Goal: Task Accomplishment & Management: Complete application form

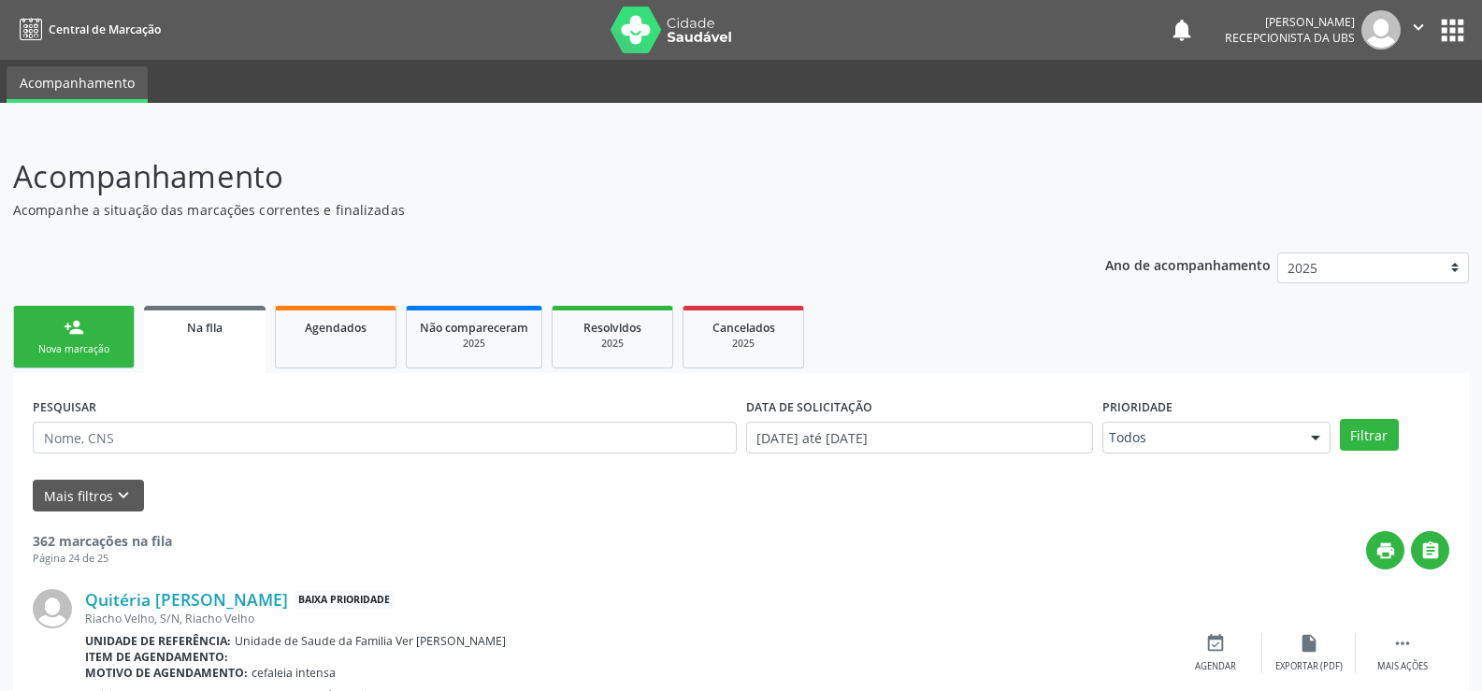
scroll to position [1309, 0]
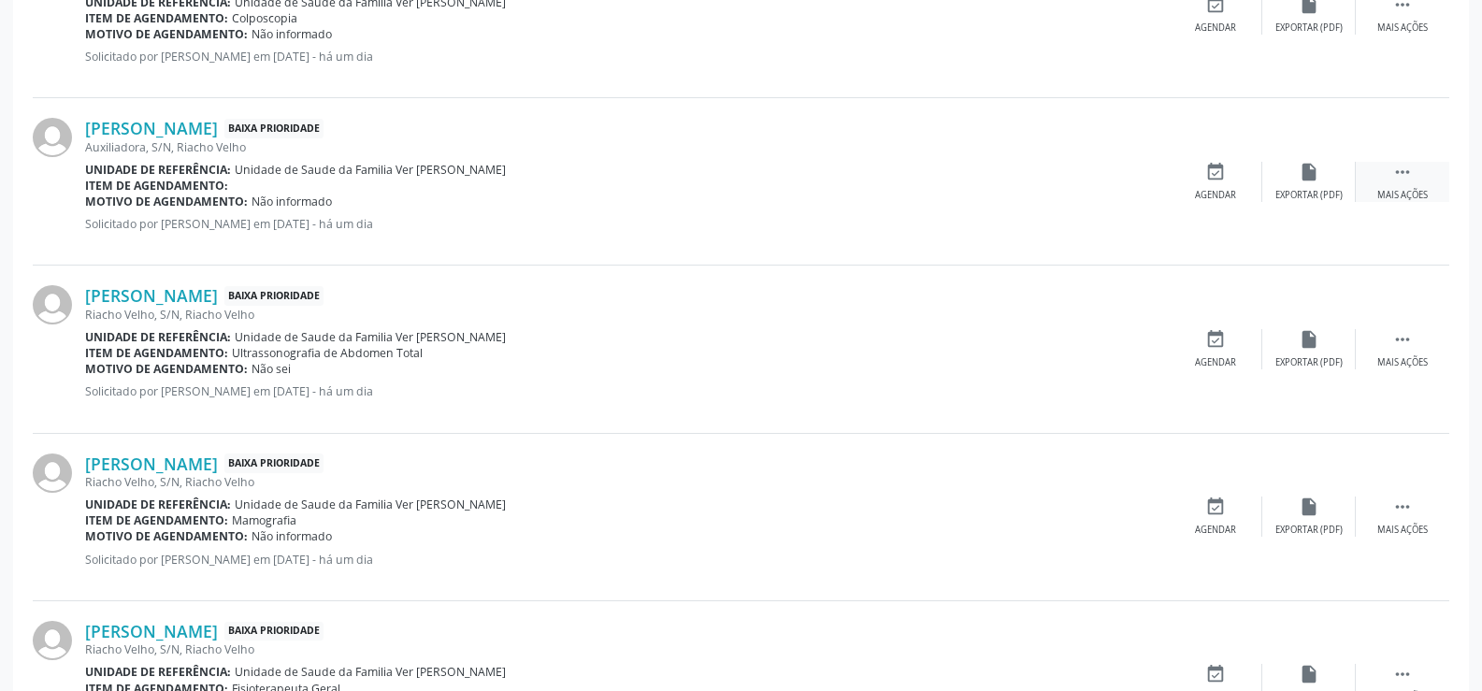
click at [1410, 174] on icon "" at bounding box center [1403, 172] width 21 height 21
click at [1053, 197] on div "Exportar (PDF)" at bounding box center [1028, 195] width 67 height 13
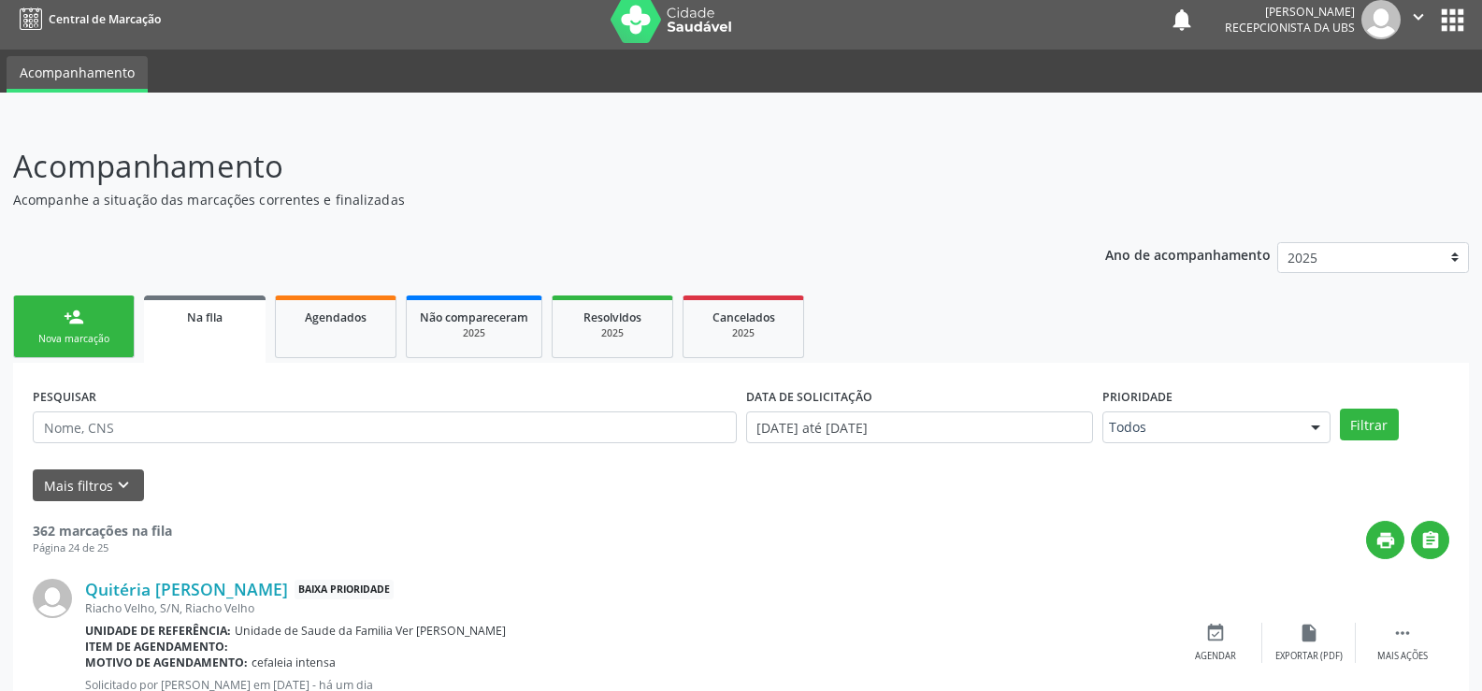
scroll to position [0, 0]
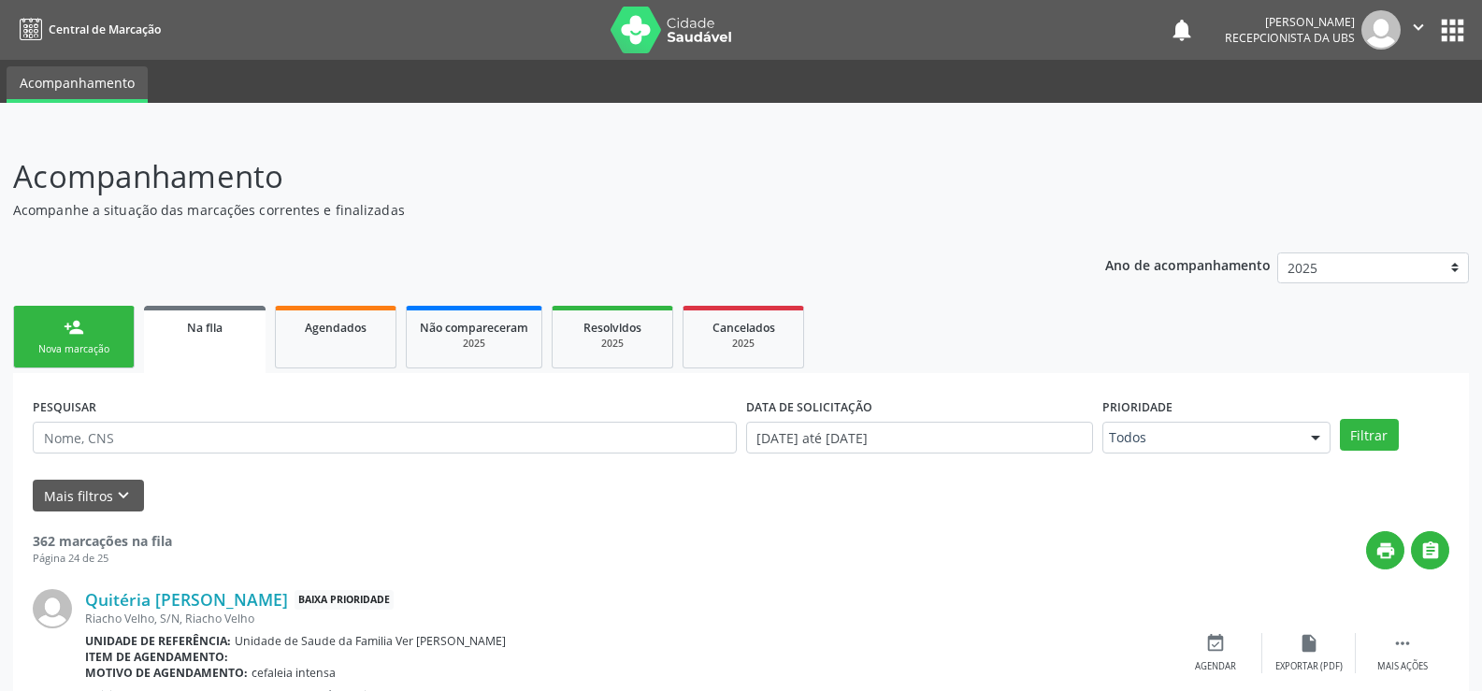
click at [64, 342] on div "Nova marcação" at bounding box center [74, 349] width 94 height 14
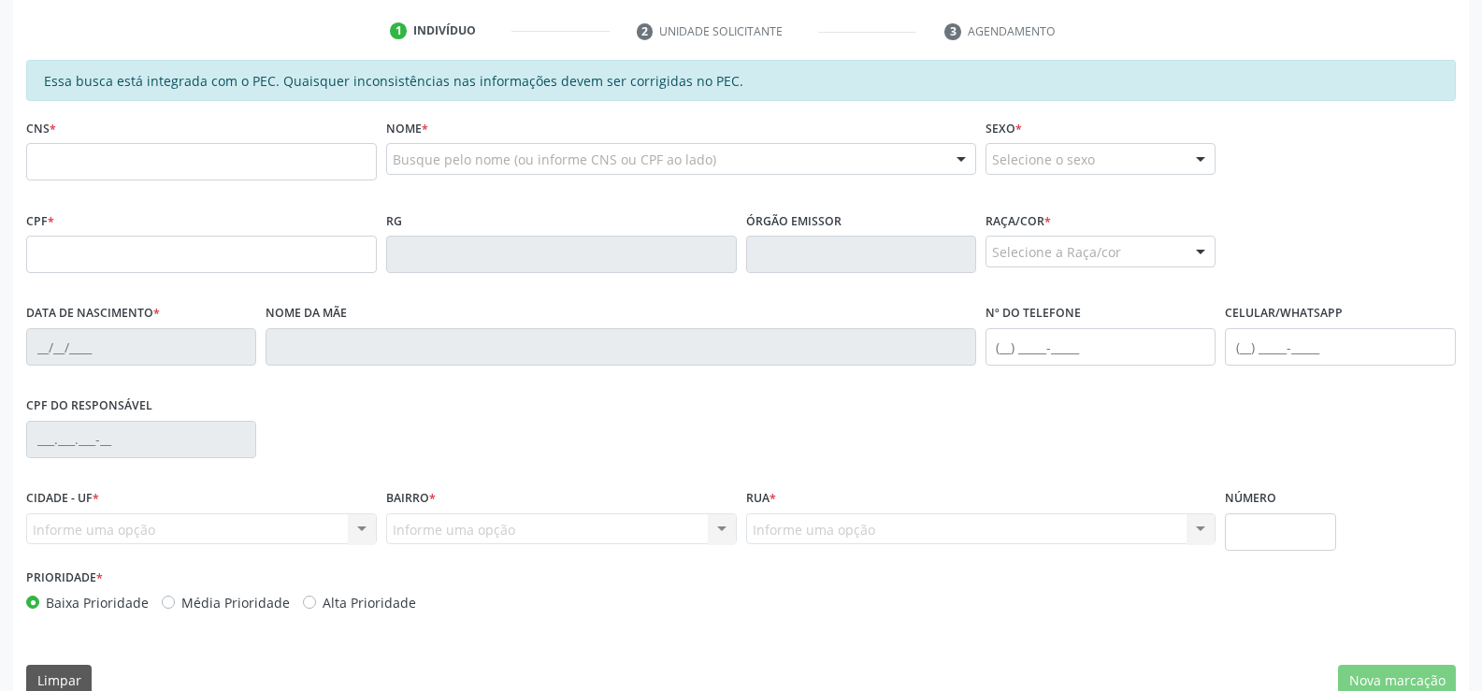
scroll to position [374, 0]
click at [35, 155] on input "text" at bounding box center [201, 159] width 351 height 37
type input "700 1099 1889 3412"
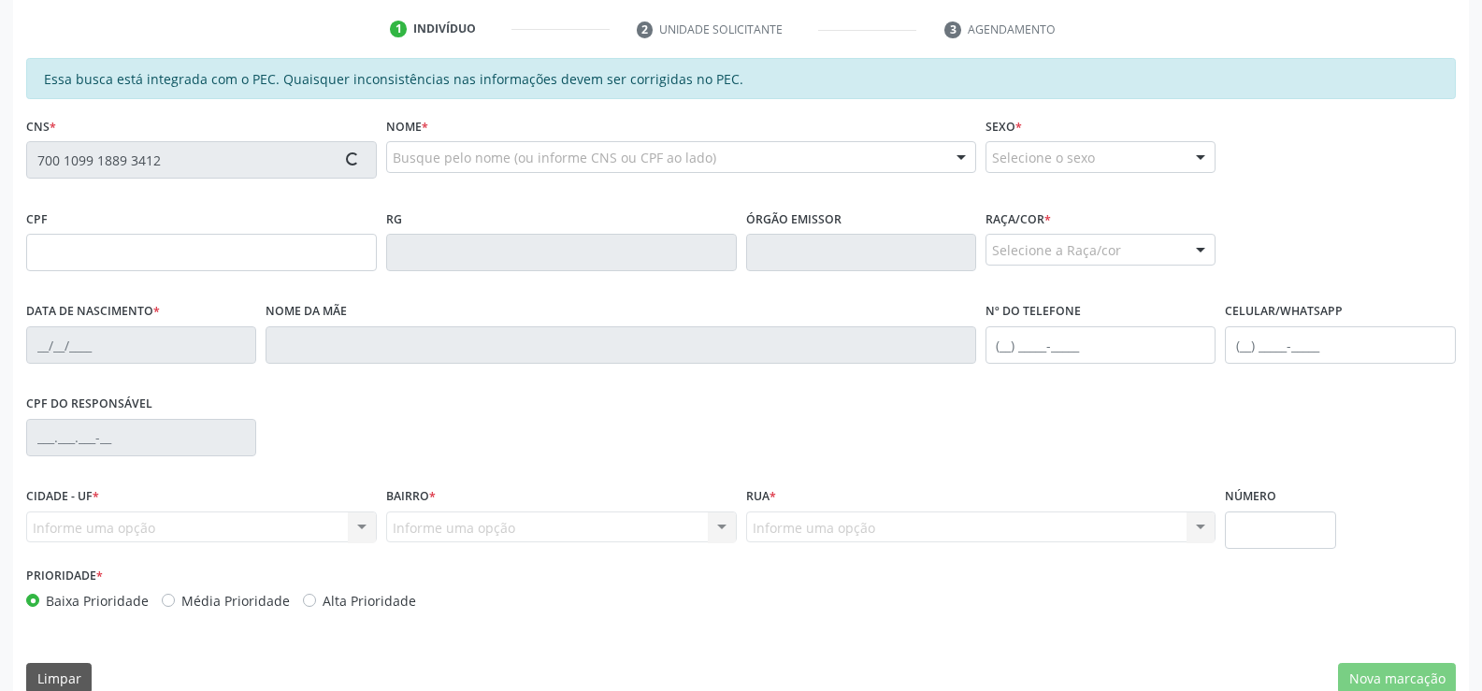
type input "453.694.104-53"
type input "[DATE]"
type input "[PERSON_NAME]"
type input "[PHONE_NUMBER]"
type input "S/N"
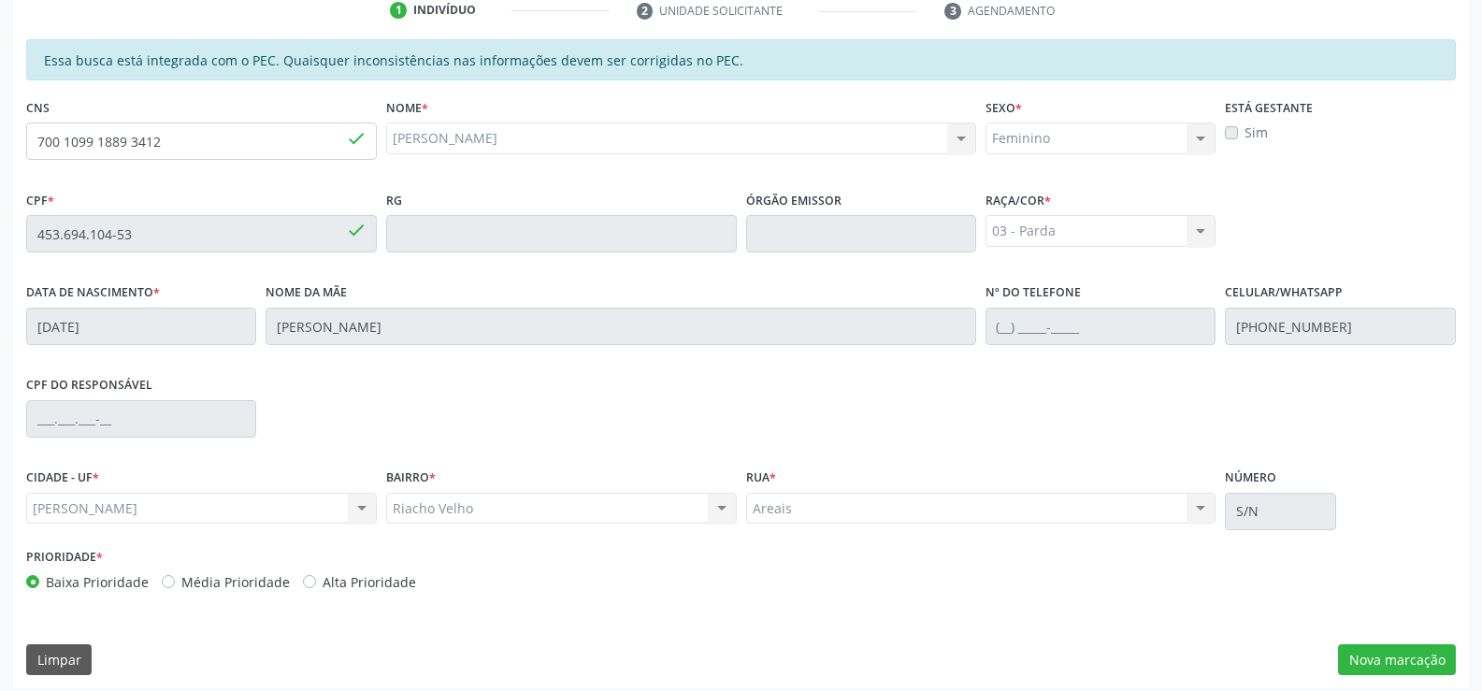
scroll to position [403, 0]
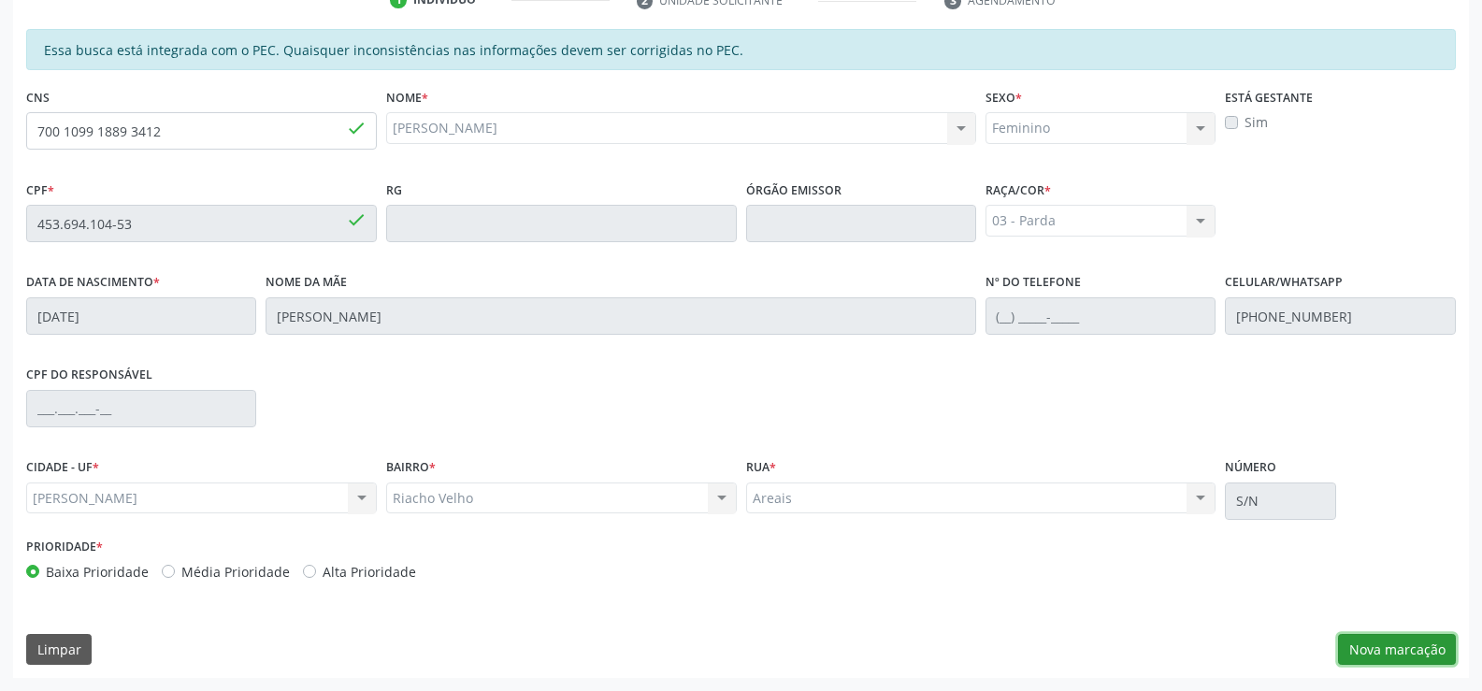
click at [1399, 643] on button "Nova marcação" at bounding box center [1397, 650] width 118 height 32
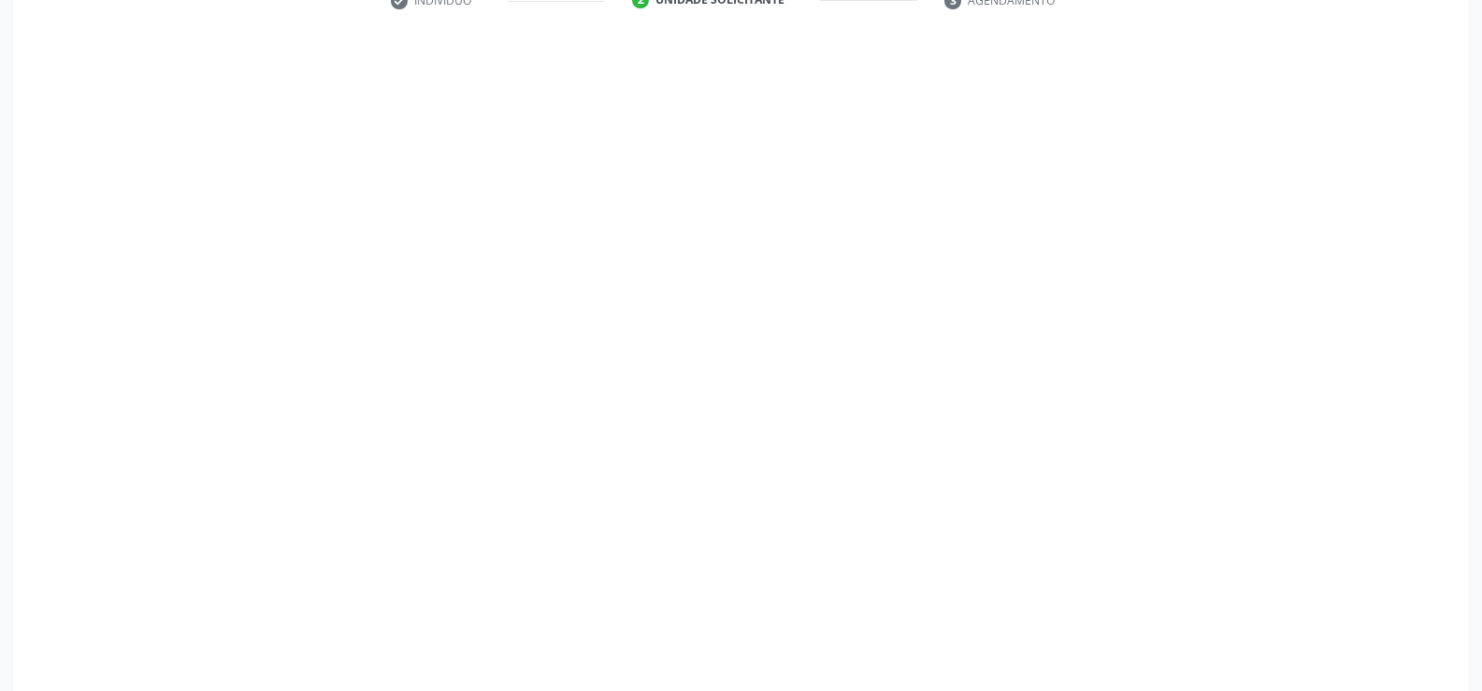
scroll to position [404, 0]
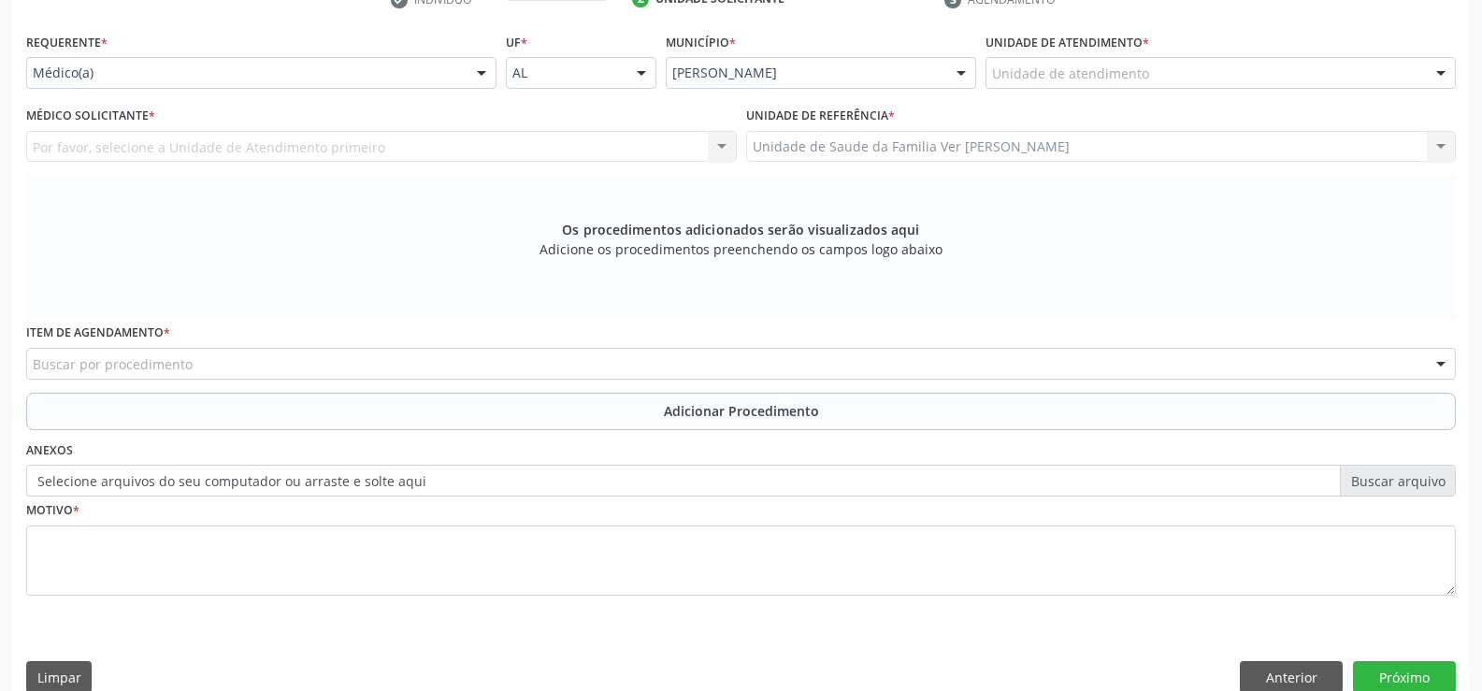
click at [1443, 76] on div at bounding box center [1441, 74] width 28 height 32
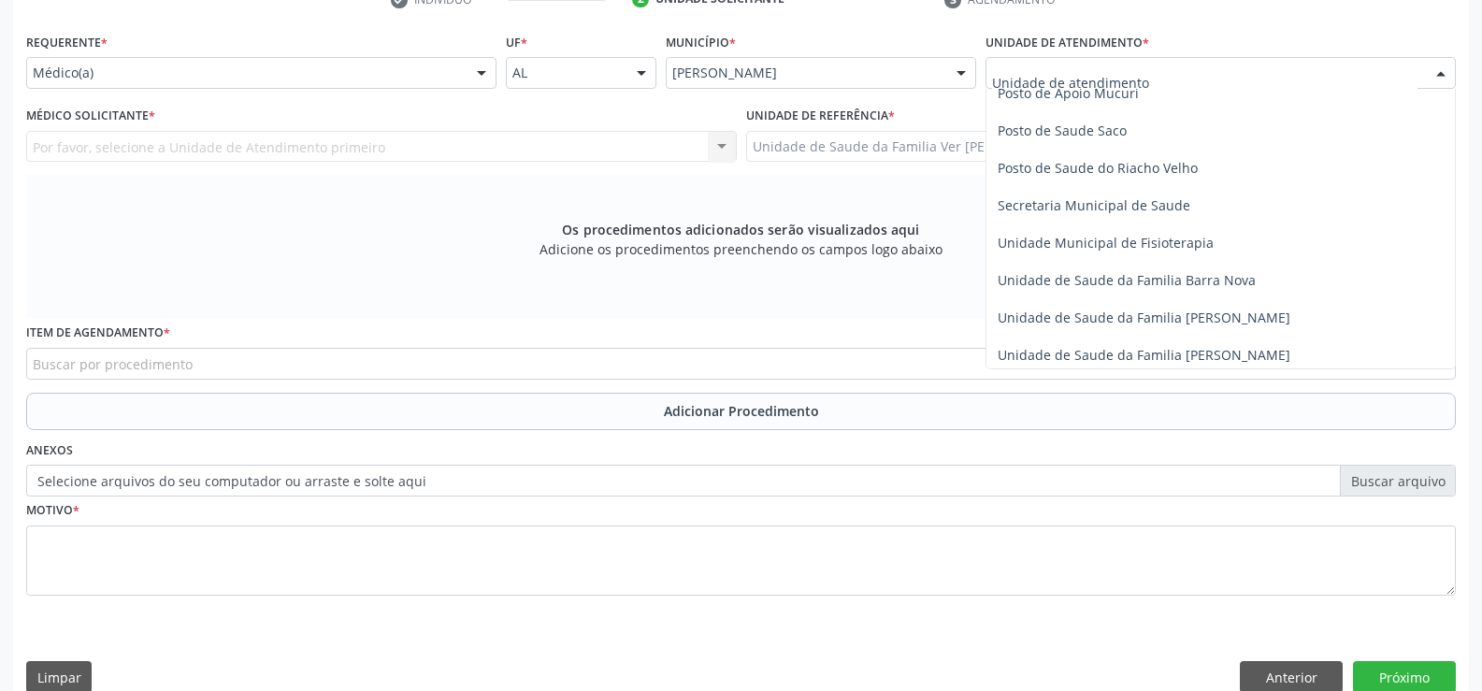
scroll to position [842, 0]
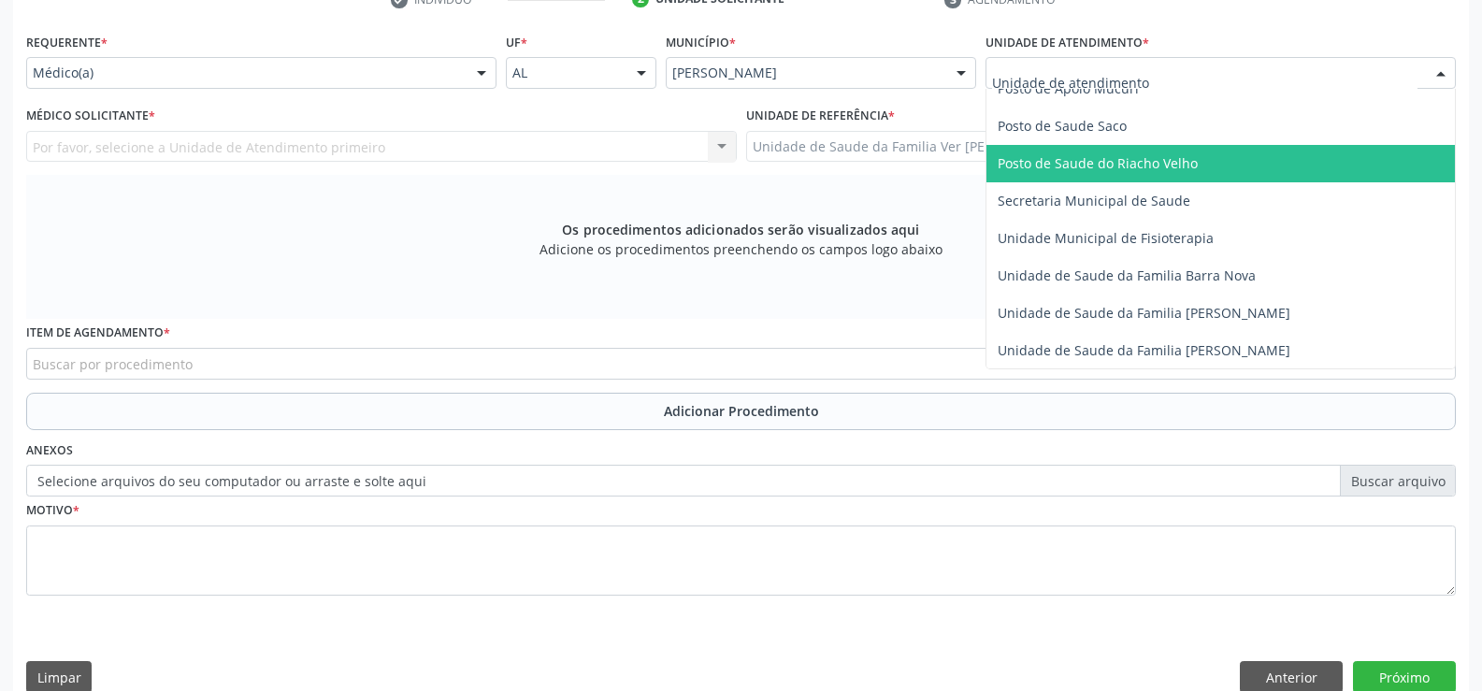
click at [1252, 181] on span "Posto de Saude do Riacho Velho" at bounding box center [1221, 163] width 469 height 37
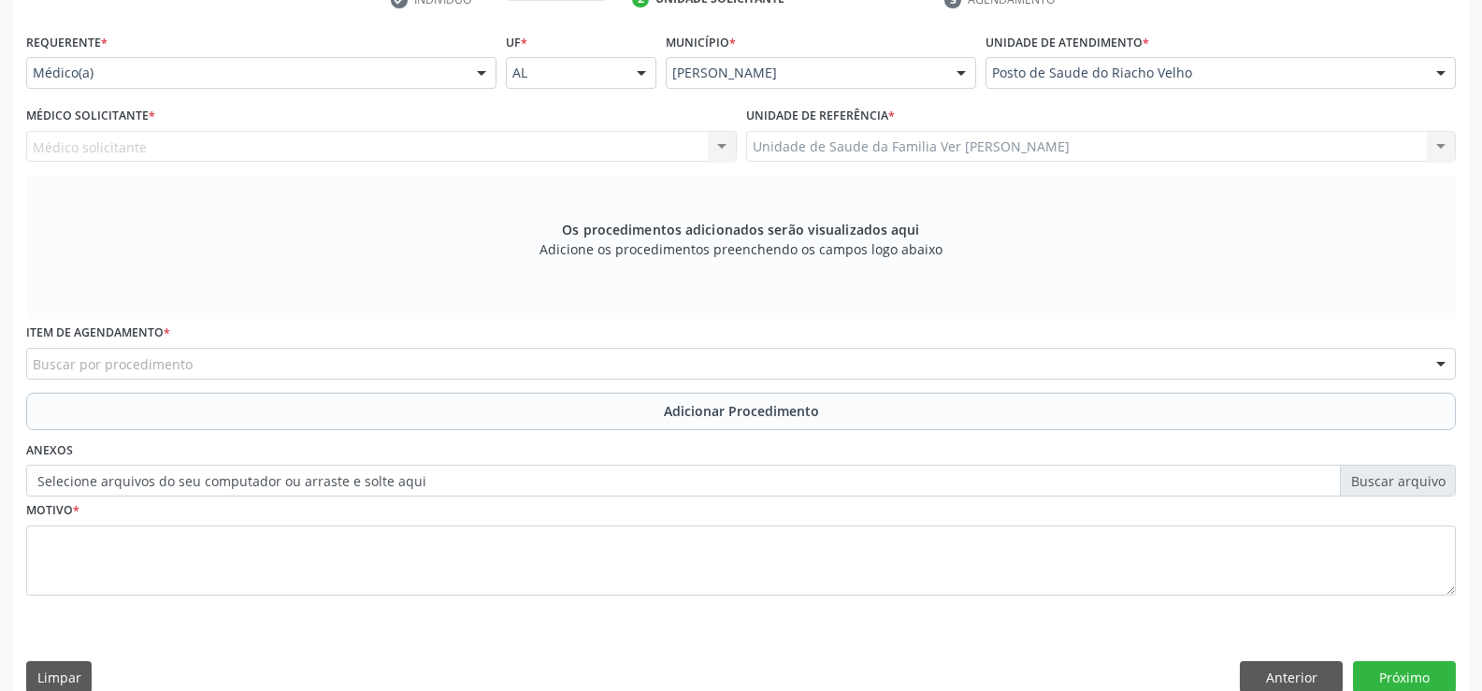
click at [484, 65] on div at bounding box center [482, 74] width 28 height 32
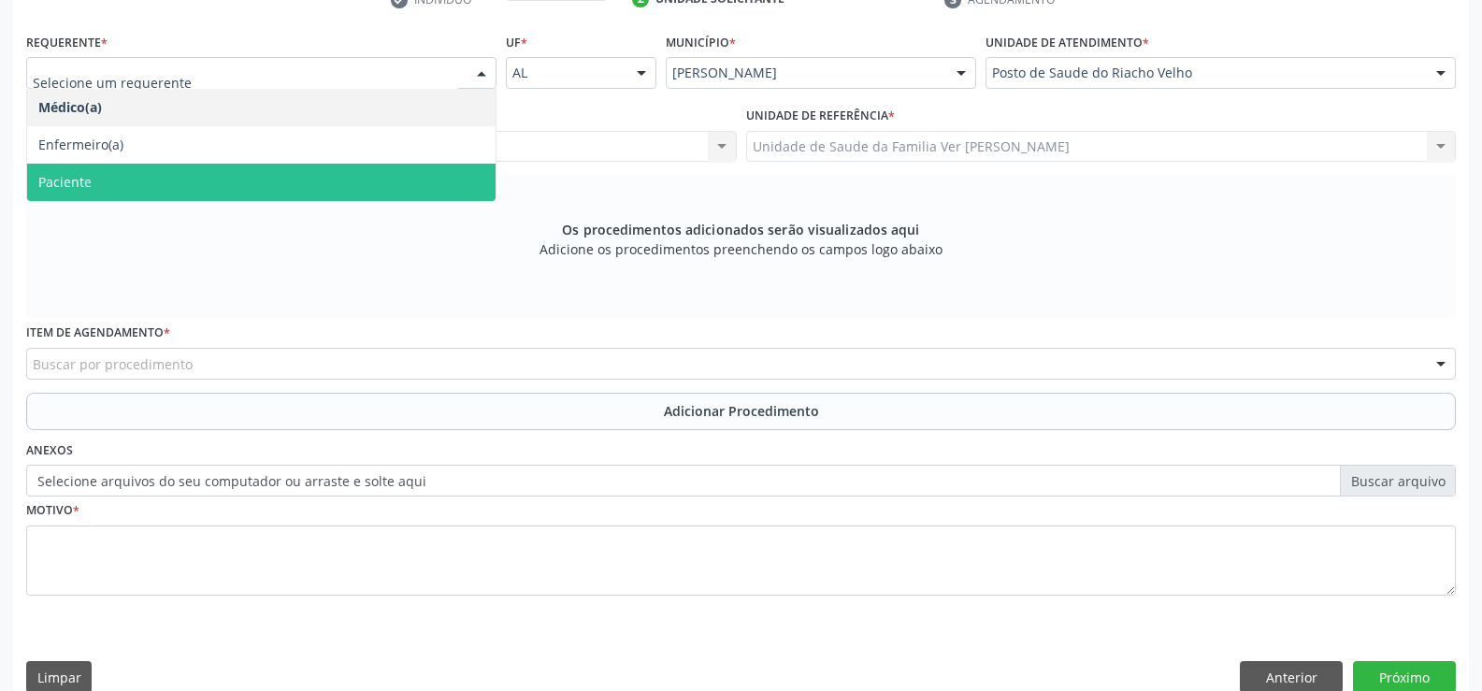
click at [445, 186] on span "Paciente" at bounding box center [261, 182] width 469 height 37
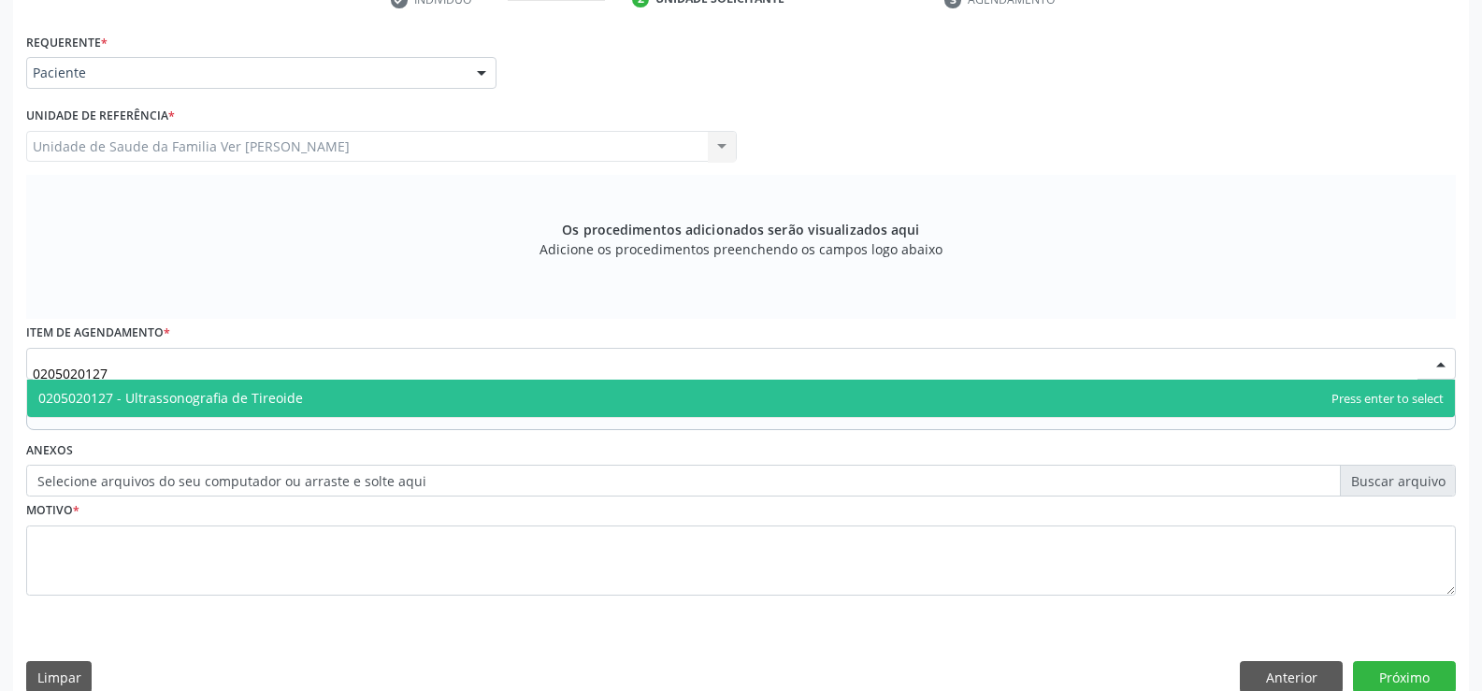
click at [257, 402] on span "0205020127 - Ultrassonografia de Tireoide" at bounding box center [170, 398] width 265 height 18
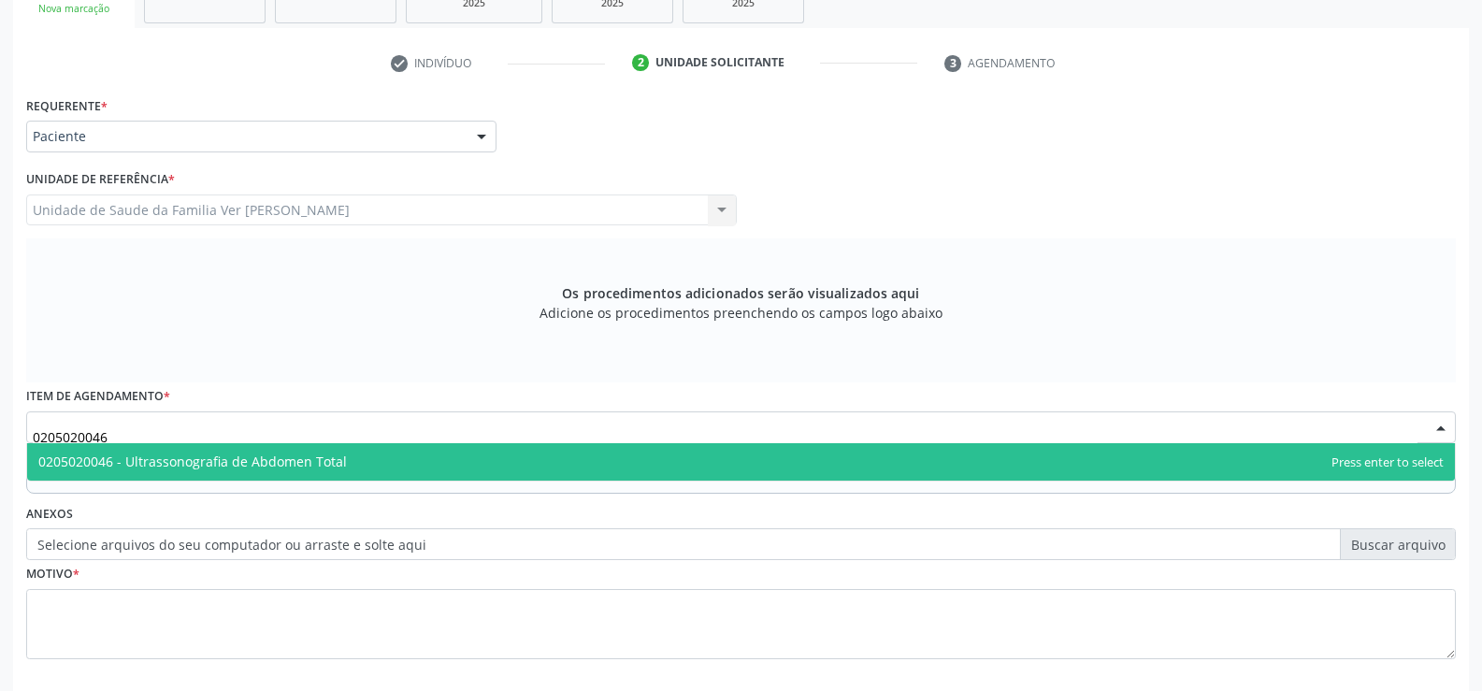
scroll to position [404, 0]
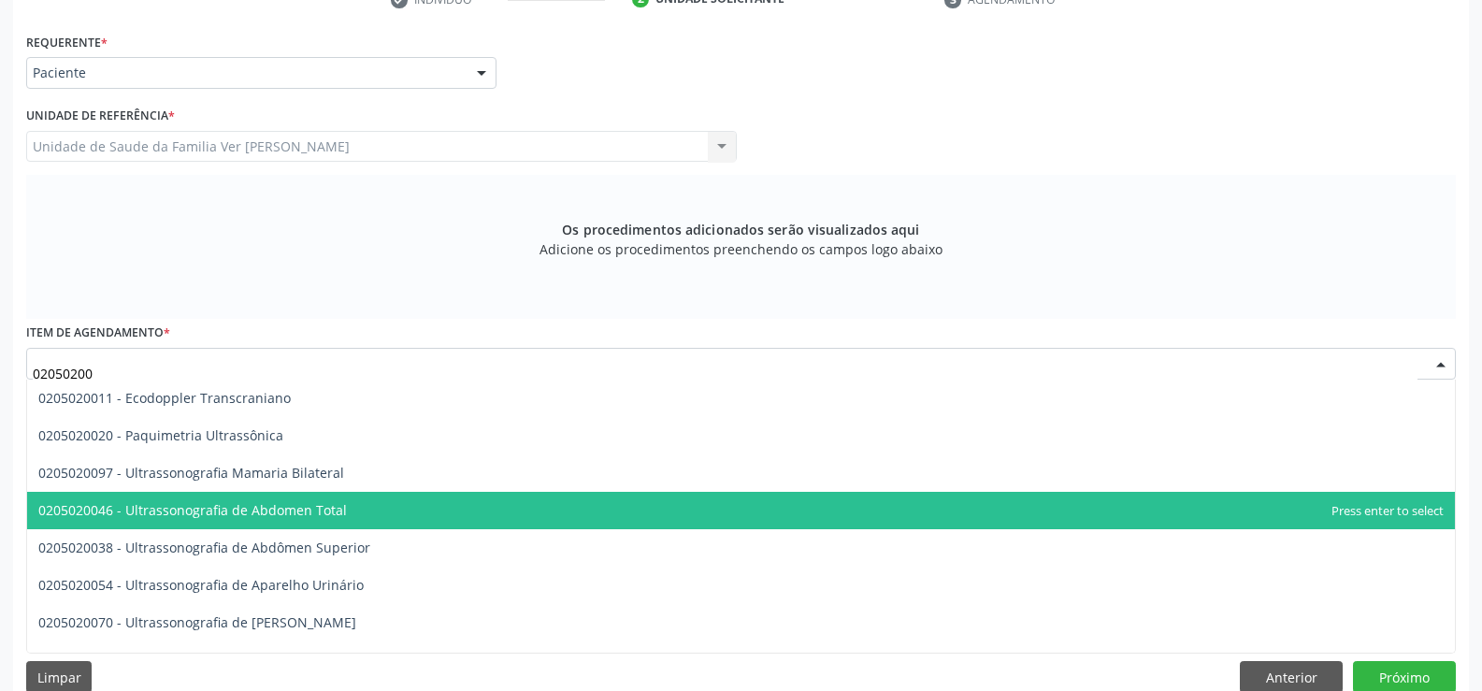
type input "0205020"
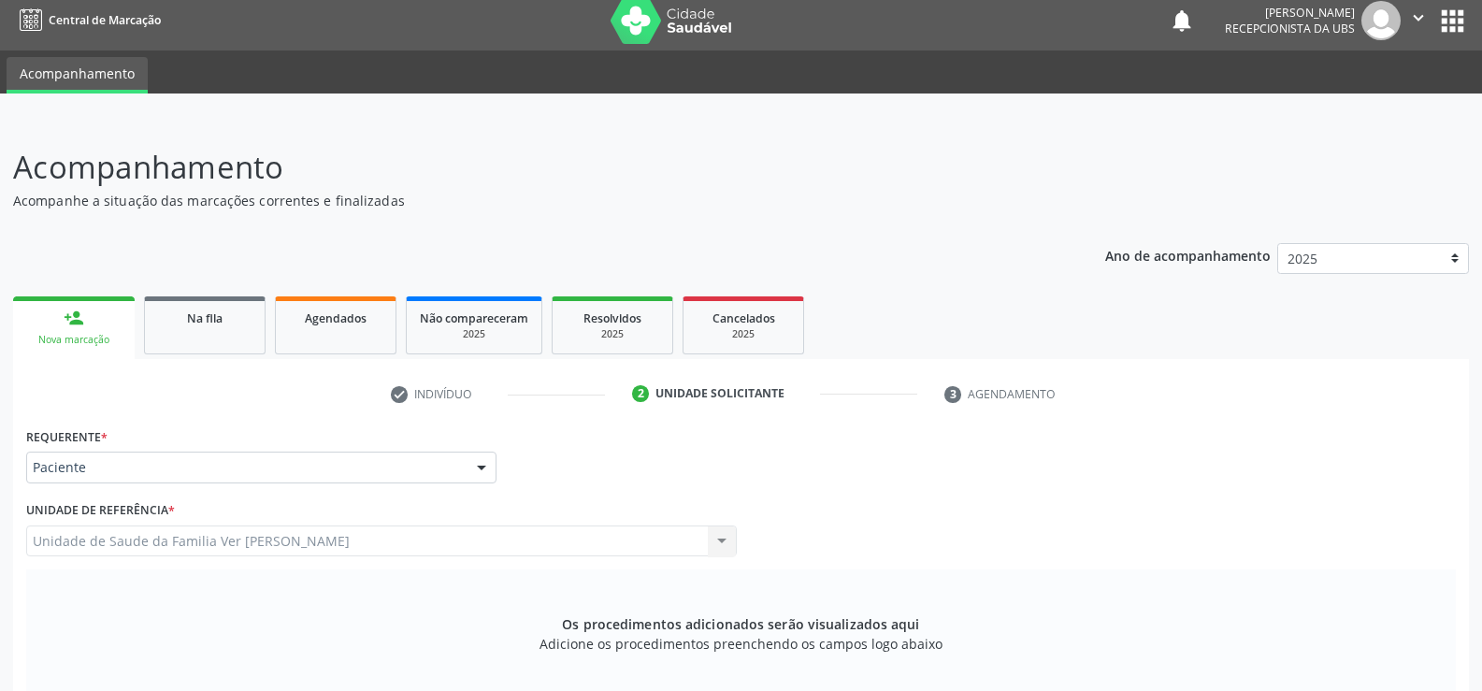
scroll to position [0, 0]
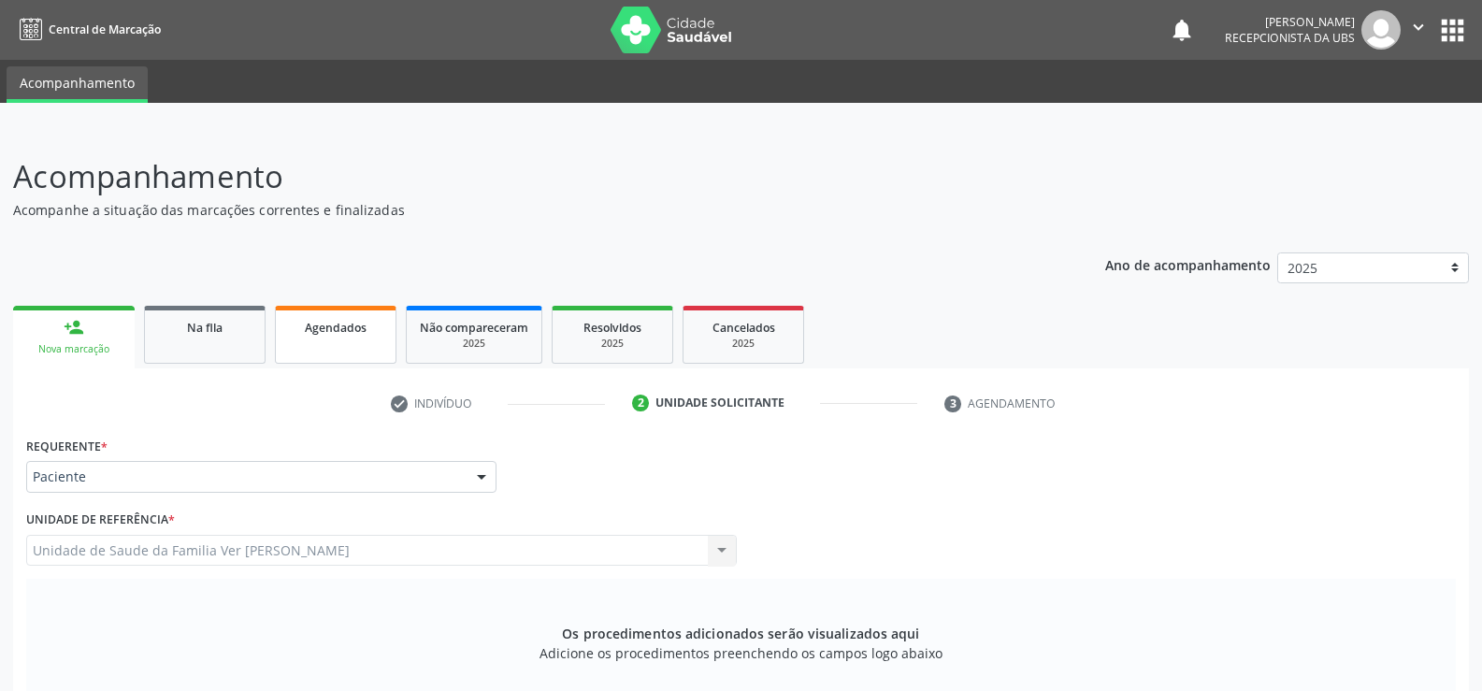
click at [340, 322] on span "Agendados" at bounding box center [336, 328] width 62 height 16
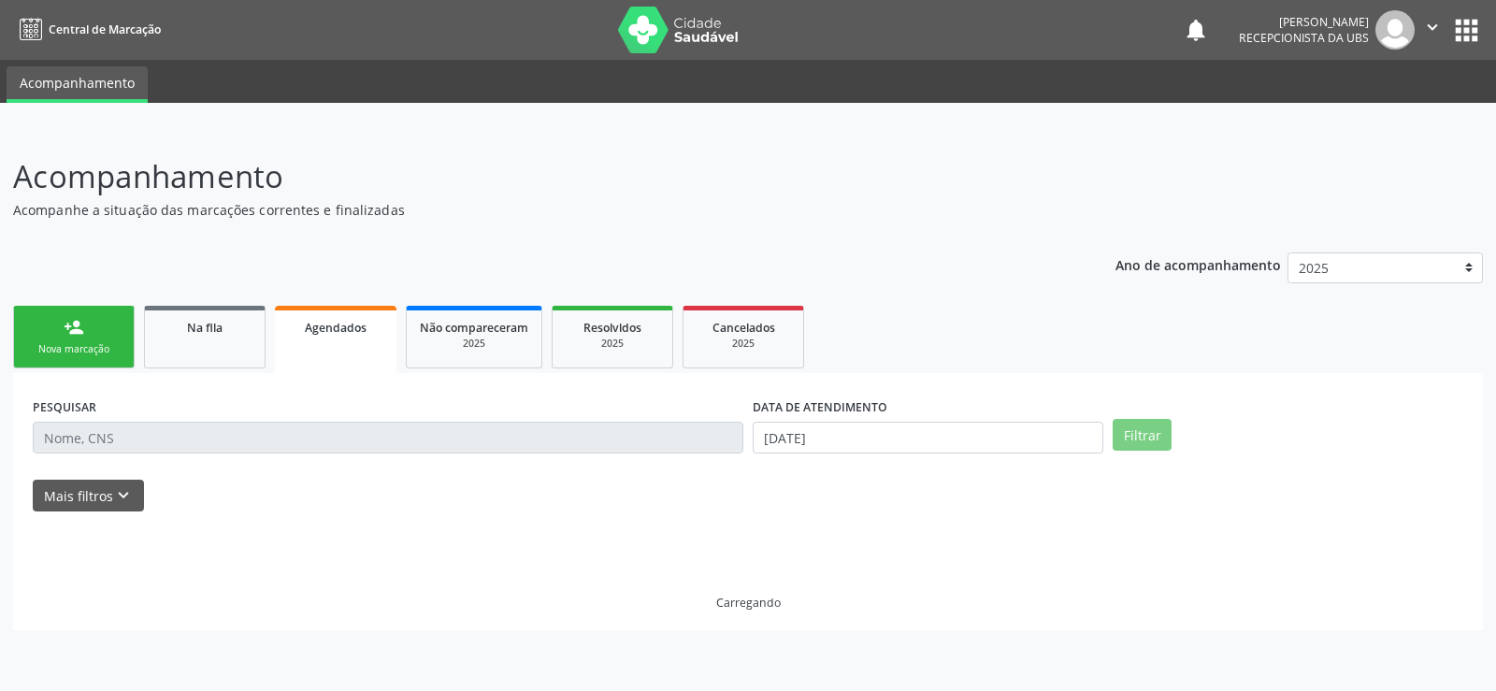
click at [340, 322] on span "Agendados" at bounding box center [336, 328] width 62 height 16
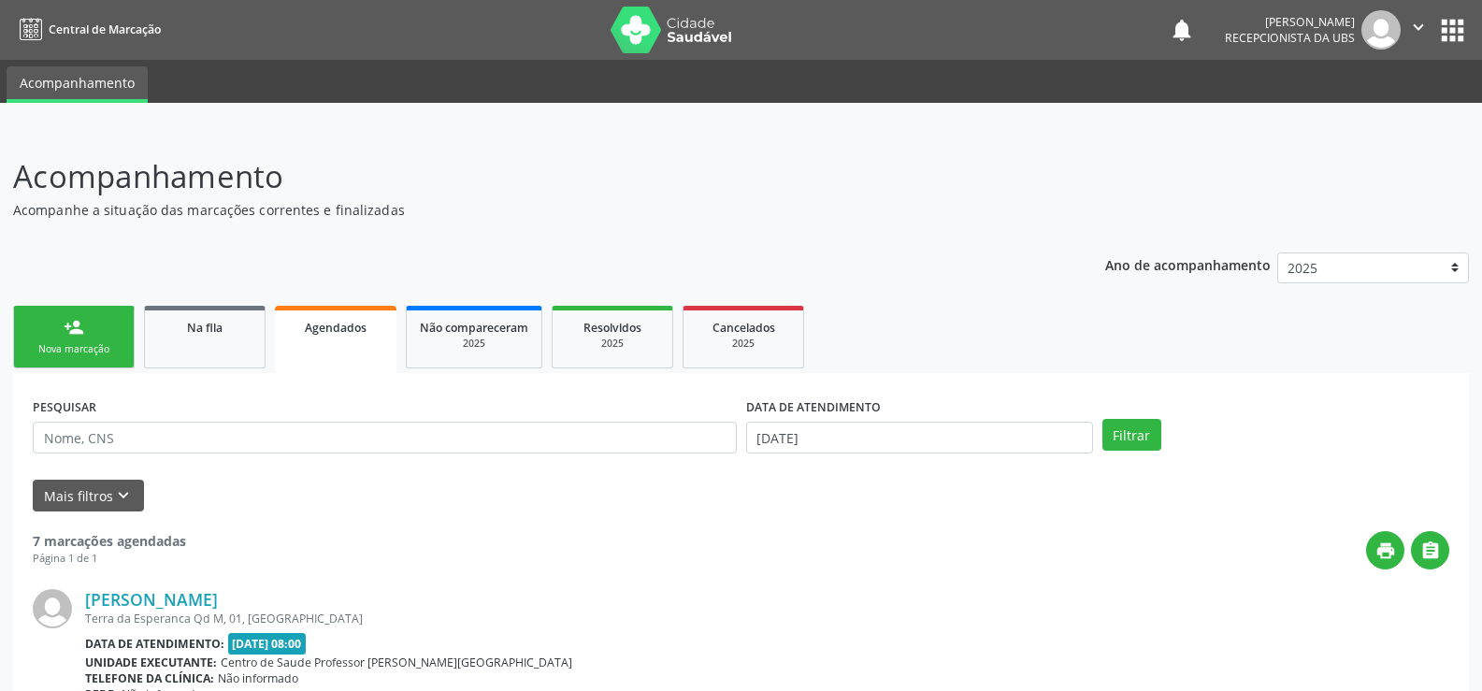
click at [376, 334] on div "Agendados" at bounding box center [335, 327] width 95 height 20
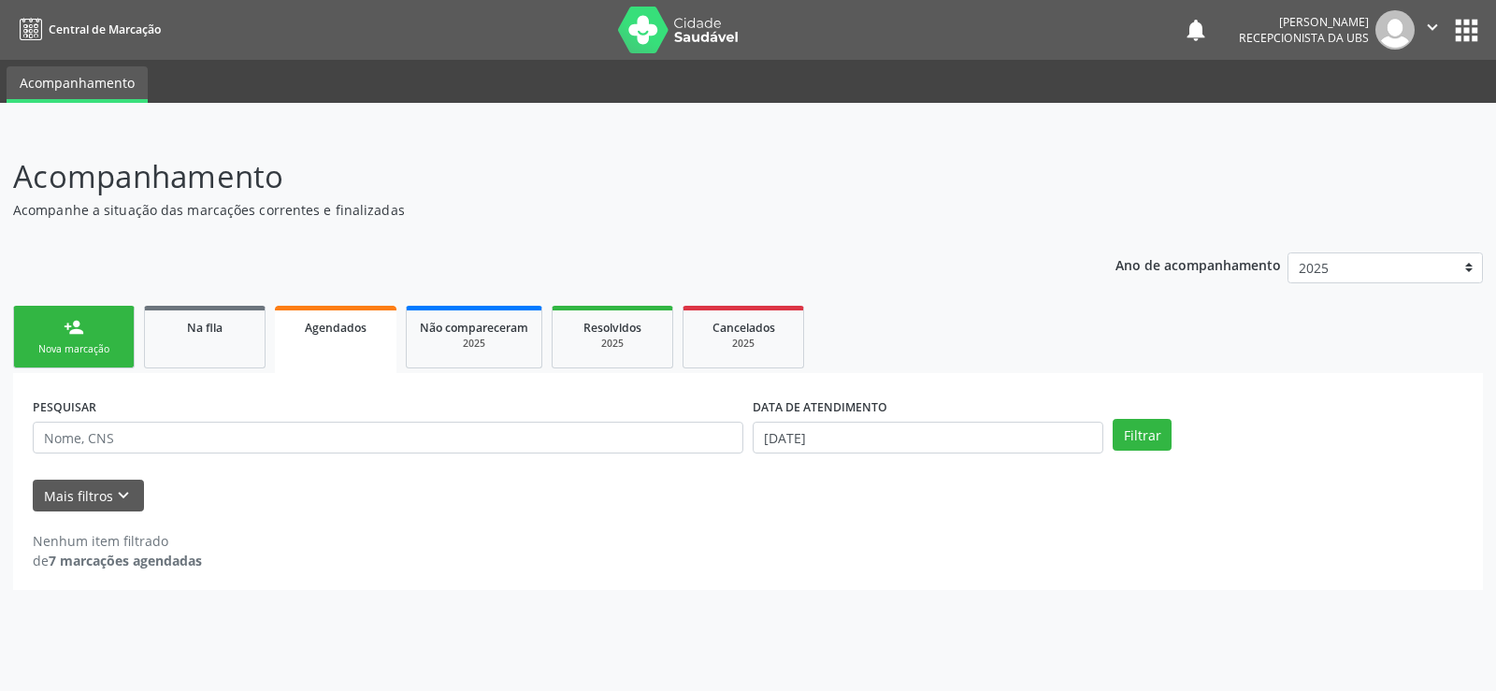
click at [1269, 434] on div "Filtrar" at bounding box center [1288, 435] width 360 height 32
click at [1267, 434] on div "Filtrar" at bounding box center [1288, 435] width 360 height 32
click at [68, 505] on button "Mais filtros keyboard_arrow_down" at bounding box center [88, 496] width 111 height 33
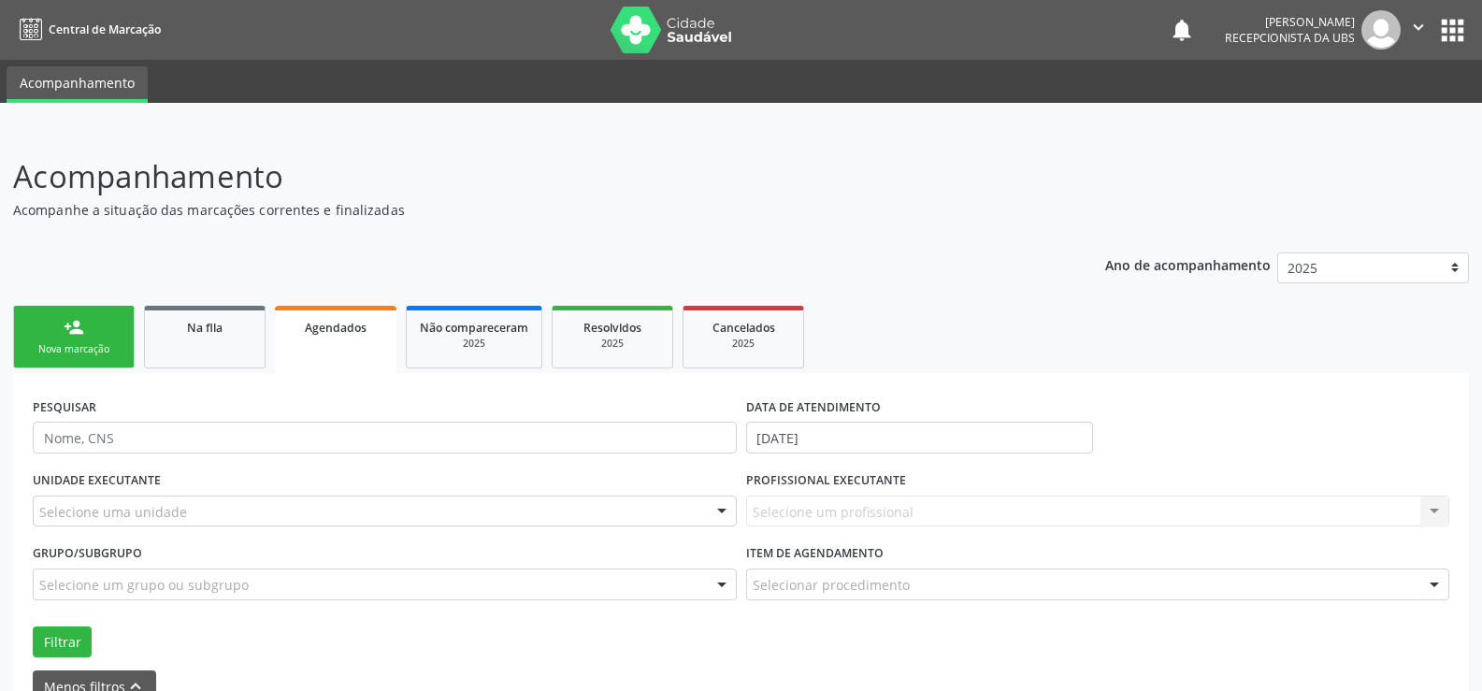
click at [1219, 325] on ul "person_add Nova marcação Na fila Agendados Não compareceram 2025 Resolvidos 202…" at bounding box center [741, 337] width 1456 height 72
click at [325, 343] on link "Agendados" at bounding box center [336, 339] width 122 height 67
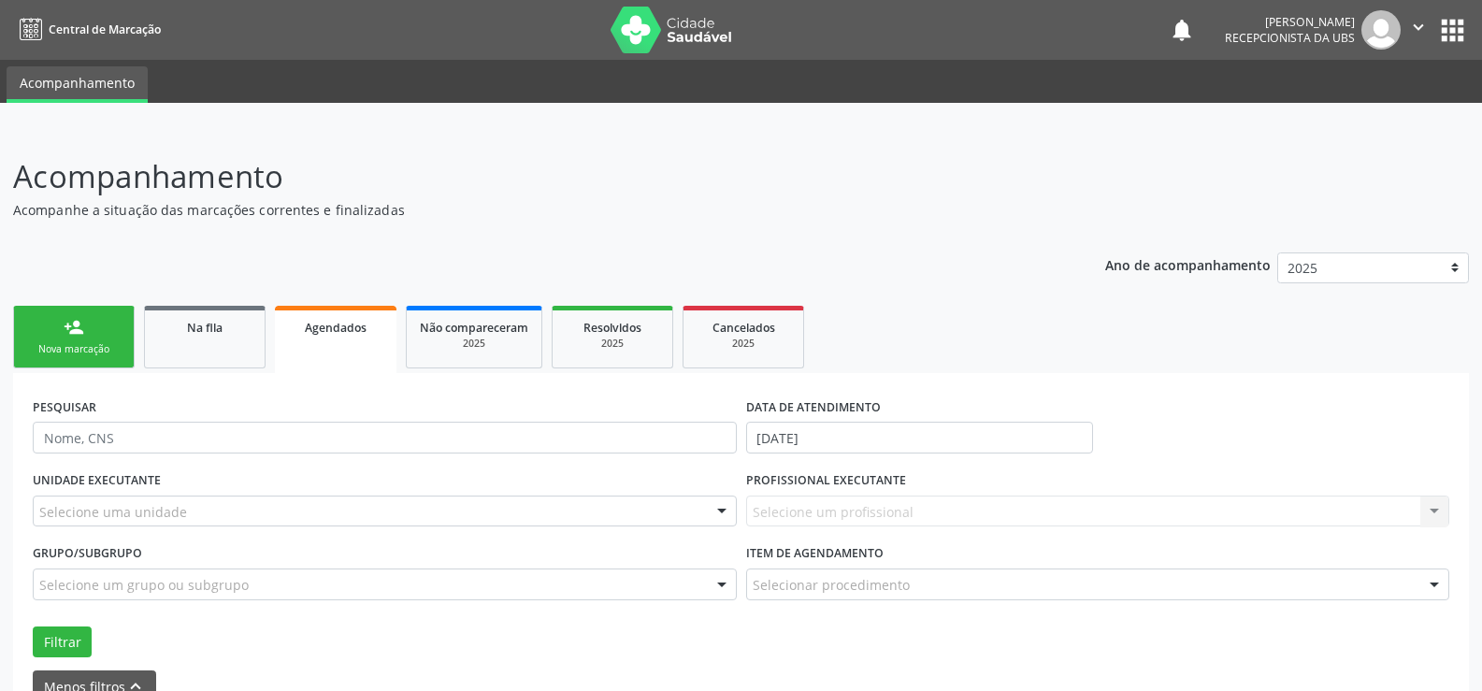
click at [325, 343] on link "Agendados" at bounding box center [336, 339] width 122 height 67
click at [1045, 194] on header "Acompanhamento Acompanhe a situação das marcações correntes e finalizadas Relat…" at bounding box center [741, 186] width 1456 height 66
click at [83, 327] on div "person_add" at bounding box center [74, 327] width 21 height 21
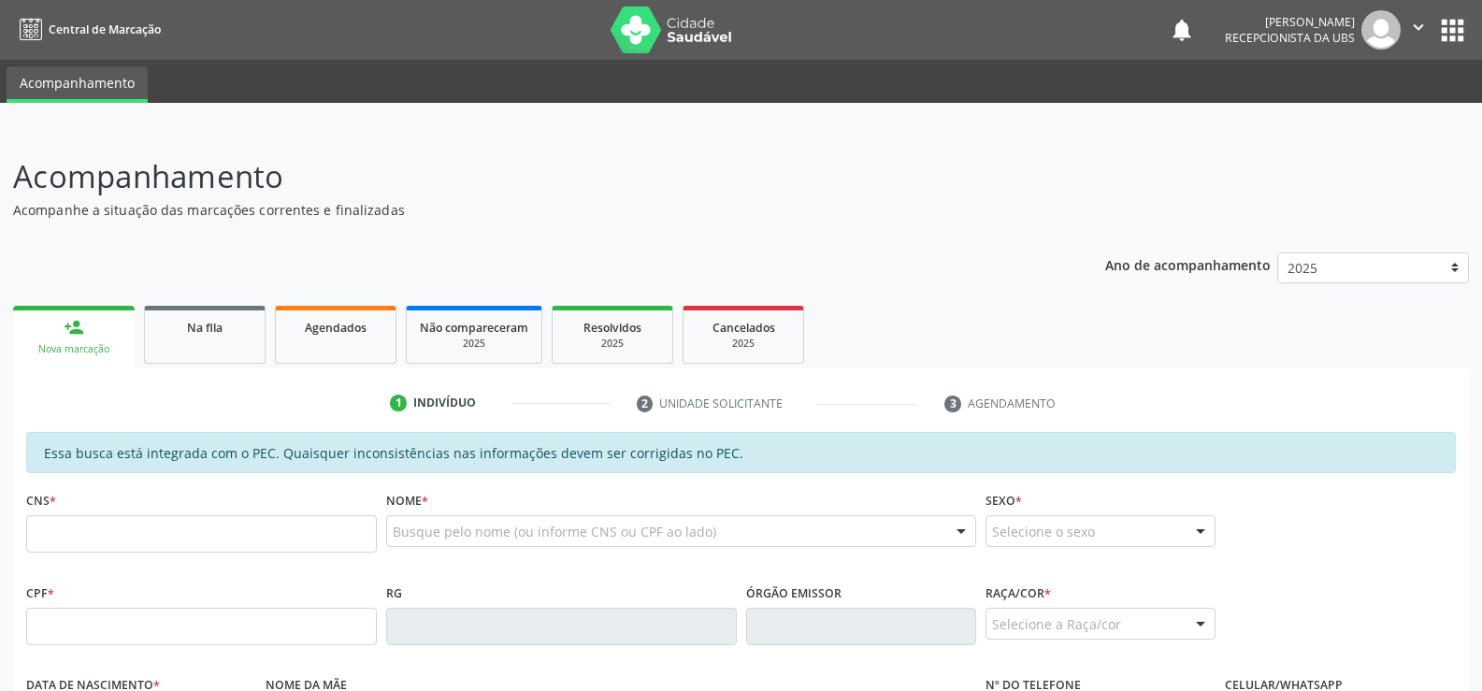
click at [83, 327] on div "person_add" at bounding box center [74, 327] width 21 height 21
click at [321, 343] on link "Agendados" at bounding box center [336, 335] width 122 height 58
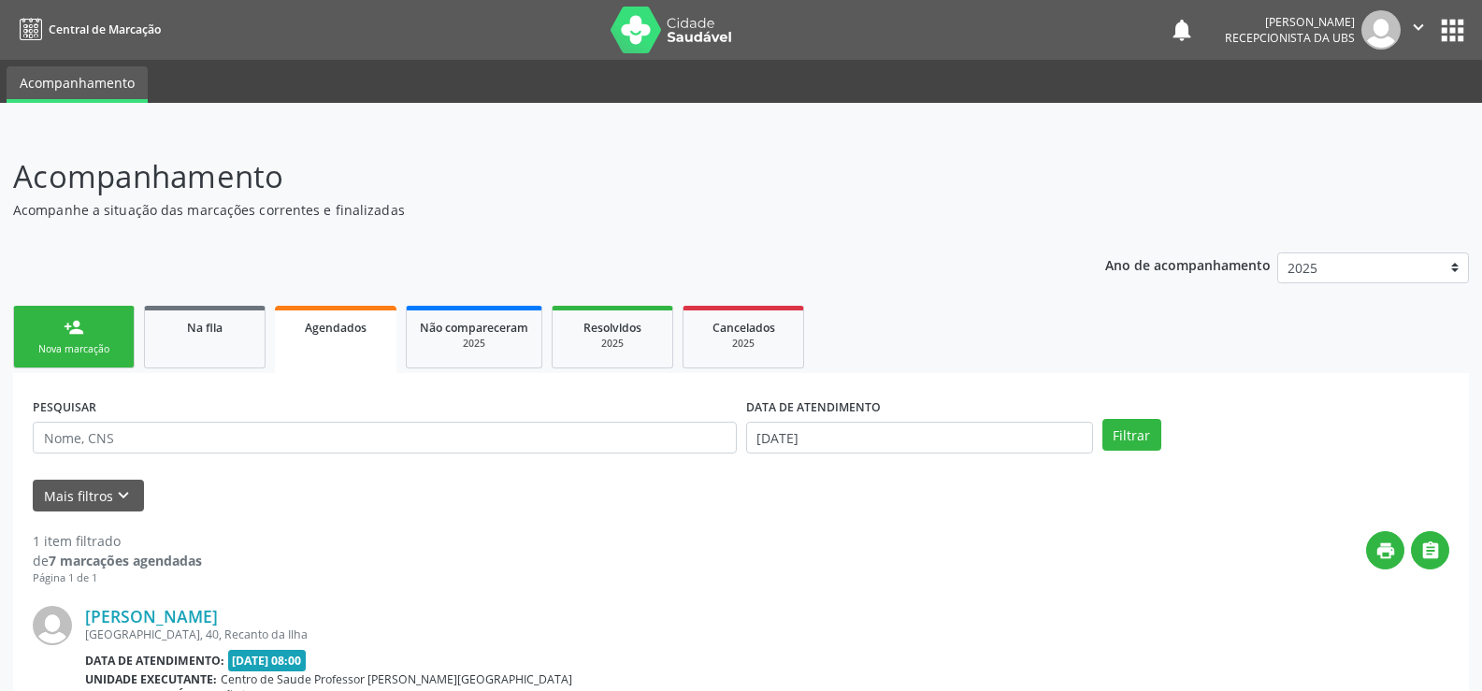
click at [44, 354] on div "Nova marcação" at bounding box center [74, 349] width 94 height 14
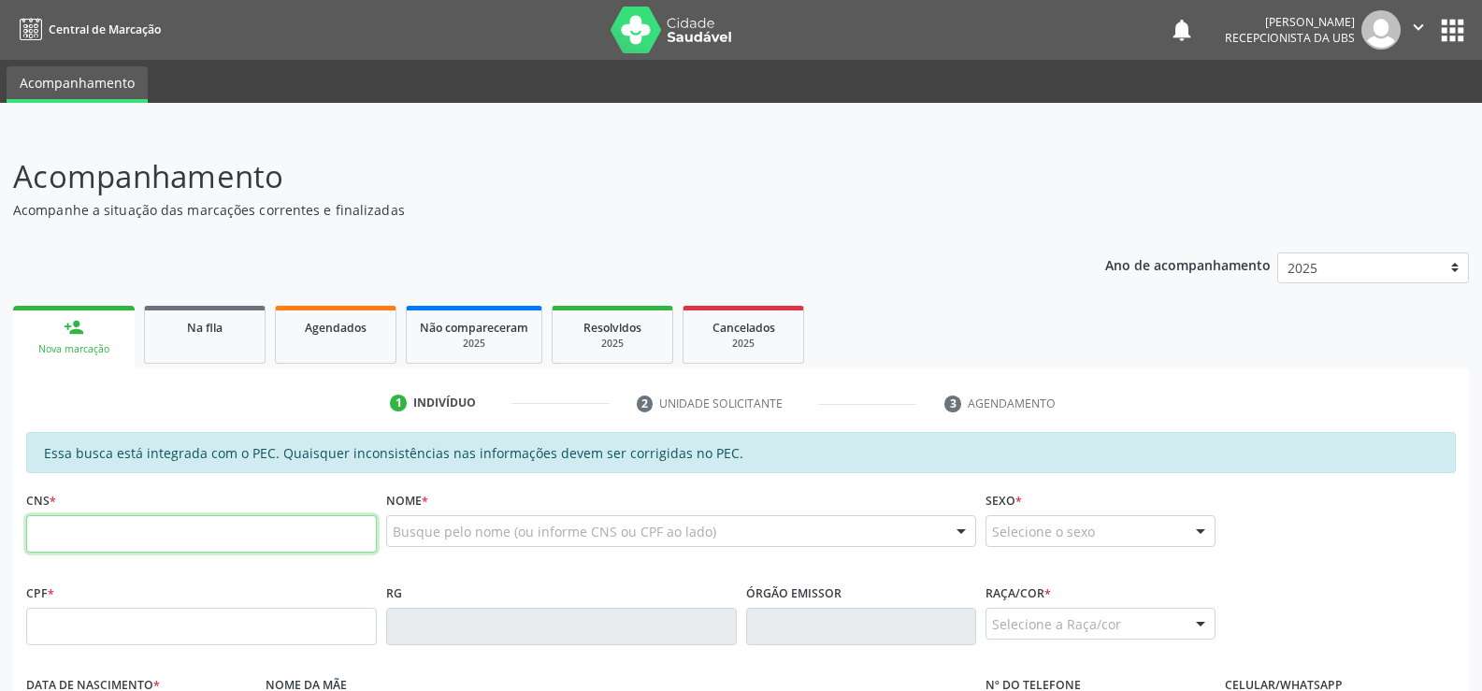
click at [63, 537] on input "text" at bounding box center [201, 533] width 351 height 37
type input "700 3099 5723 1237"
type input "085.076.564-12"
type input "13[DATE]"
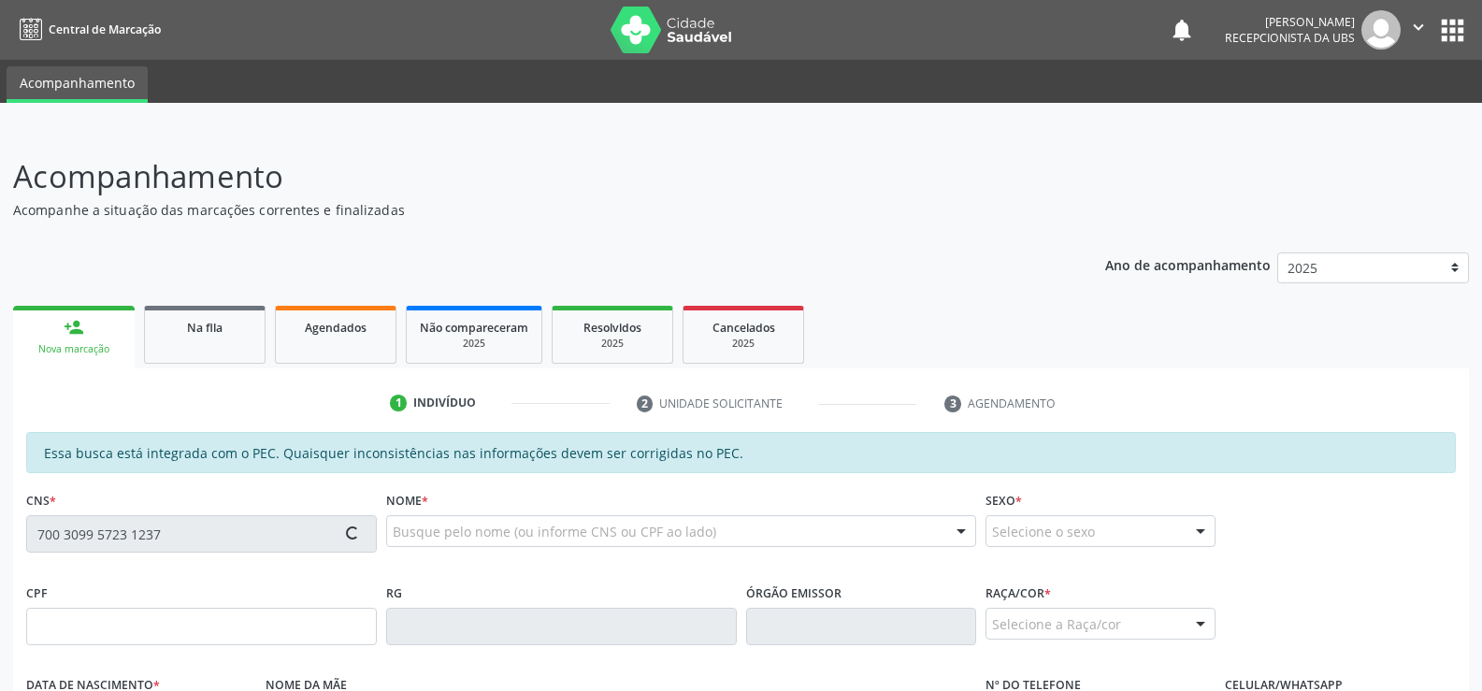
type input "[PERSON_NAME]"
type input "[PHONE_NUMBER]"
type input "S/N"
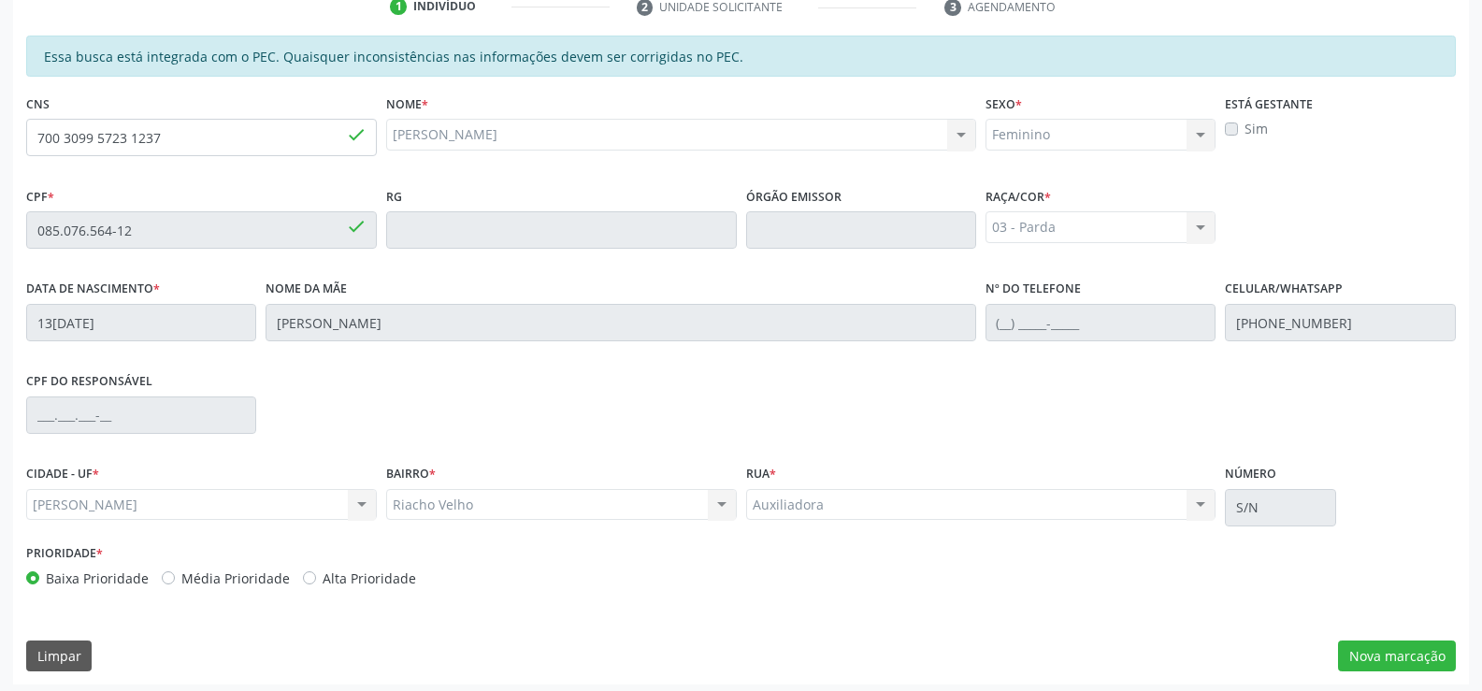
scroll to position [403, 0]
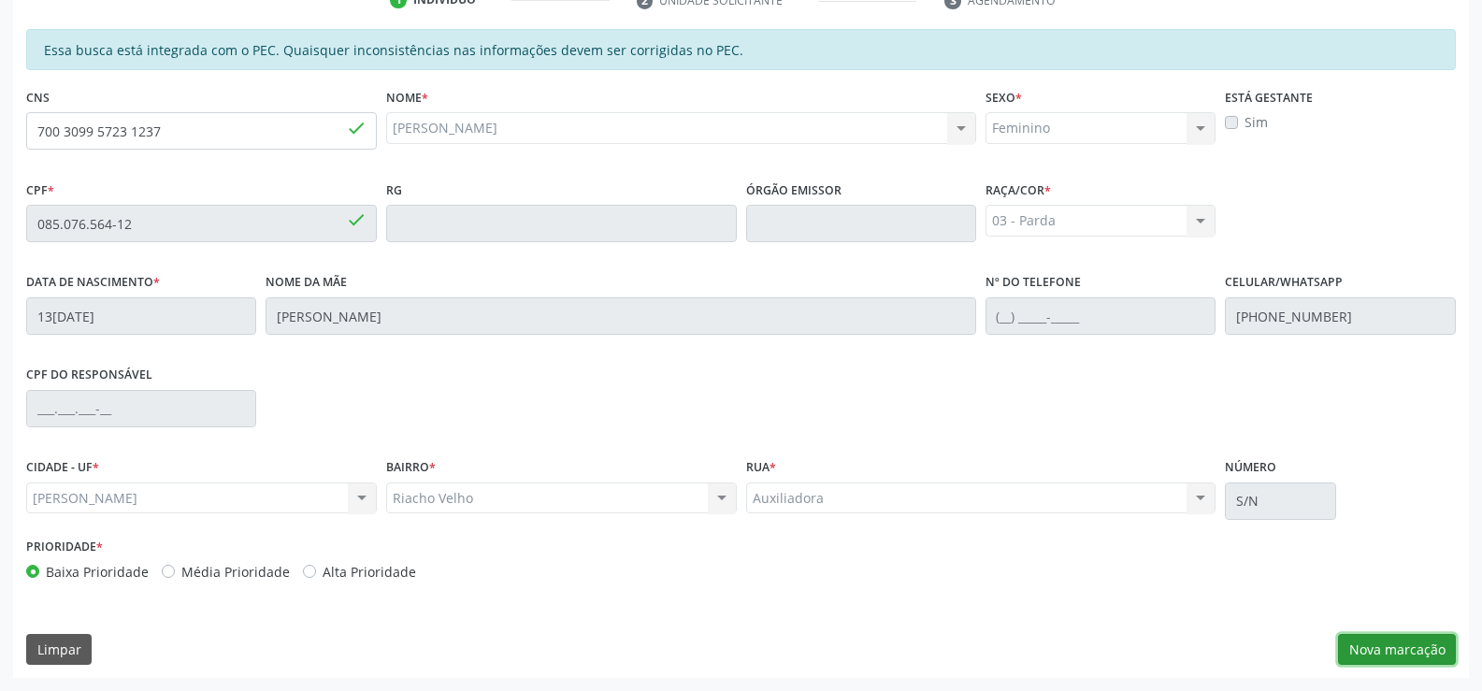
click at [1416, 644] on button "Nova marcação" at bounding box center [1397, 650] width 118 height 32
click at [0, 0] on div "Requerente * Médico(a) Médico(a) Enfermeiro(a) Paciente Nenhum resultado encont…" at bounding box center [0, 0] width 0 height 0
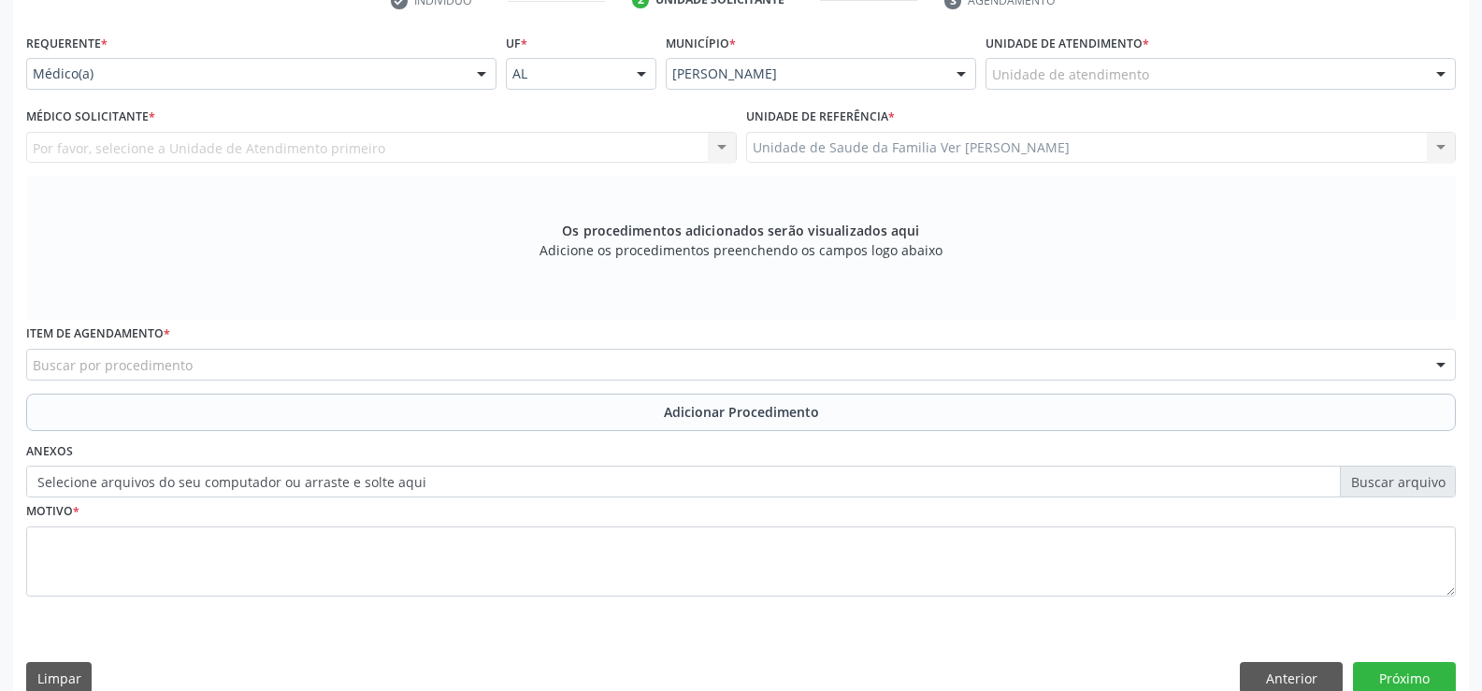
scroll to position [404, 0]
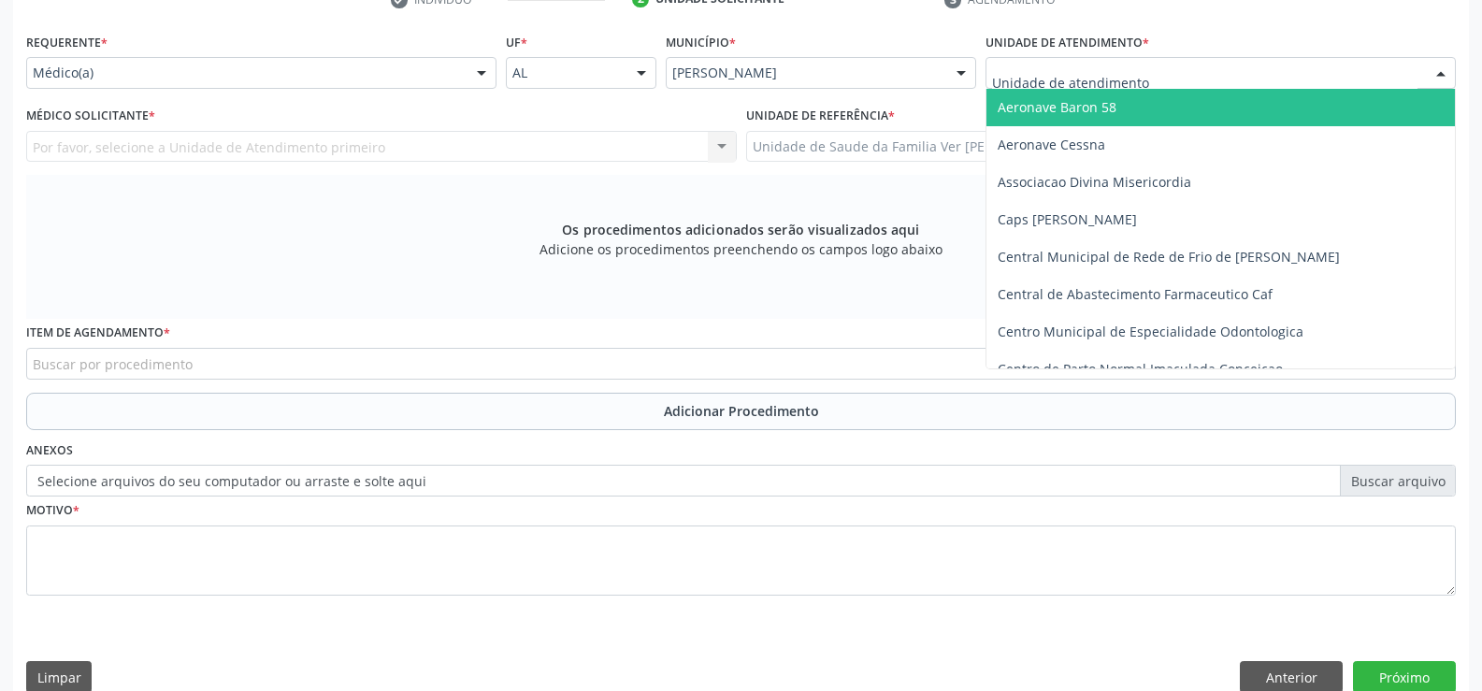
click at [1441, 74] on div at bounding box center [1441, 74] width 28 height 32
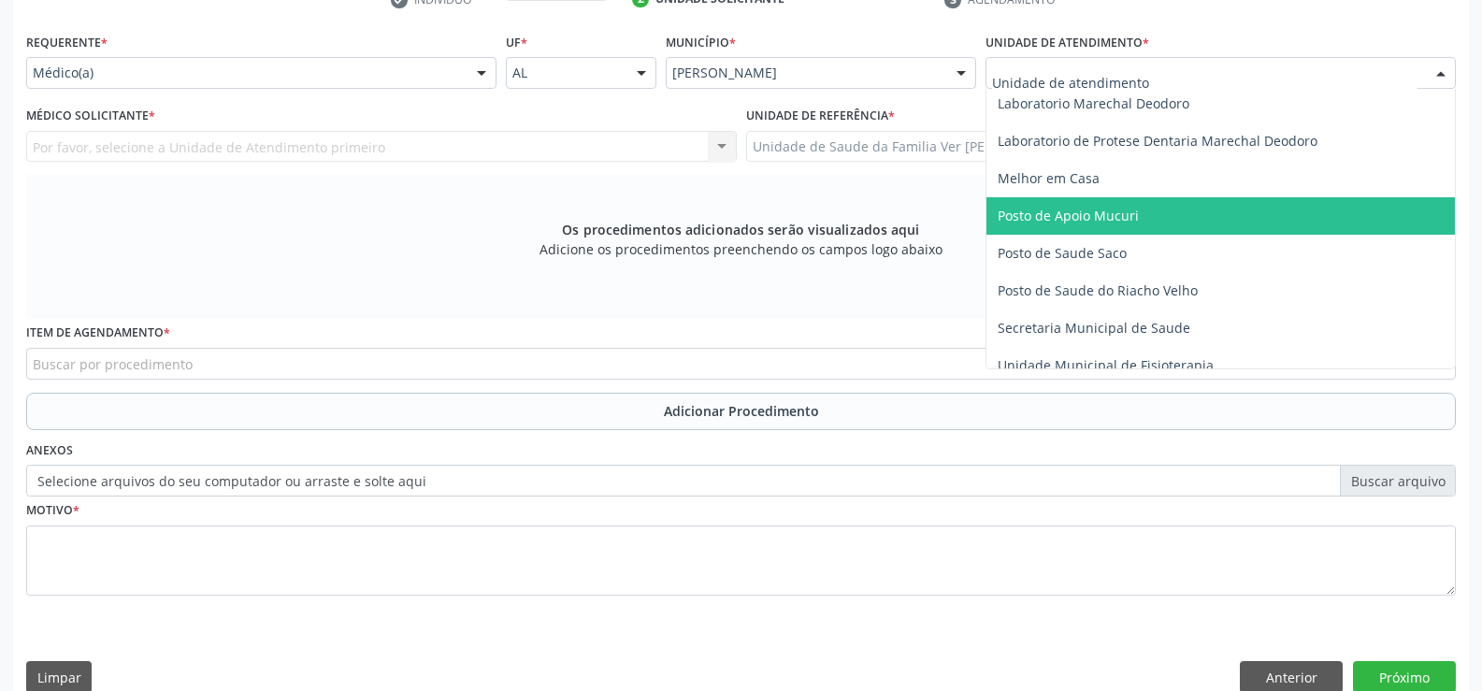
scroll to position [748, 0]
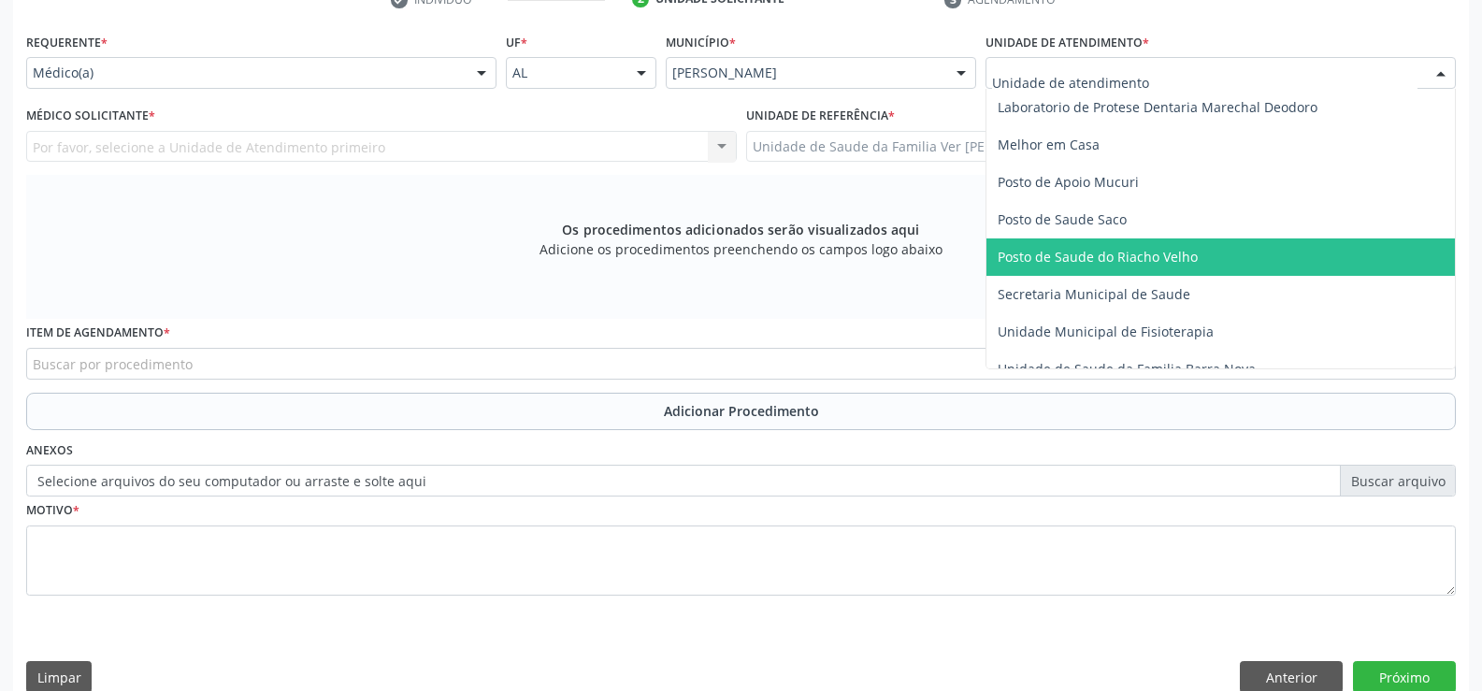
click at [1152, 259] on span "Posto de Saude do Riacho Velho" at bounding box center [1098, 257] width 200 height 18
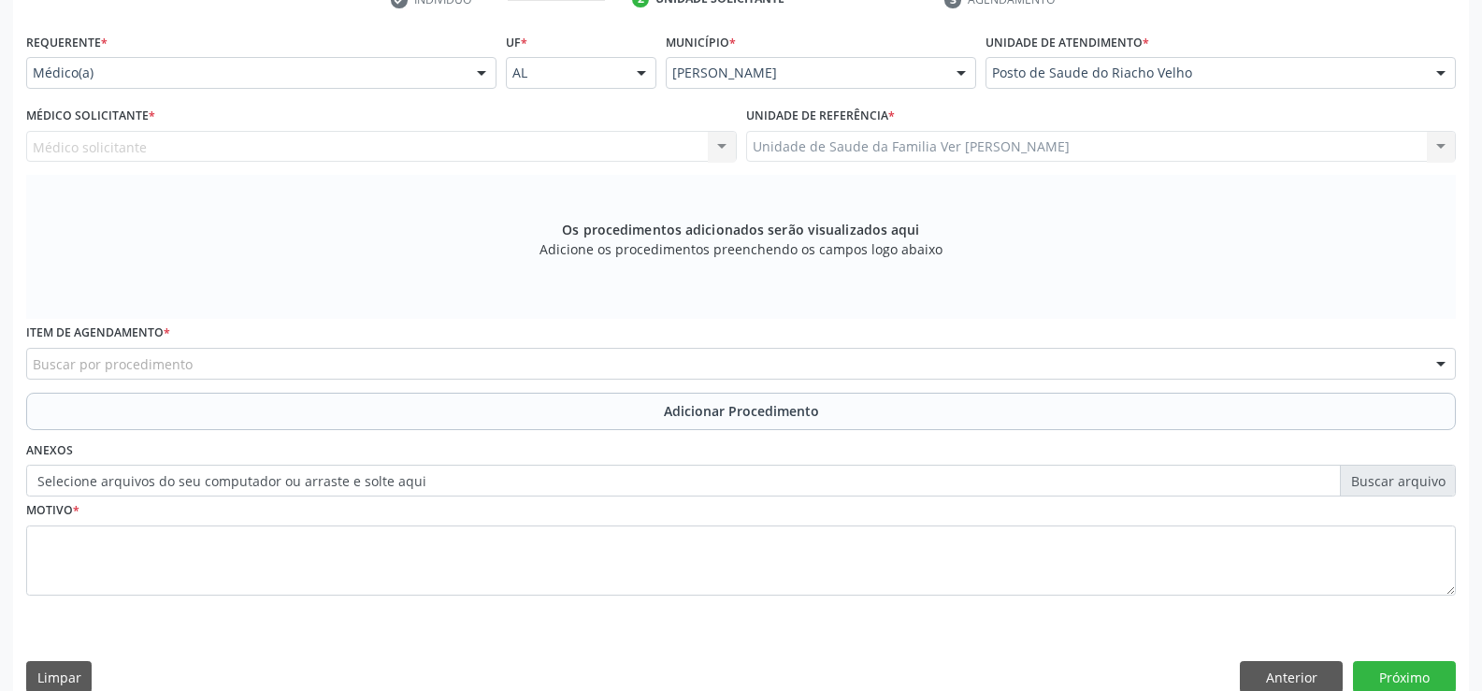
click at [482, 70] on div at bounding box center [482, 74] width 28 height 32
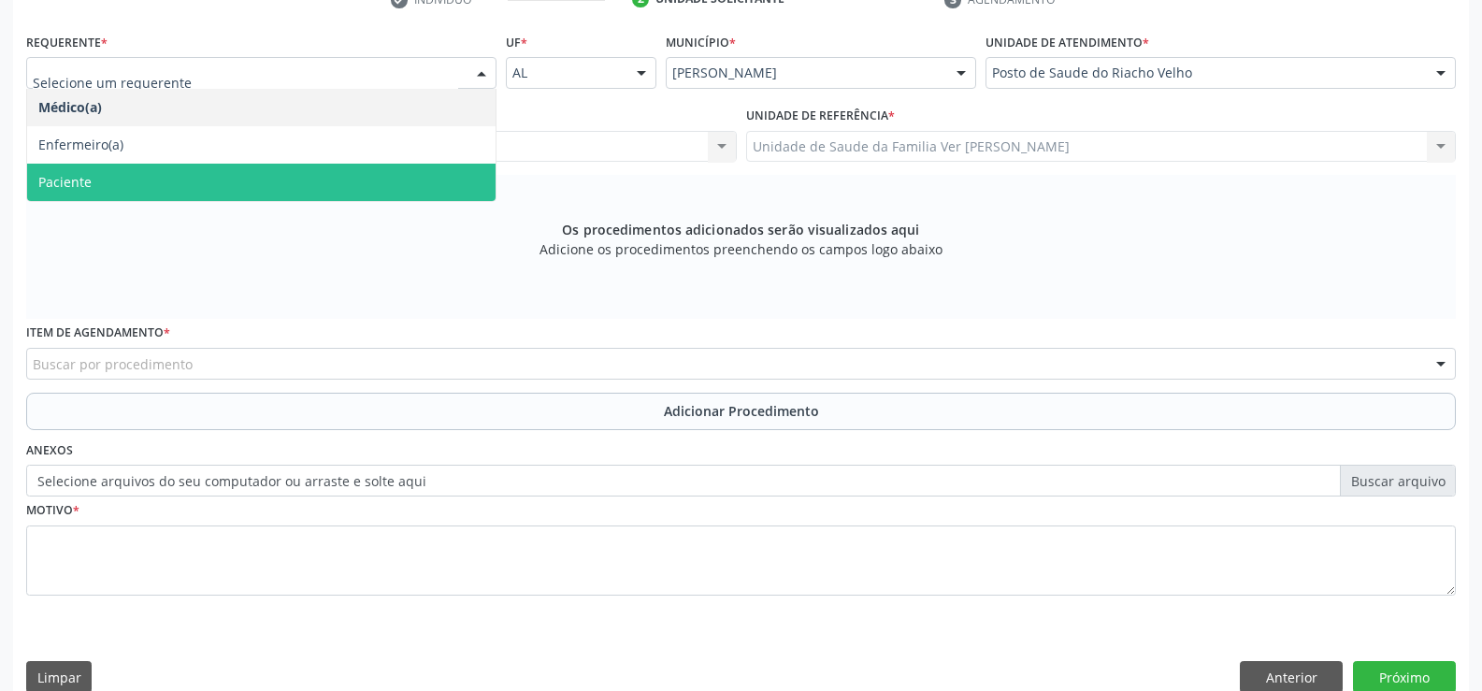
click at [426, 177] on span "Paciente" at bounding box center [261, 182] width 469 height 37
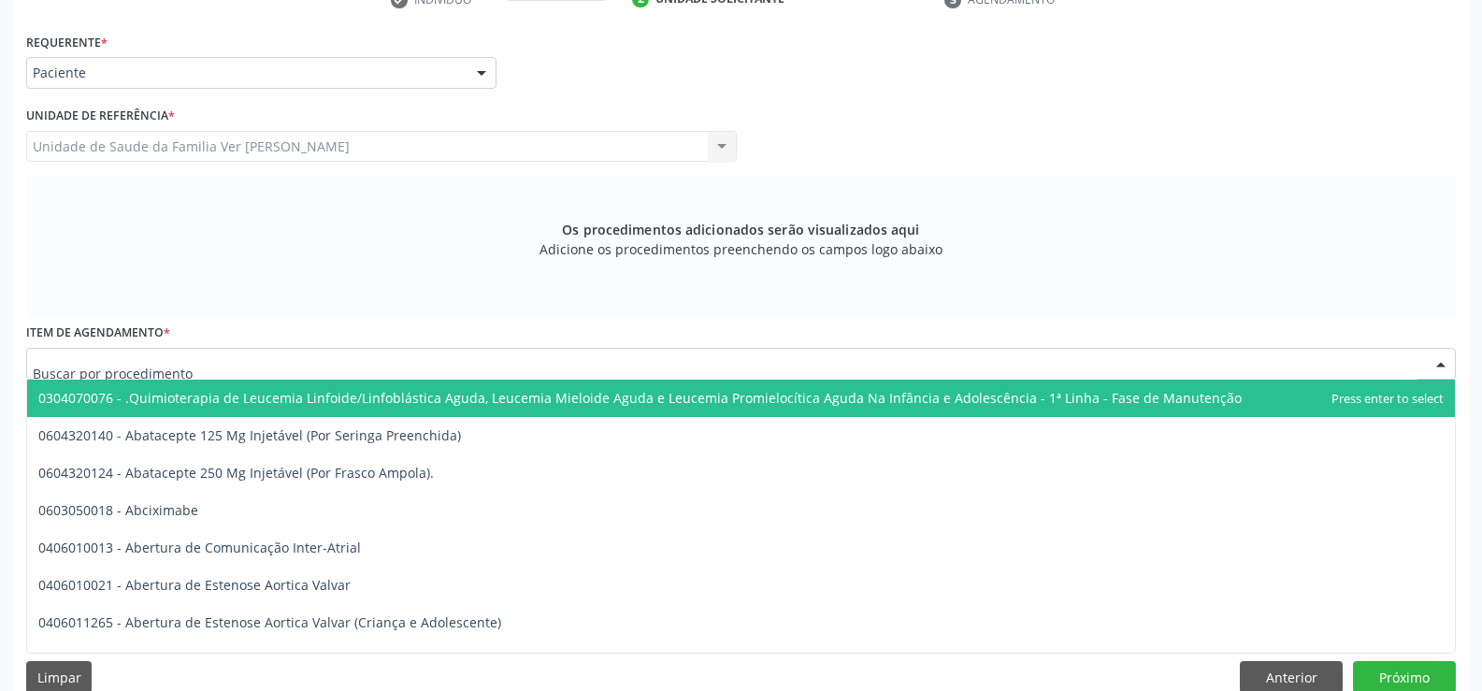
click at [156, 357] on input "text" at bounding box center [725, 372] width 1385 height 37
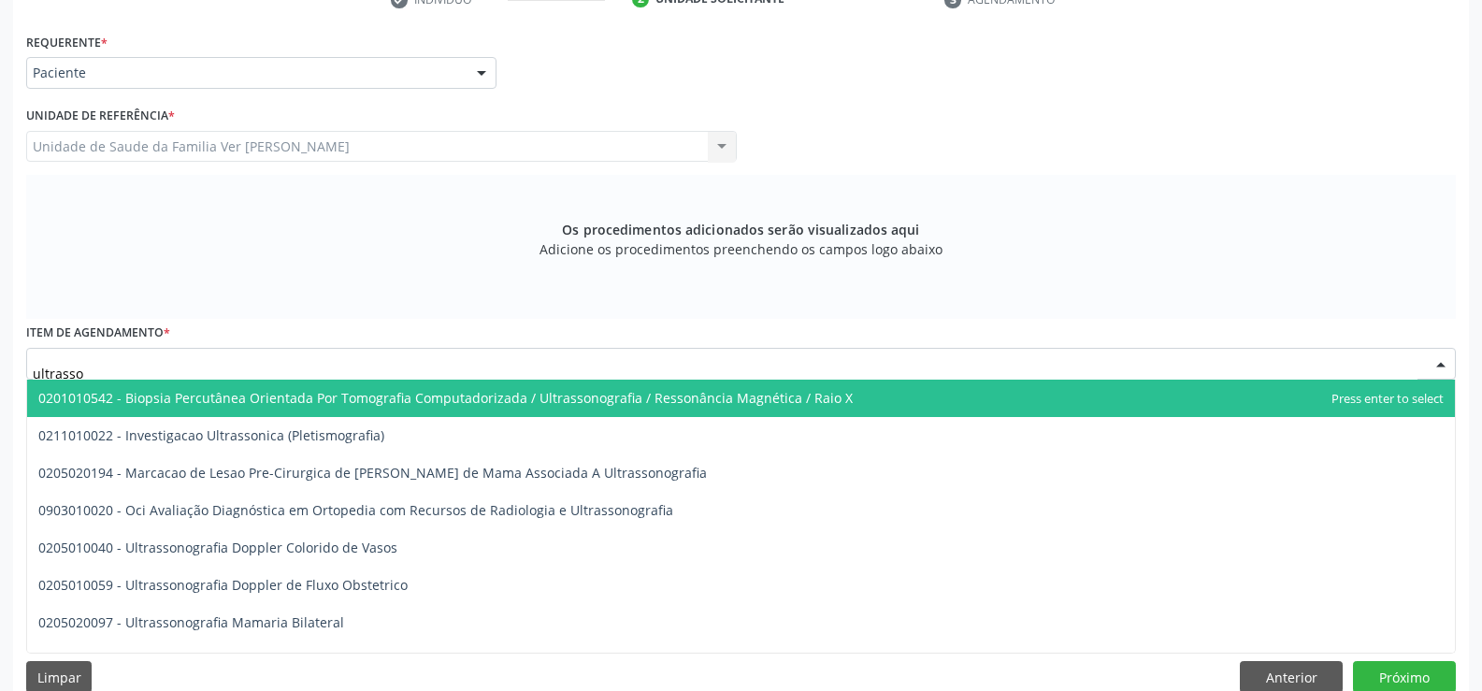
type input "ultrasson"
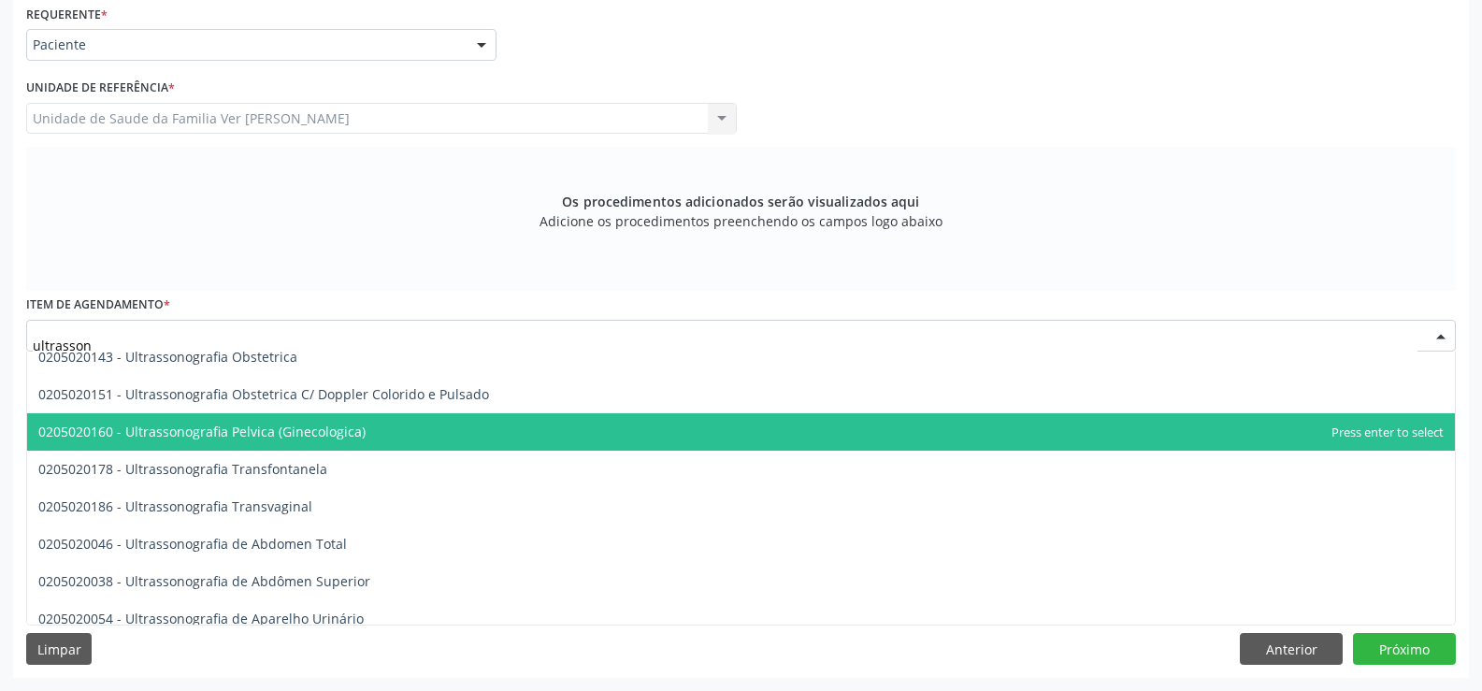
scroll to position [281, 0]
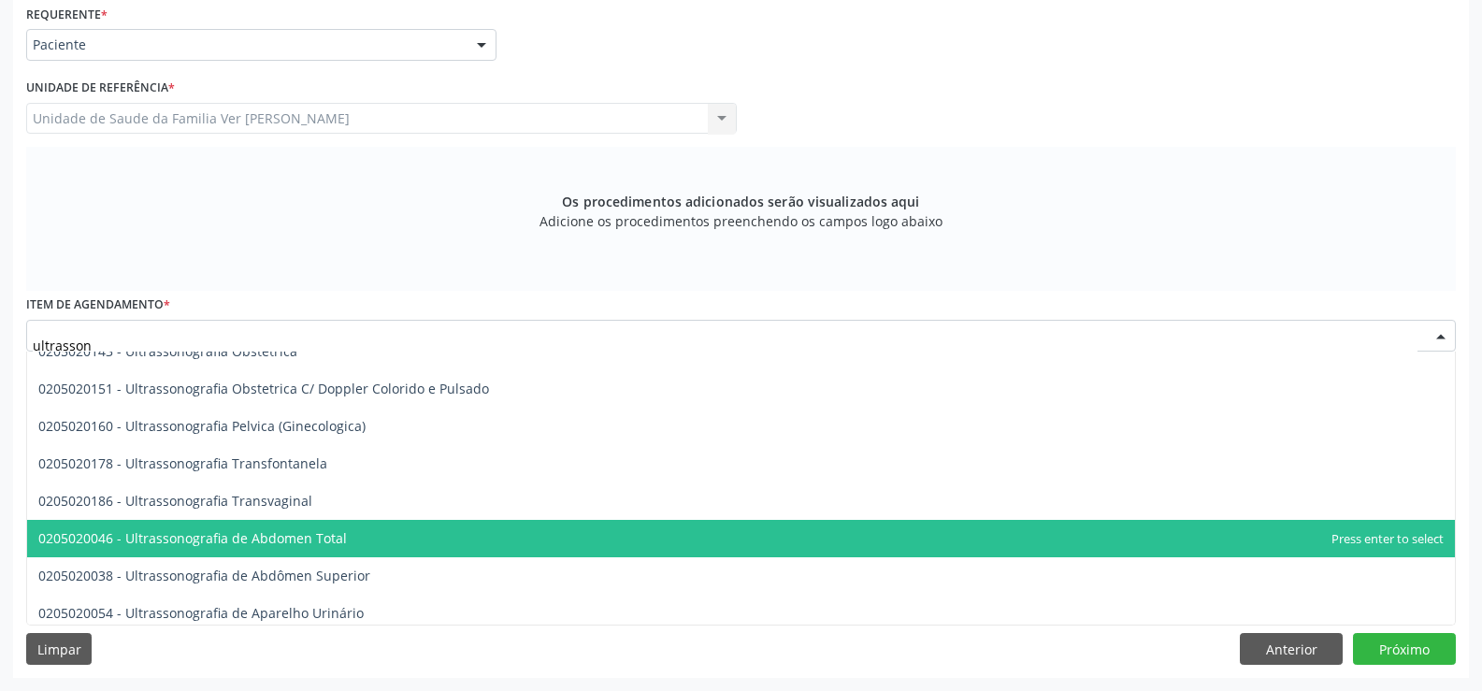
click at [694, 537] on span "0205020046 - Ultrassonografia de Abdomen Total" at bounding box center [741, 538] width 1428 height 37
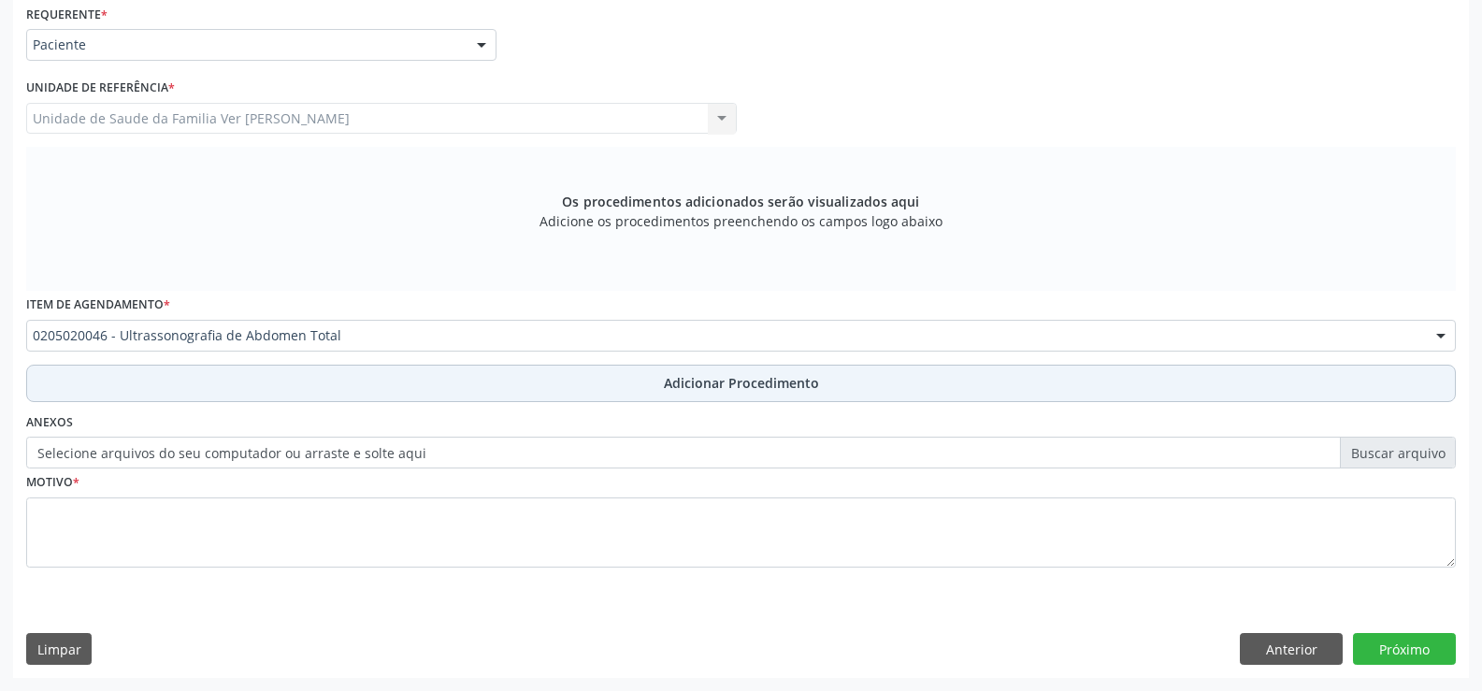
click at [764, 393] on button "Adicionar Procedimento" at bounding box center [741, 383] width 1430 height 37
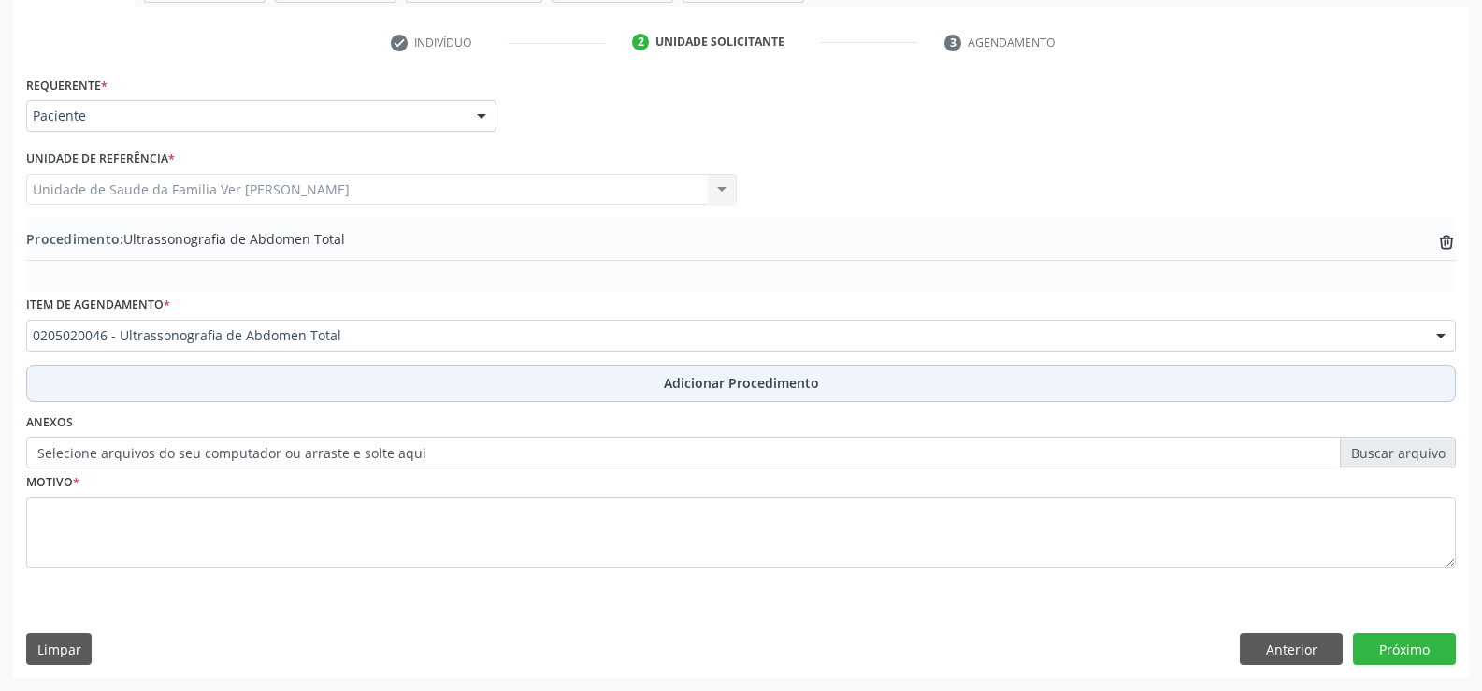
scroll to position [361, 0]
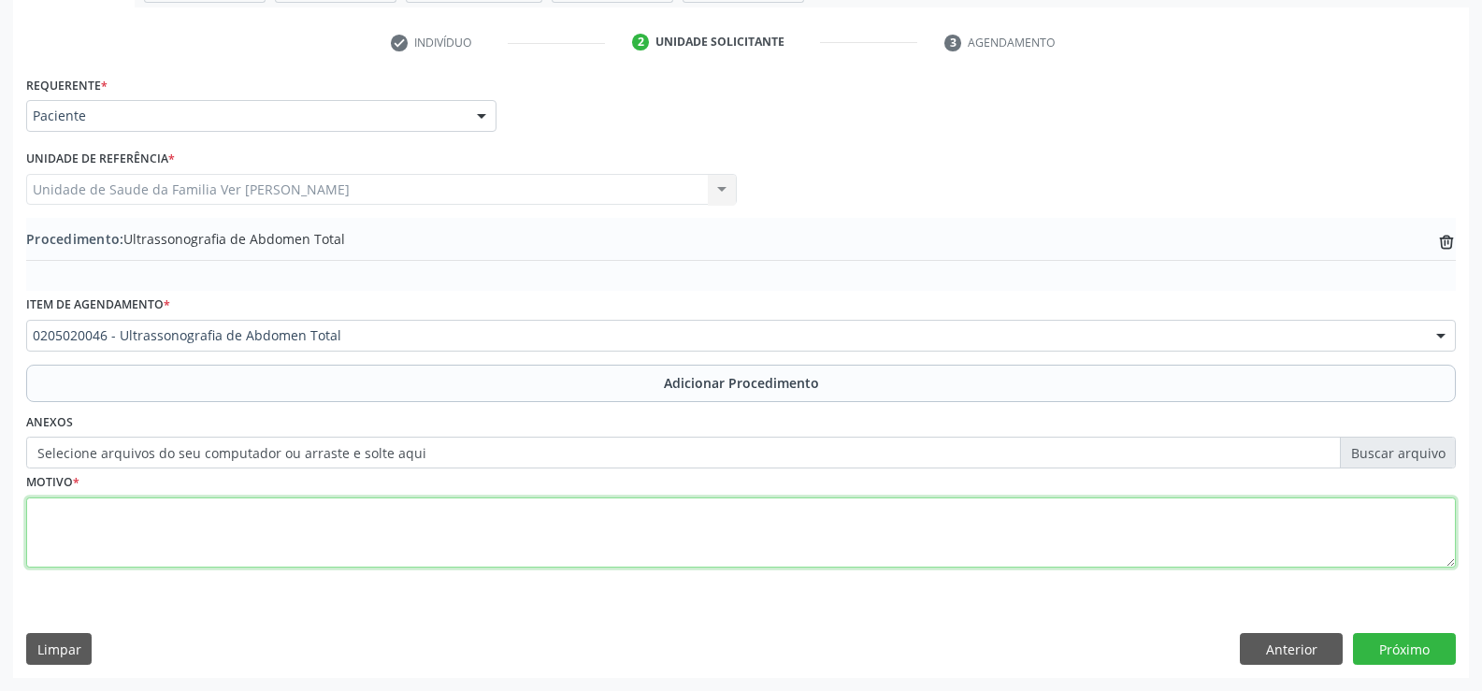
click at [140, 551] on textarea at bounding box center [741, 533] width 1430 height 71
type textarea "n"
type textarea "desconforto abdominal"
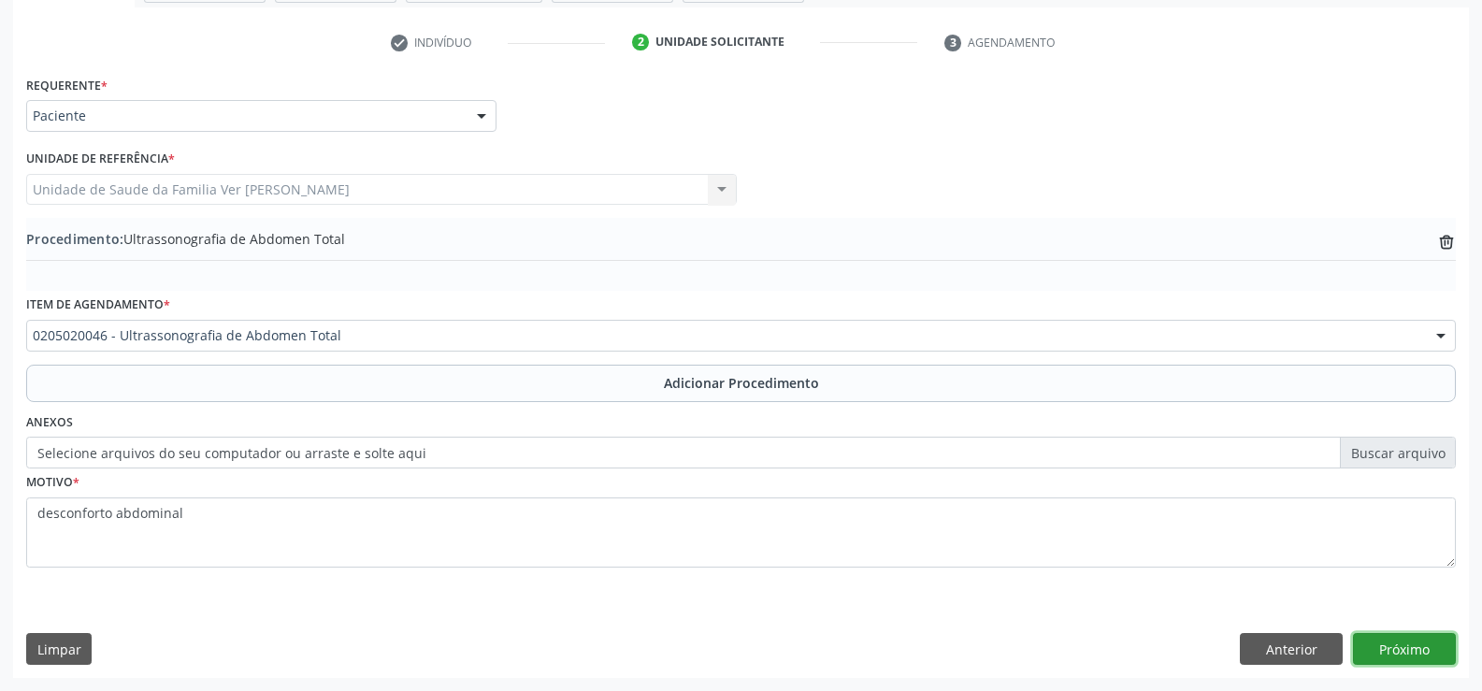
click at [1413, 649] on button "Próximo" at bounding box center [1404, 649] width 103 height 32
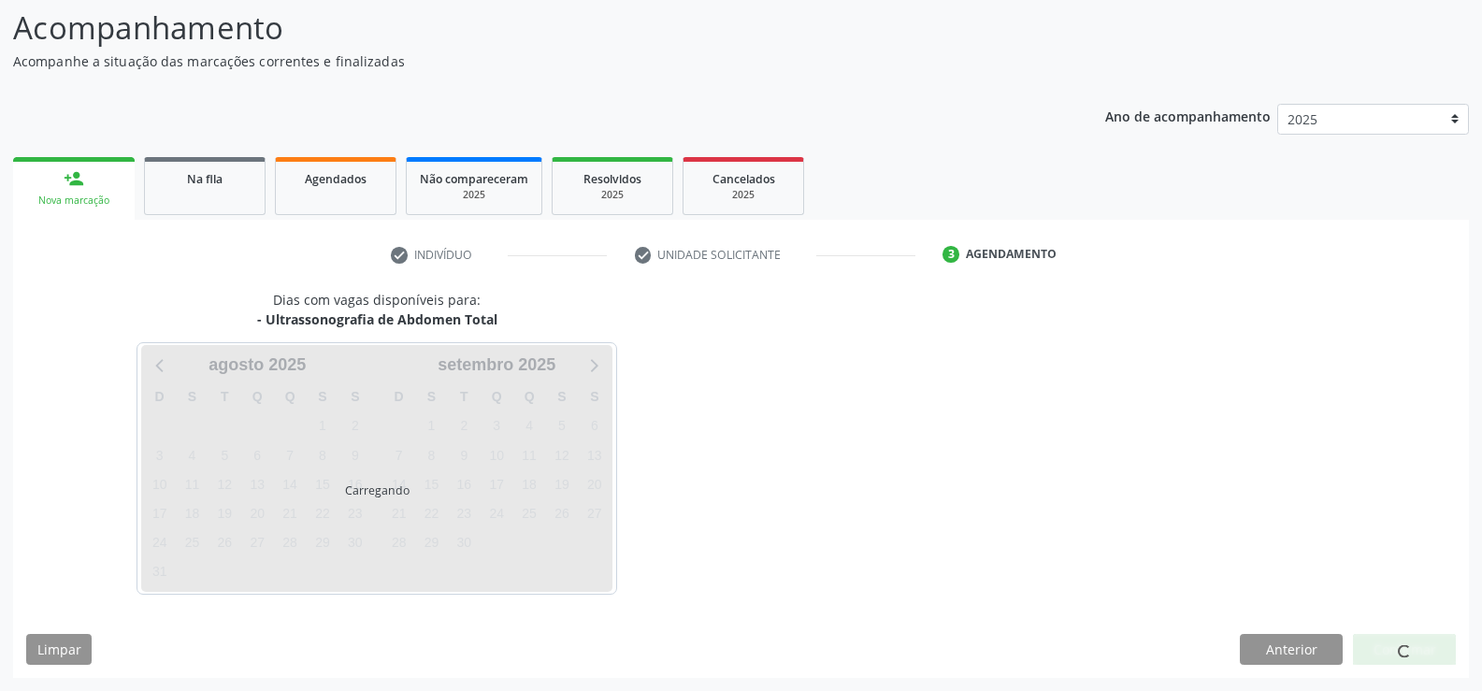
scroll to position [204, 0]
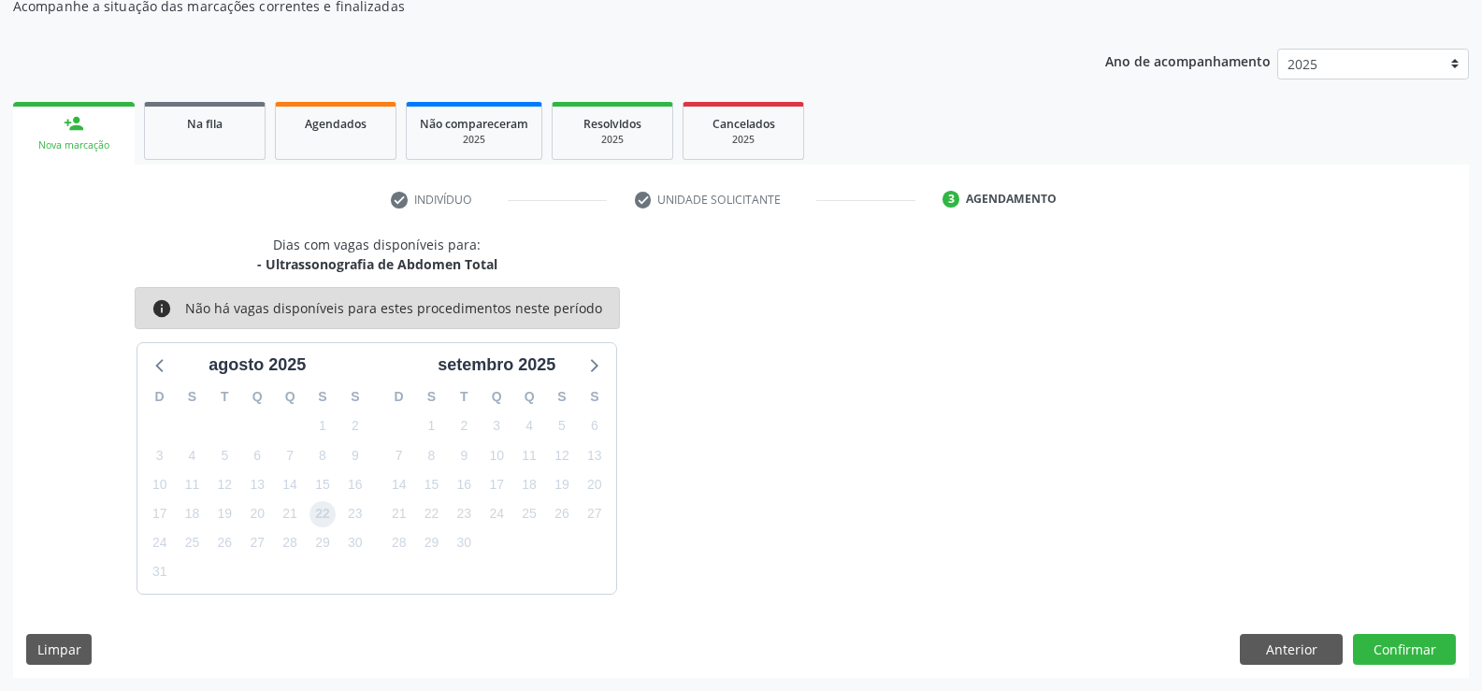
click at [324, 513] on span "22" at bounding box center [323, 514] width 26 height 26
click at [1409, 645] on button "Confirmar" at bounding box center [1404, 650] width 103 height 32
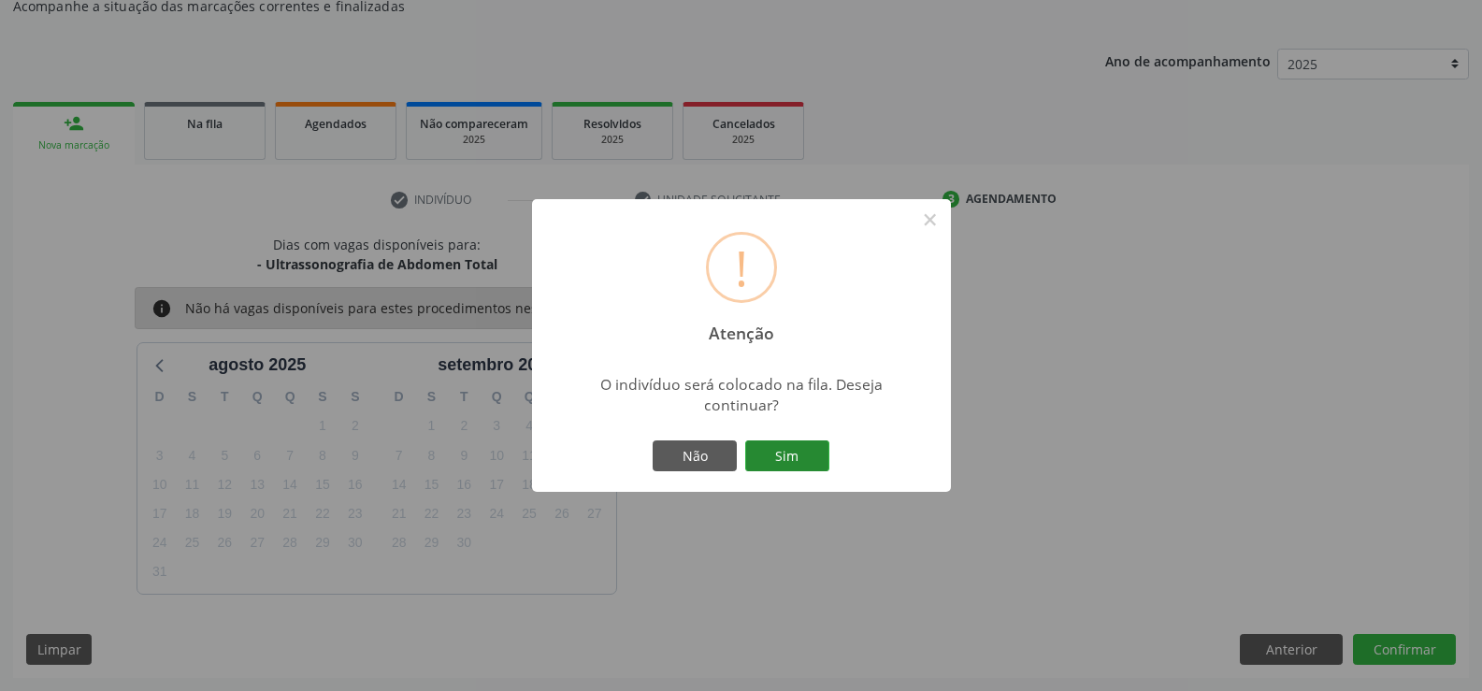
click at [806, 455] on button "Sim" at bounding box center [787, 457] width 84 height 32
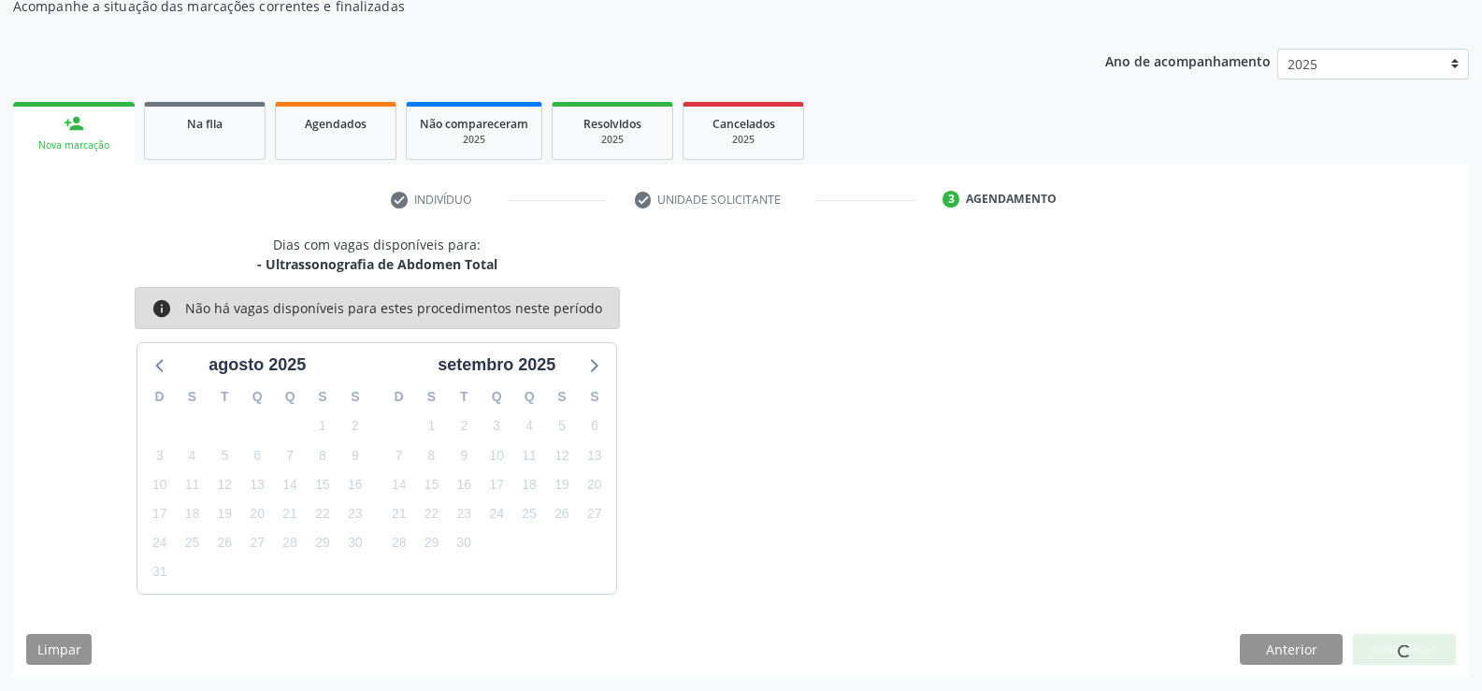
scroll to position [0, 0]
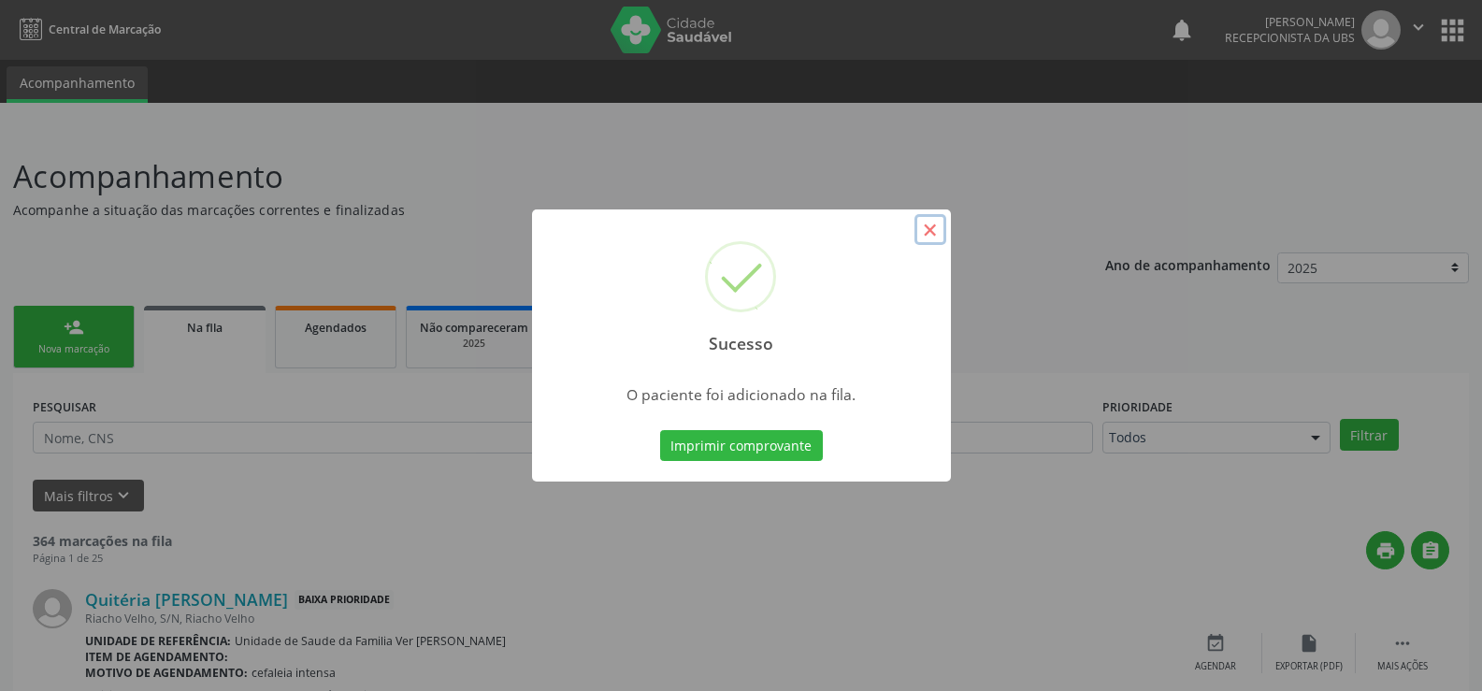
click at [933, 224] on button "×" at bounding box center [931, 230] width 32 height 32
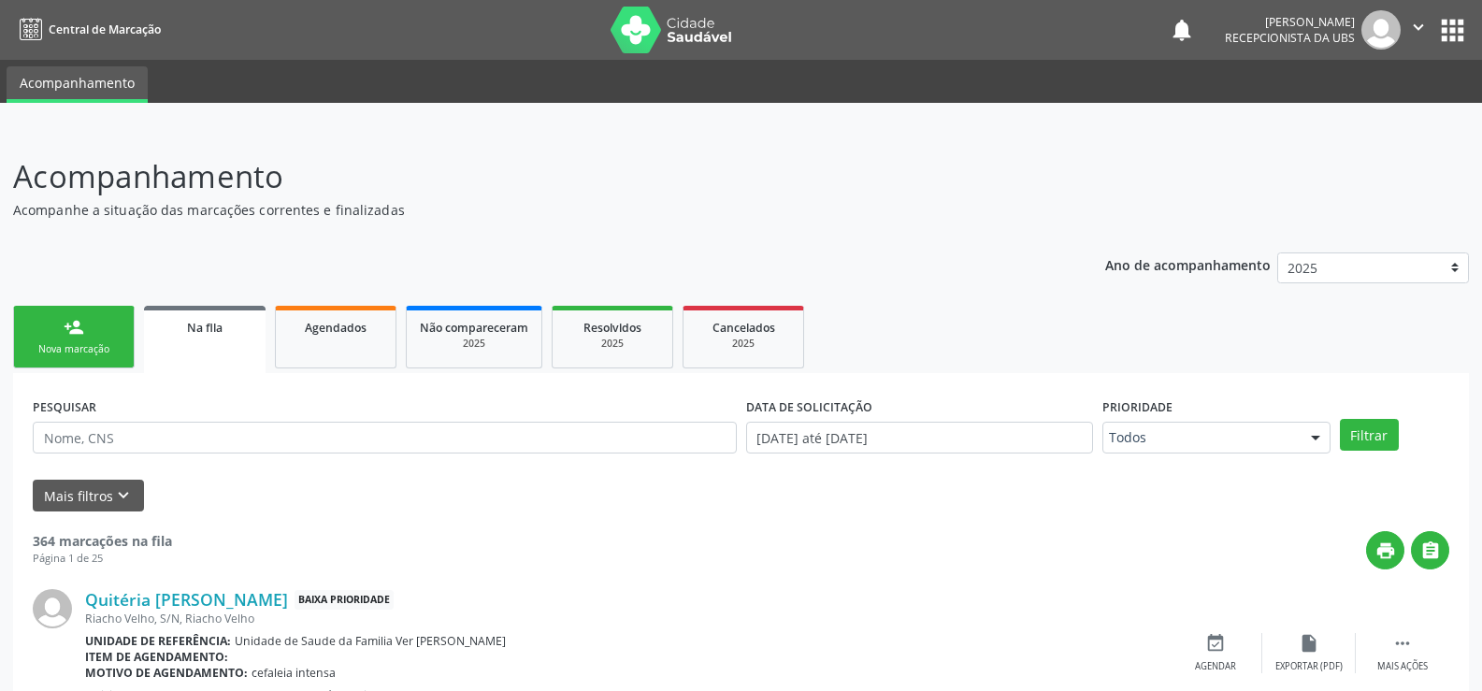
click at [97, 336] on link "person_add Nova marcação" at bounding box center [74, 337] width 122 height 63
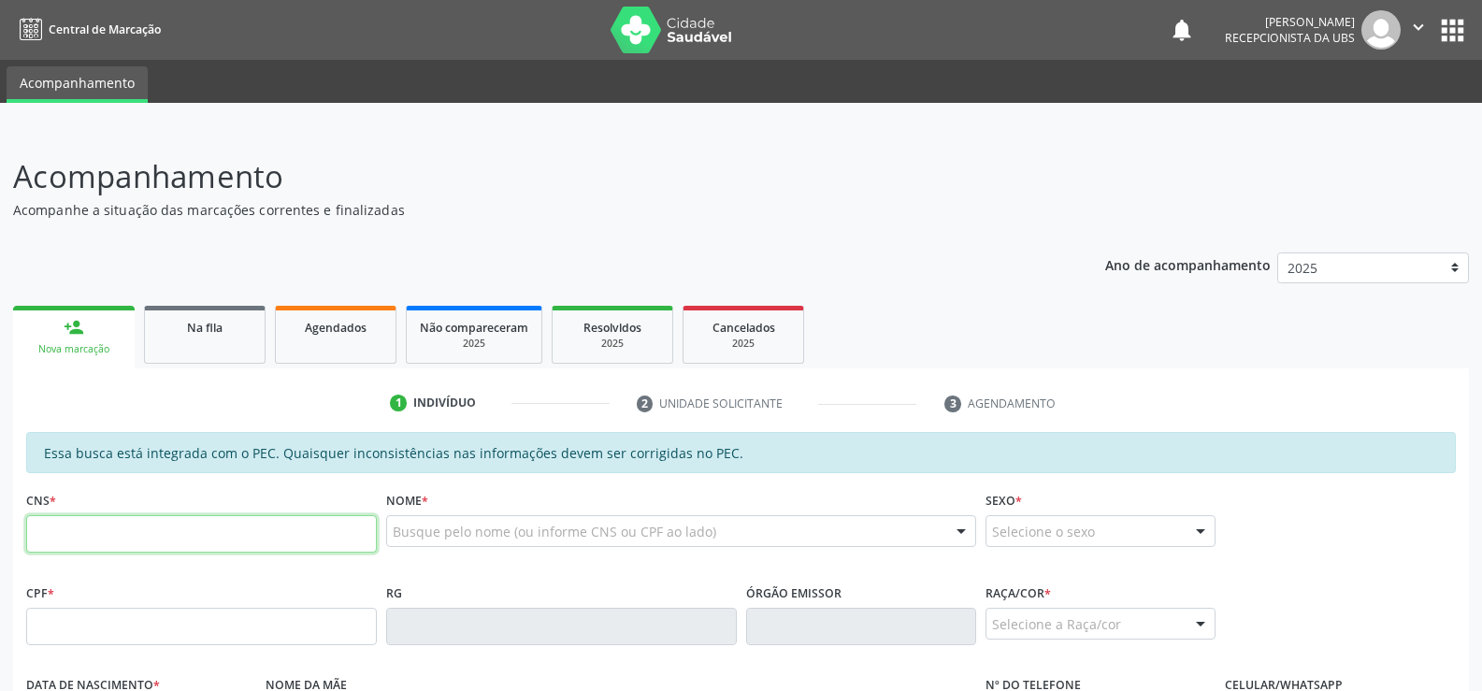
click at [74, 528] on input "text" at bounding box center [201, 533] width 351 height 37
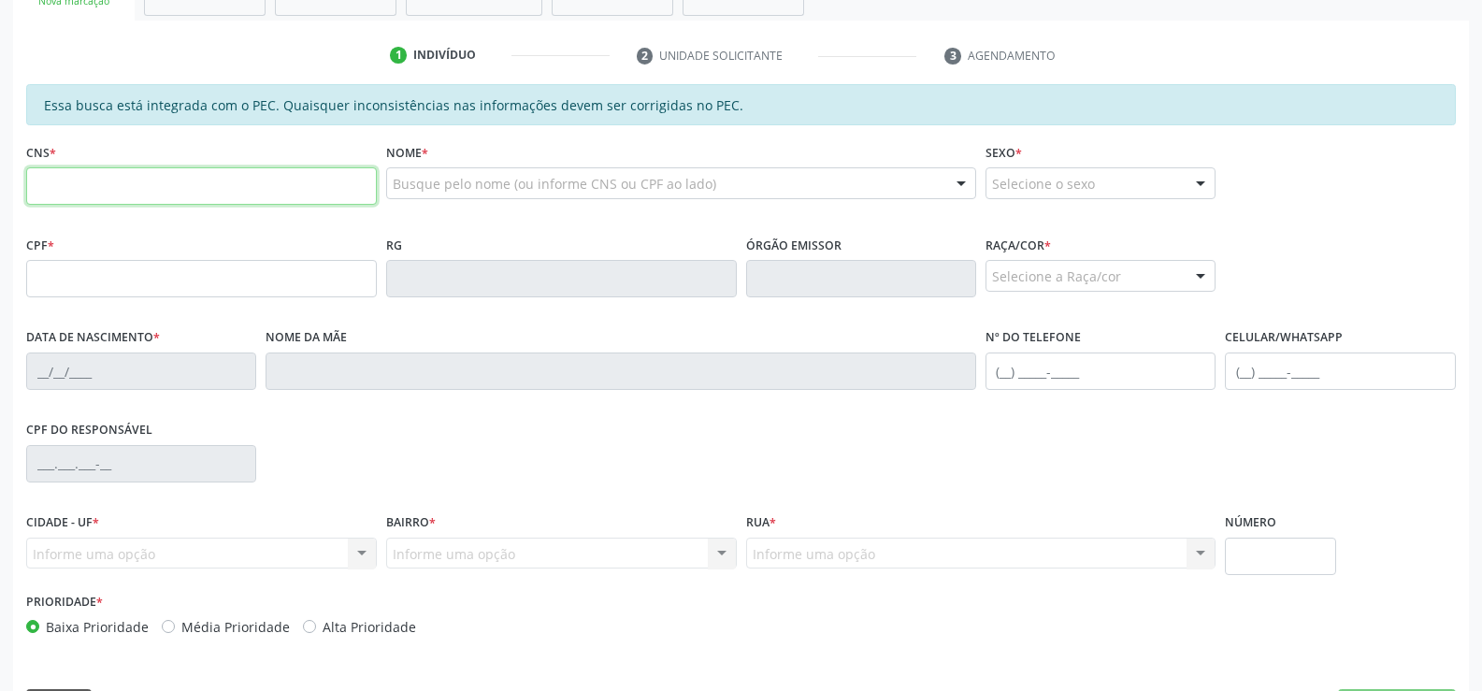
scroll to position [374, 0]
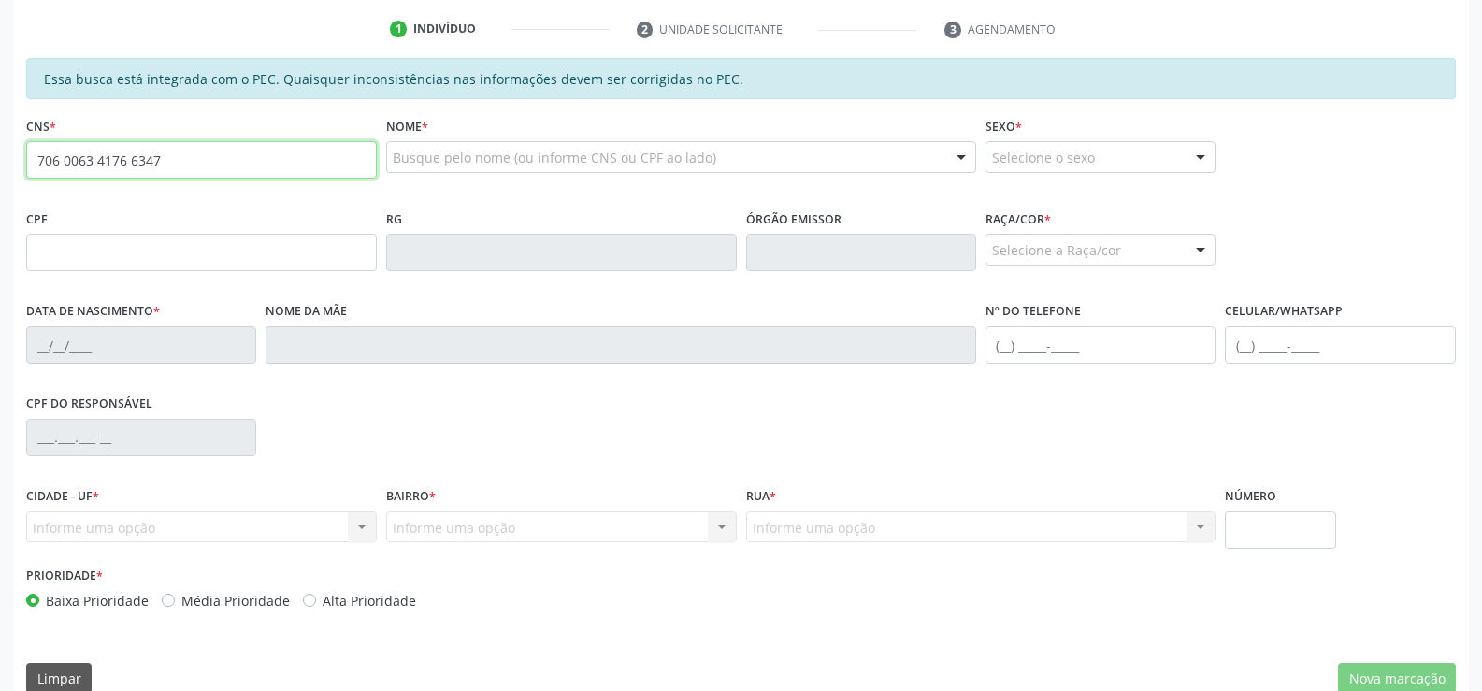
type input "706 0063 4176 6347"
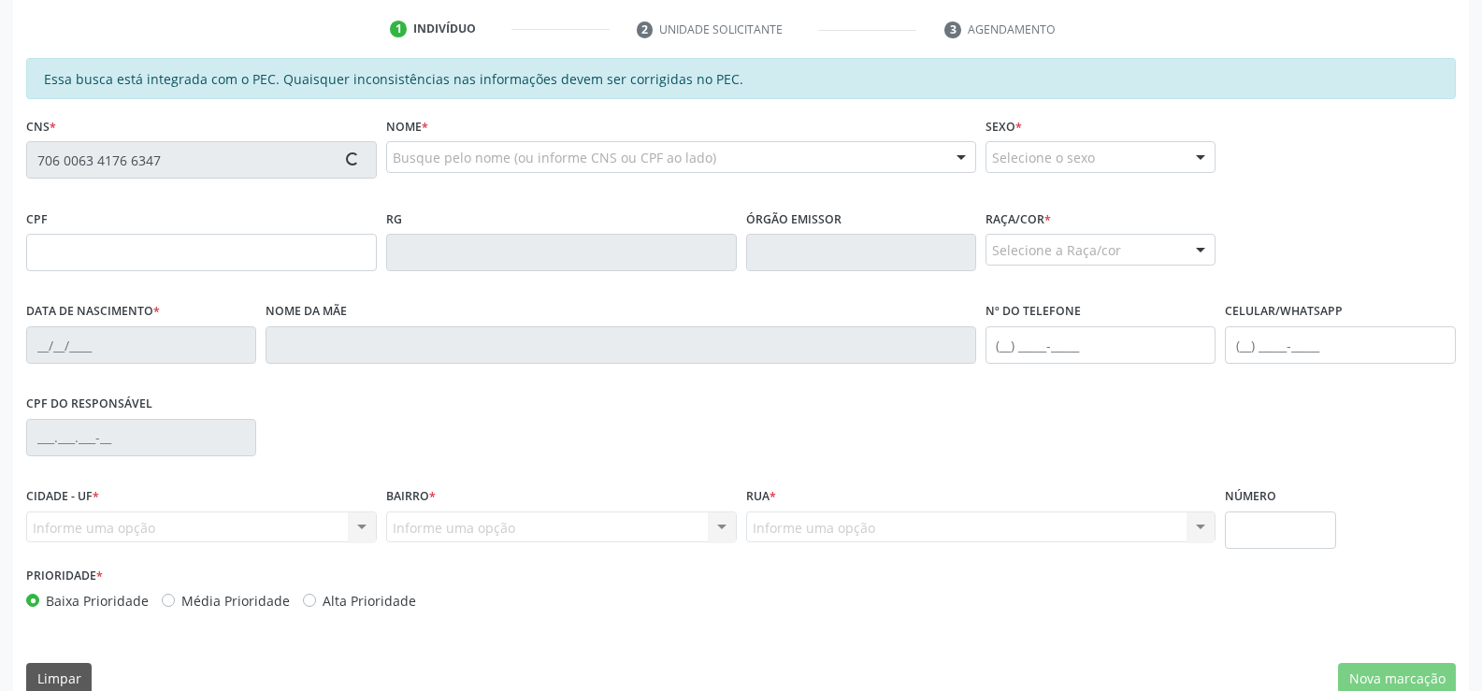
type input "078.020.934-65"
type input "[DATE]"
type input "[PERSON_NAME] da Conceição"
type input "[PHONE_NUMBER]"
type input "S/N"
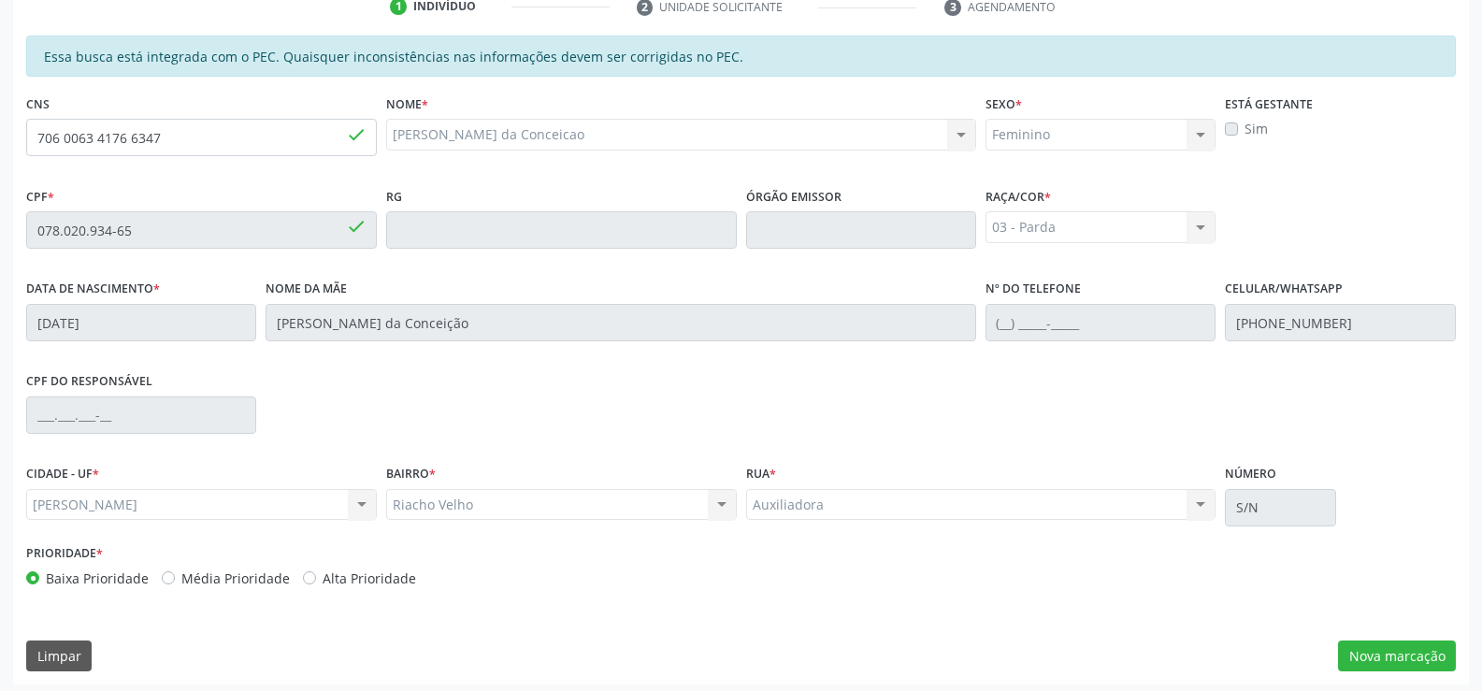
scroll to position [403, 0]
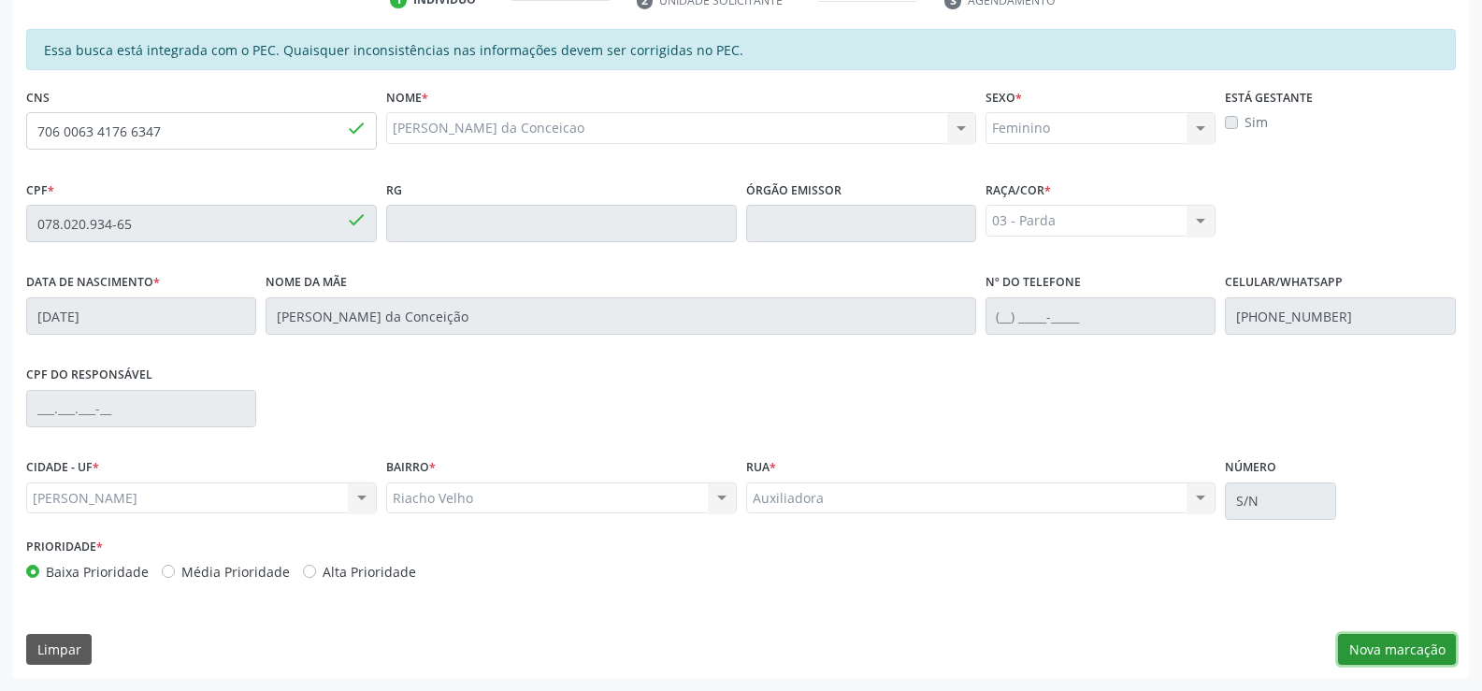
click at [1395, 651] on button "Nova marcação" at bounding box center [1397, 650] width 118 height 32
click at [0, 0] on div "Requerente * Médico(a) Médico(a) Enfermeiro(a) Paciente Nenhum resultado encont…" at bounding box center [0, 0] width 0 height 0
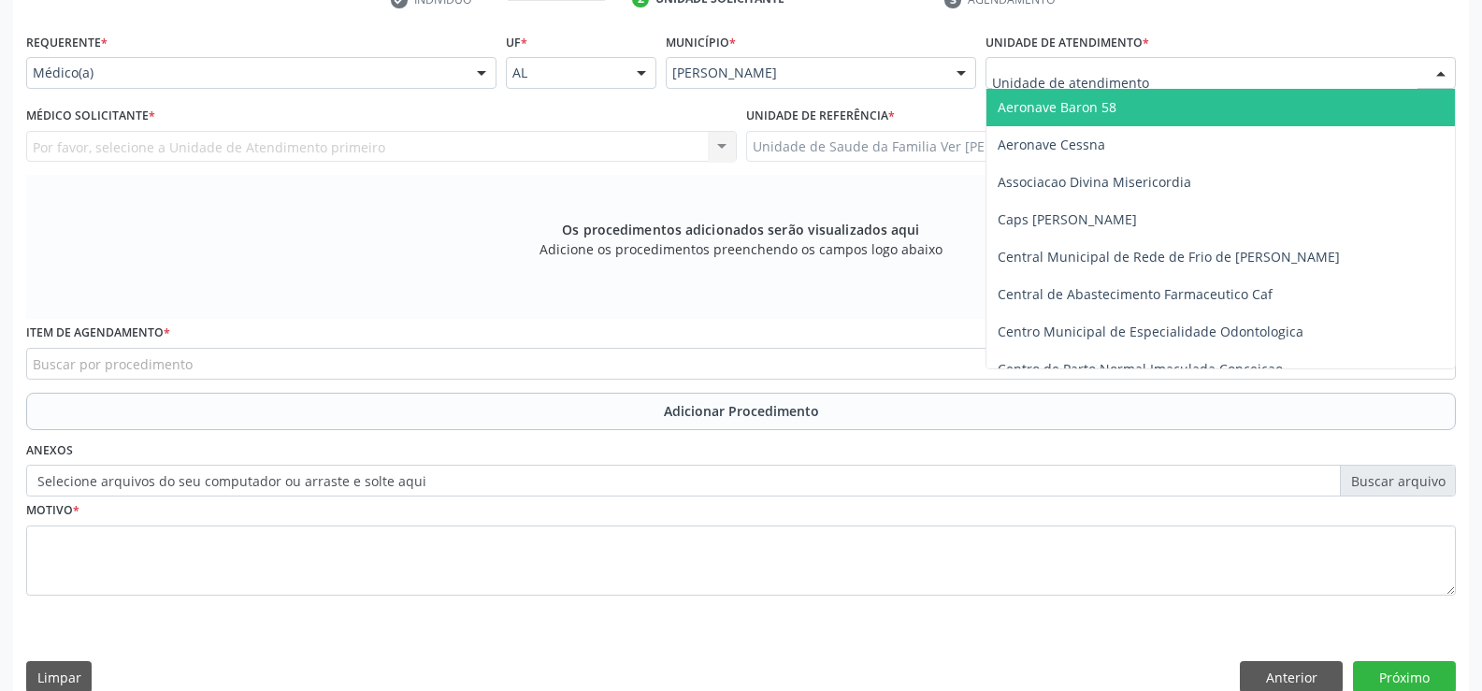
click at [1439, 72] on div at bounding box center [1441, 74] width 28 height 32
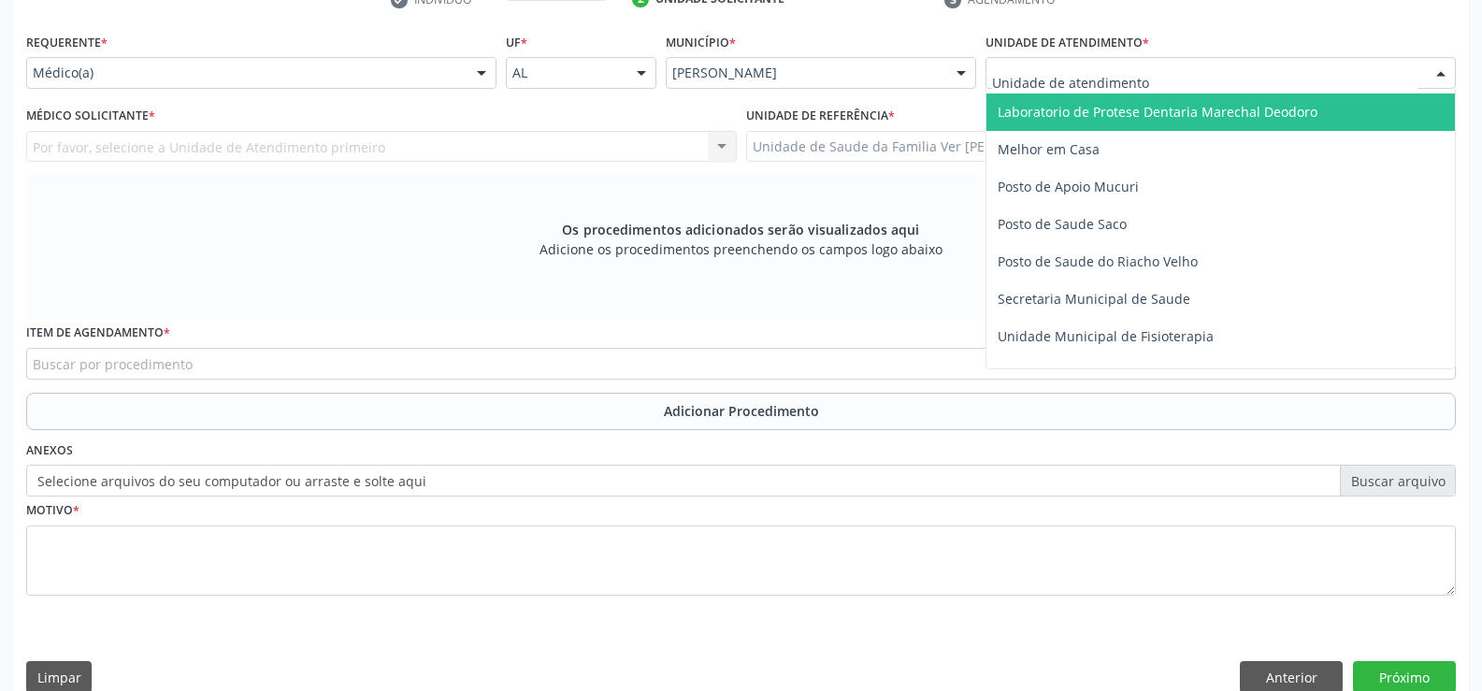
scroll to position [748, 0]
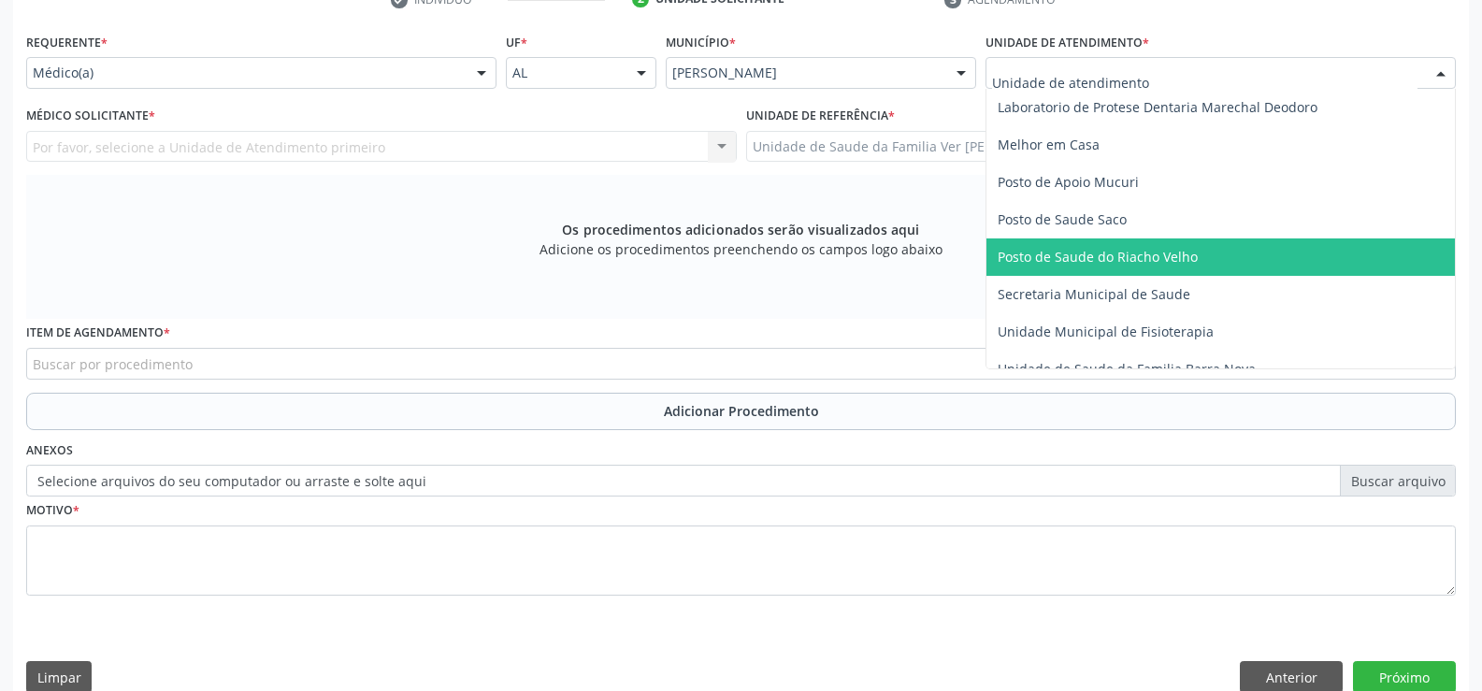
click at [1155, 258] on span "Posto de Saude do Riacho Velho" at bounding box center [1098, 257] width 200 height 18
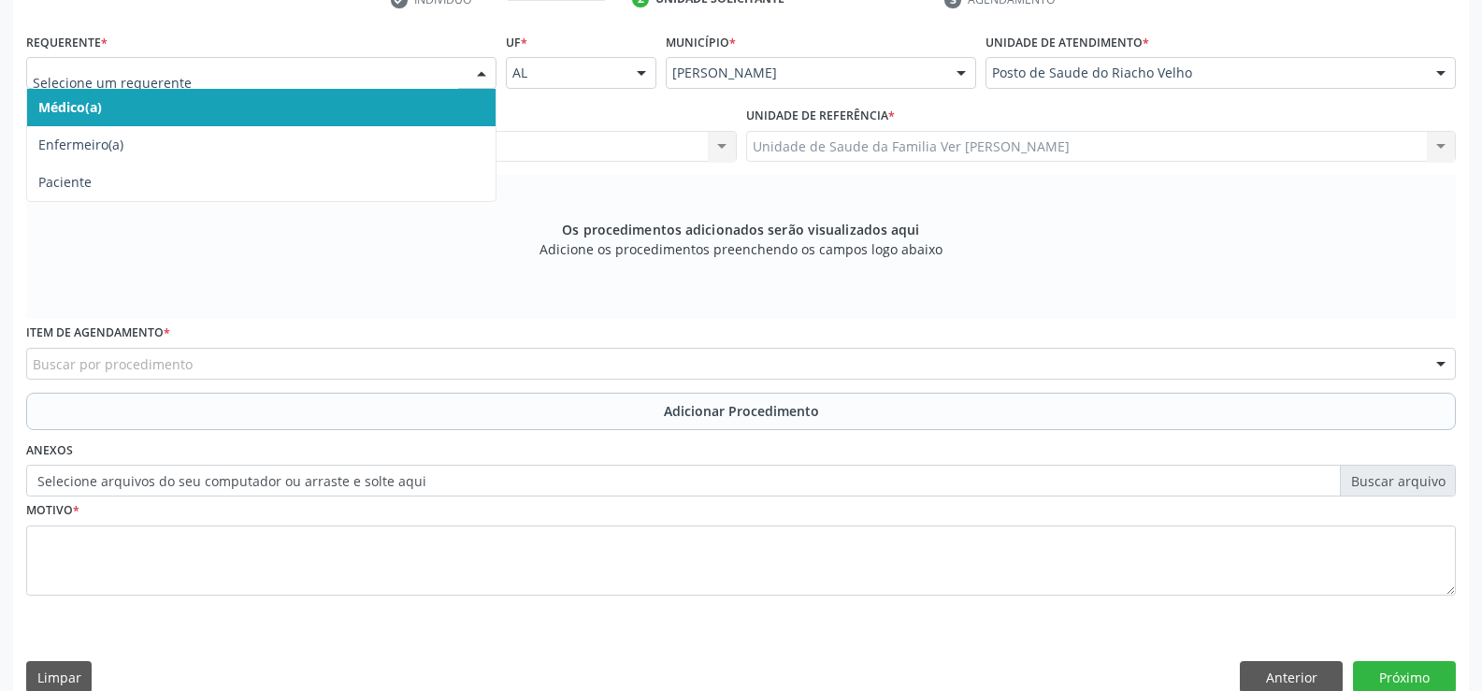
click at [484, 75] on div at bounding box center [482, 74] width 28 height 32
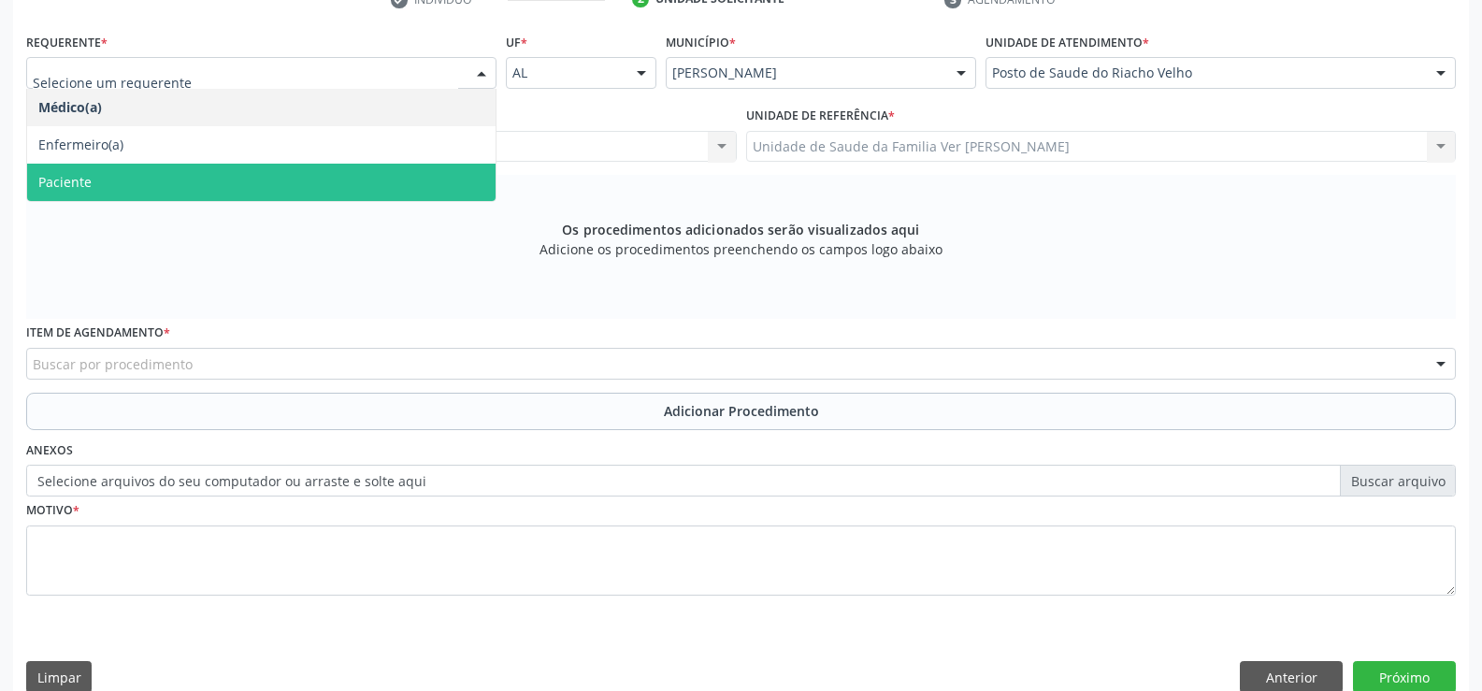
click at [328, 187] on span "Paciente" at bounding box center [261, 182] width 469 height 37
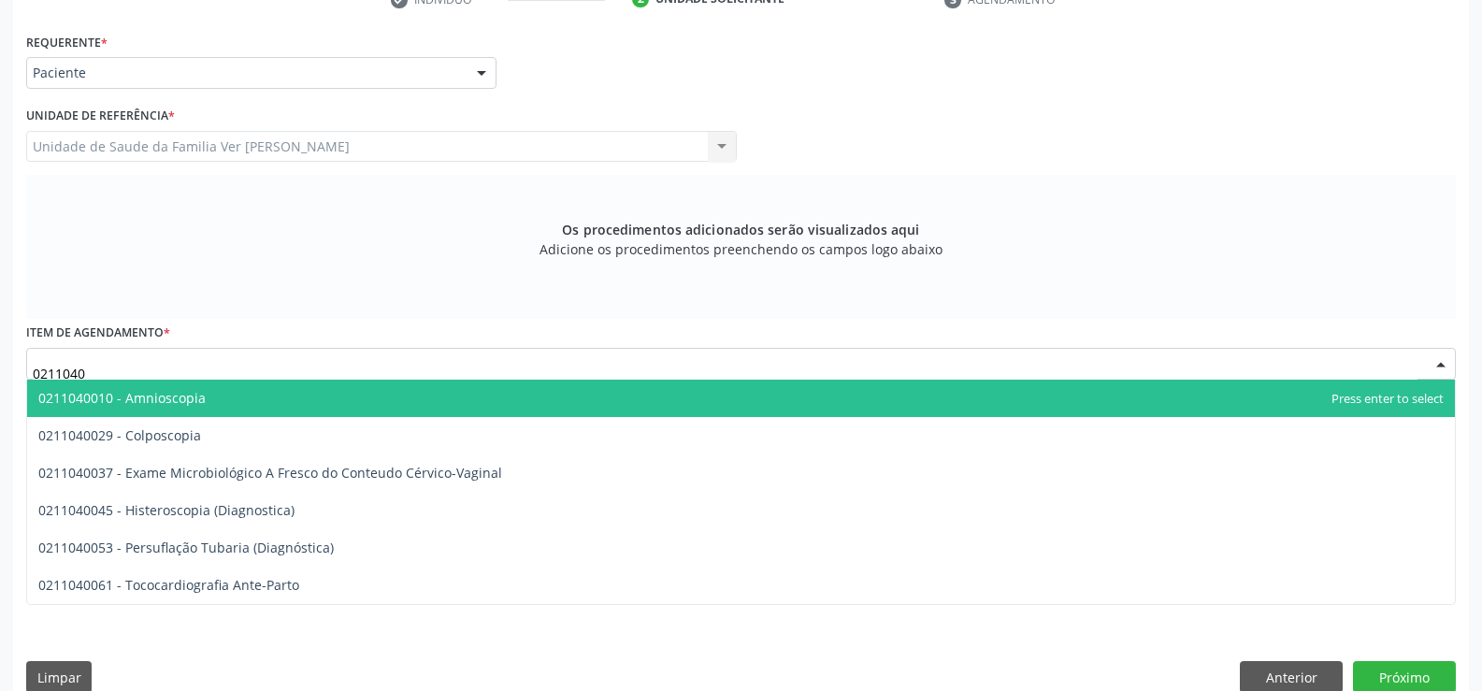
type input "02110400"
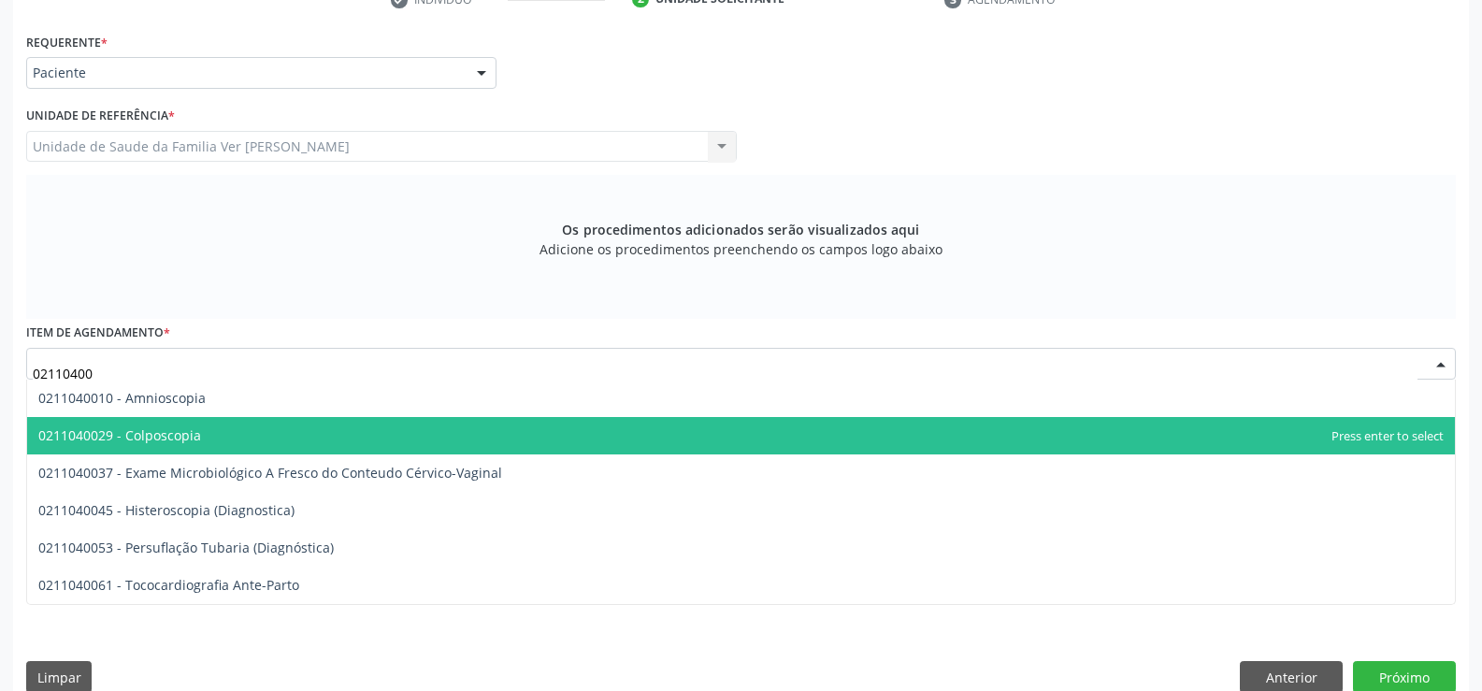
click at [132, 435] on span "0211040029 - Colposcopia" at bounding box center [119, 435] width 163 height 18
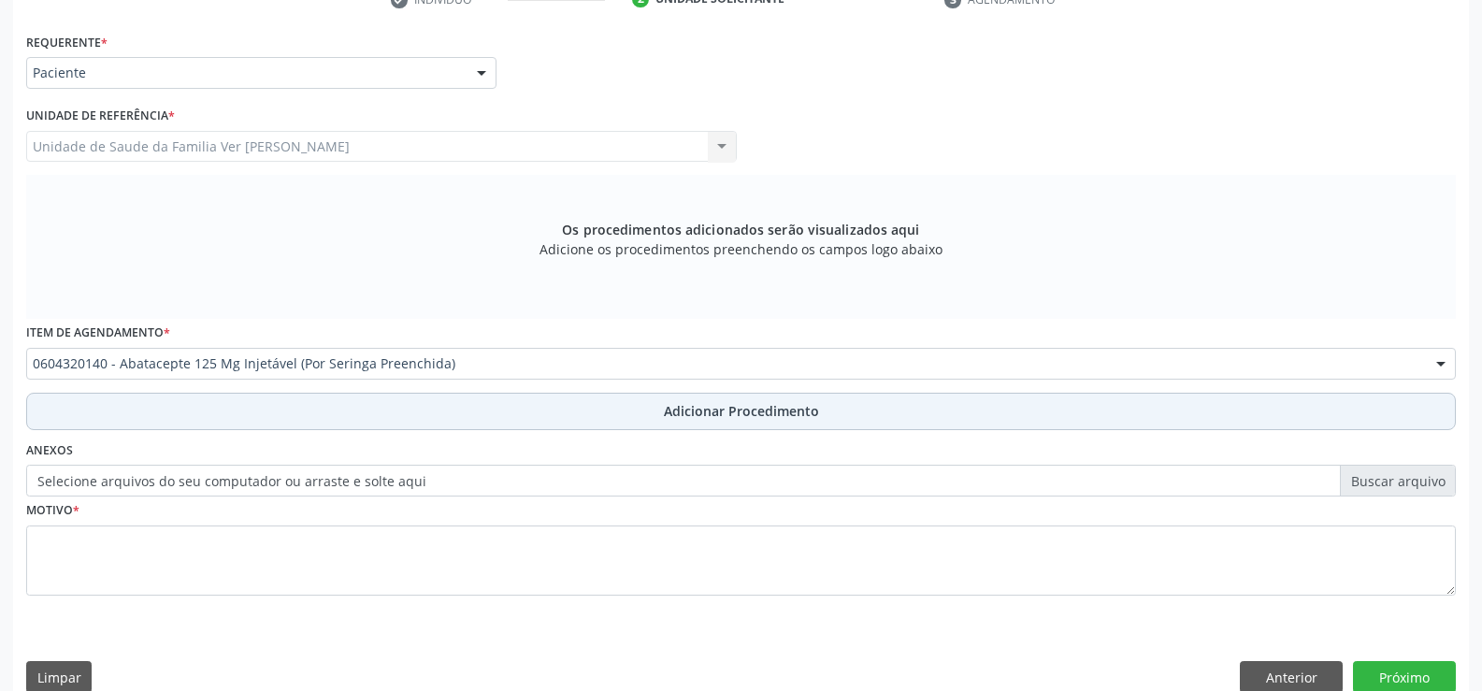
click at [804, 407] on span "Adicionar Procedimento" at bounding box center [741, 411] width 155 height 20
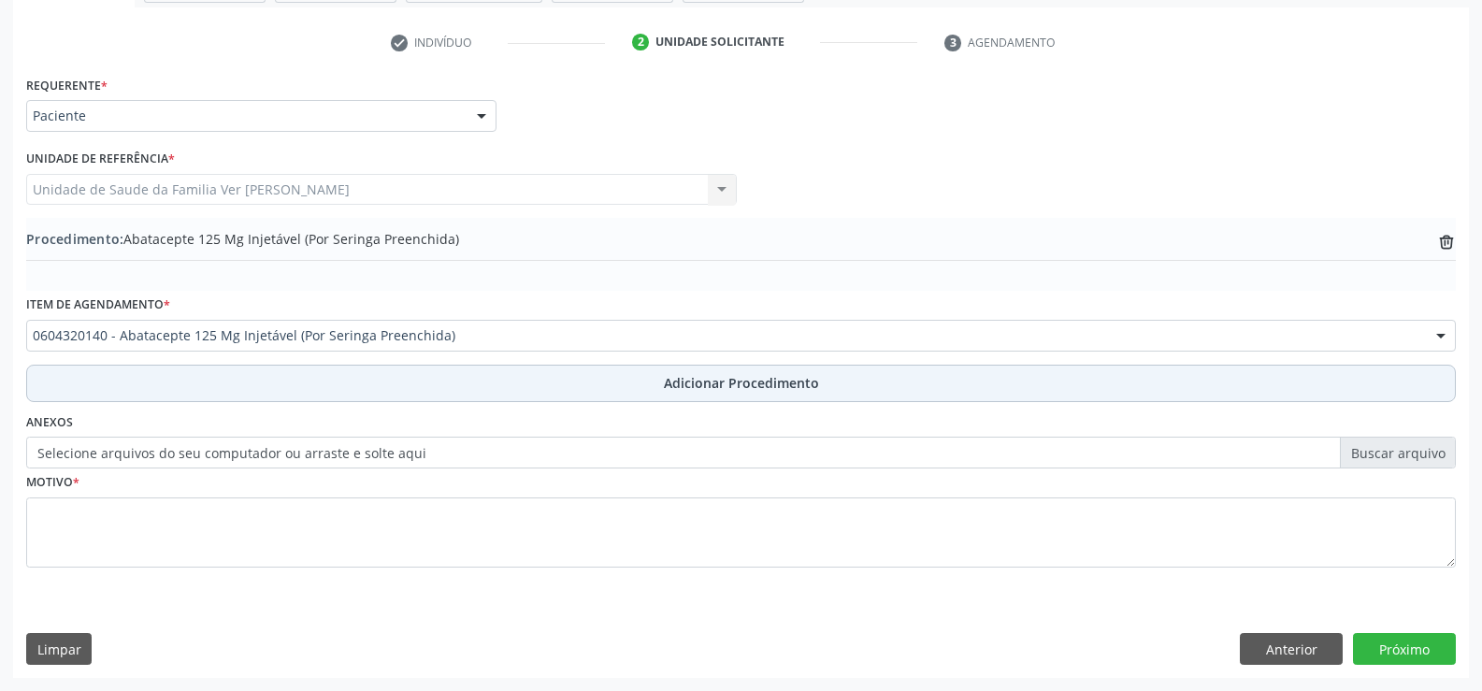
scroll to position [361, 0]
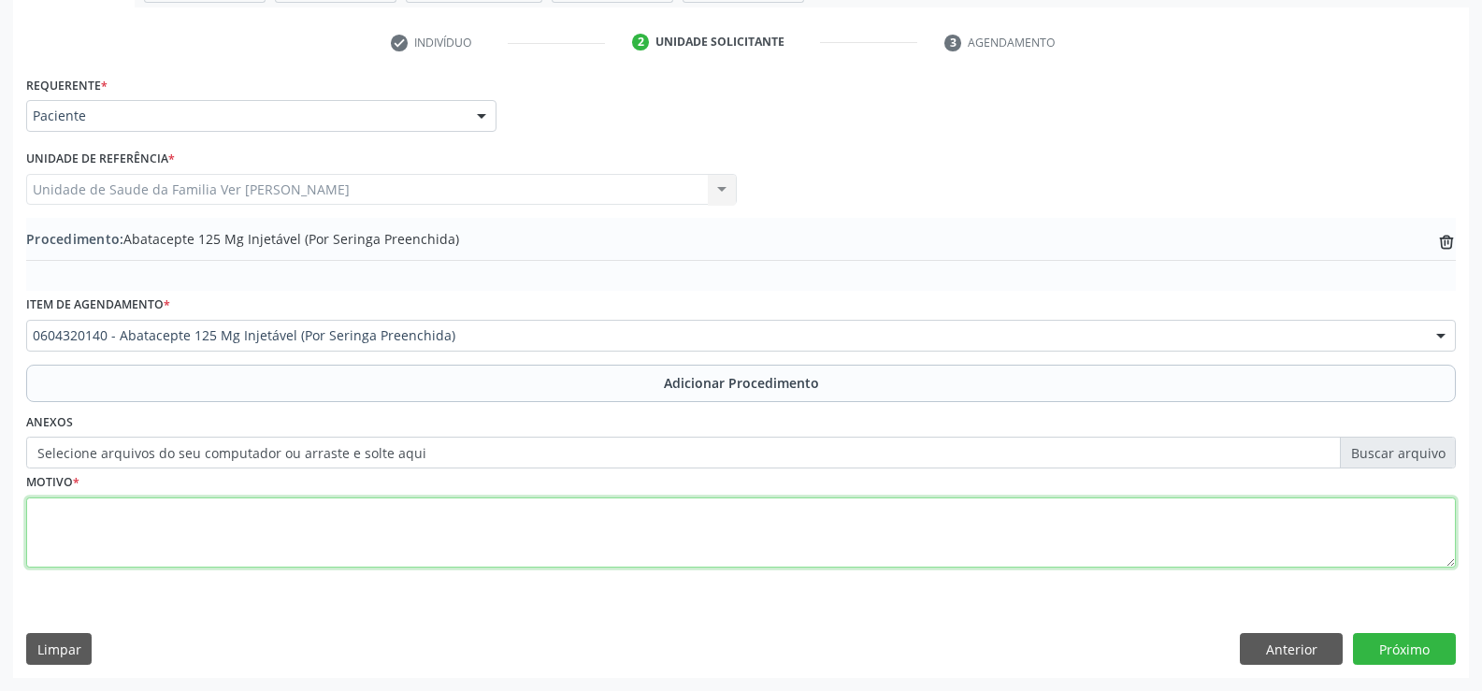
click at [104, 505] on textarea at bounding box center [741, 533] width 1430 height 71
type textarea "não informado"
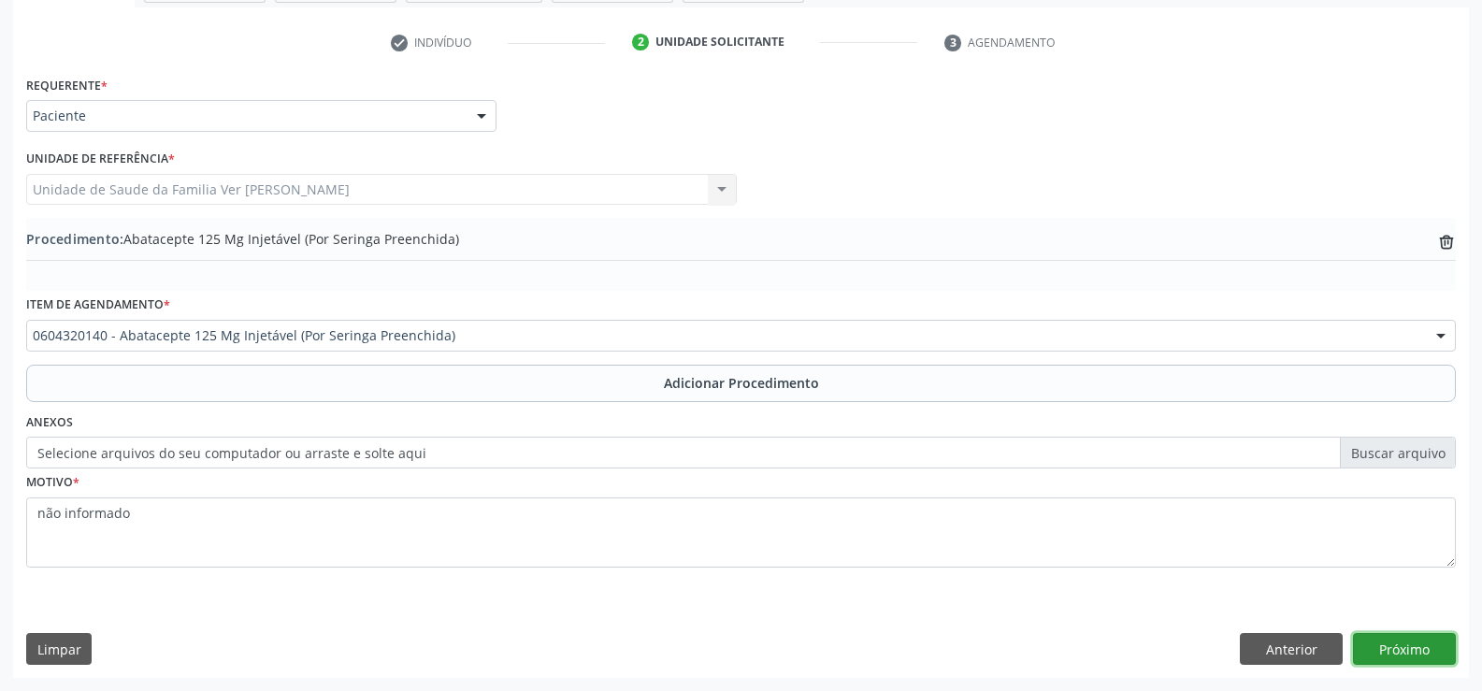
click at [1394, 641] on button "Próximo" at bounding box center [1404, 649] width 103 height 32
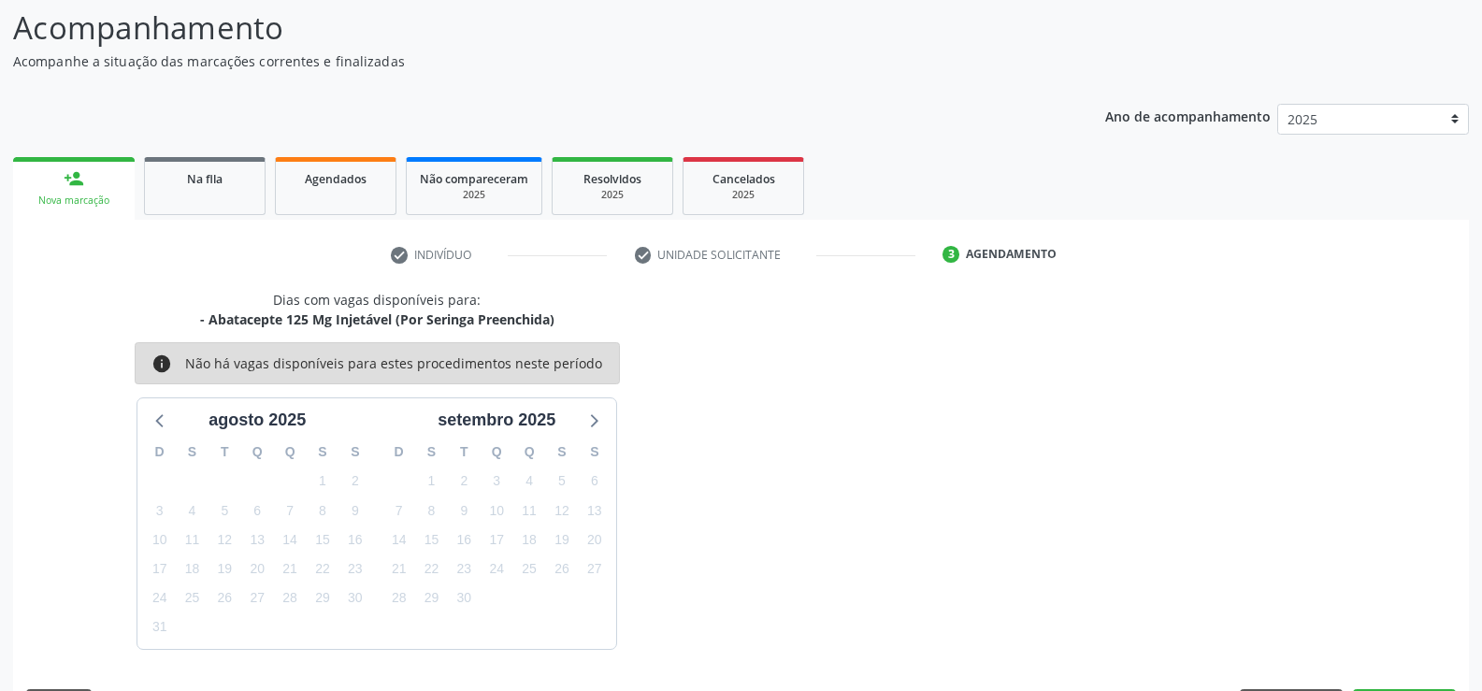
scroll to position [204, 0]
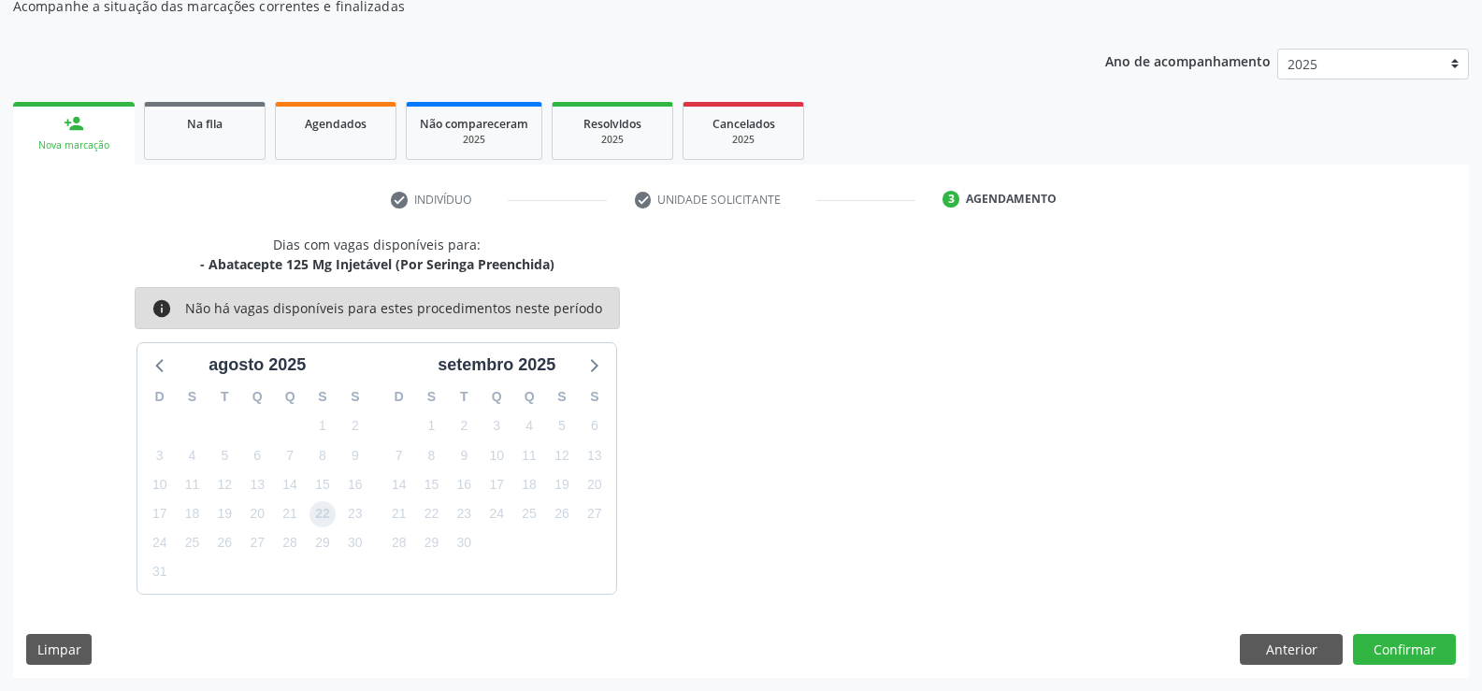
click at [323, 510] on span "22" at bounding box center [323, 514] width 26 height 26
click at [1416, 647] on button "Confirmar" at bounding box center [1404, 650] width 103 height 32
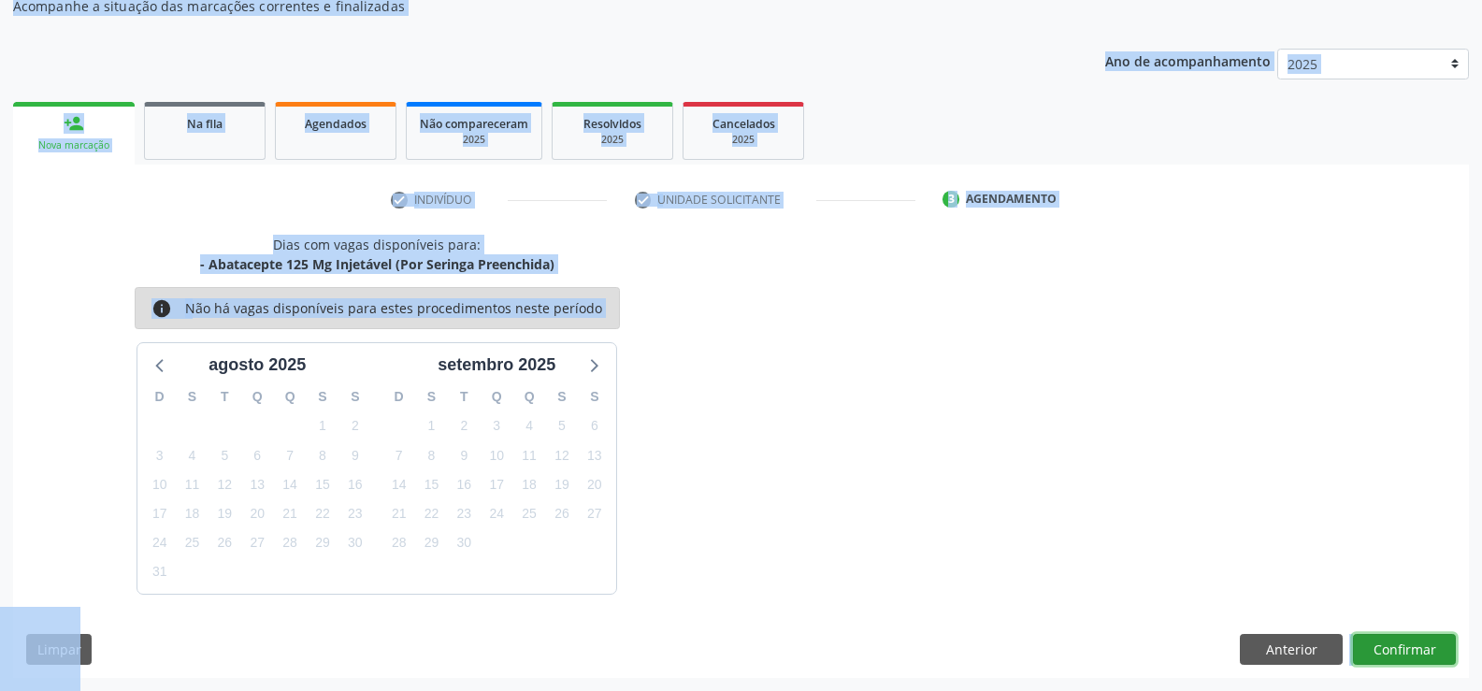
click at [1416, 647] on button "Confirmar" at bounding box center [1404, 650] width 103 height 32
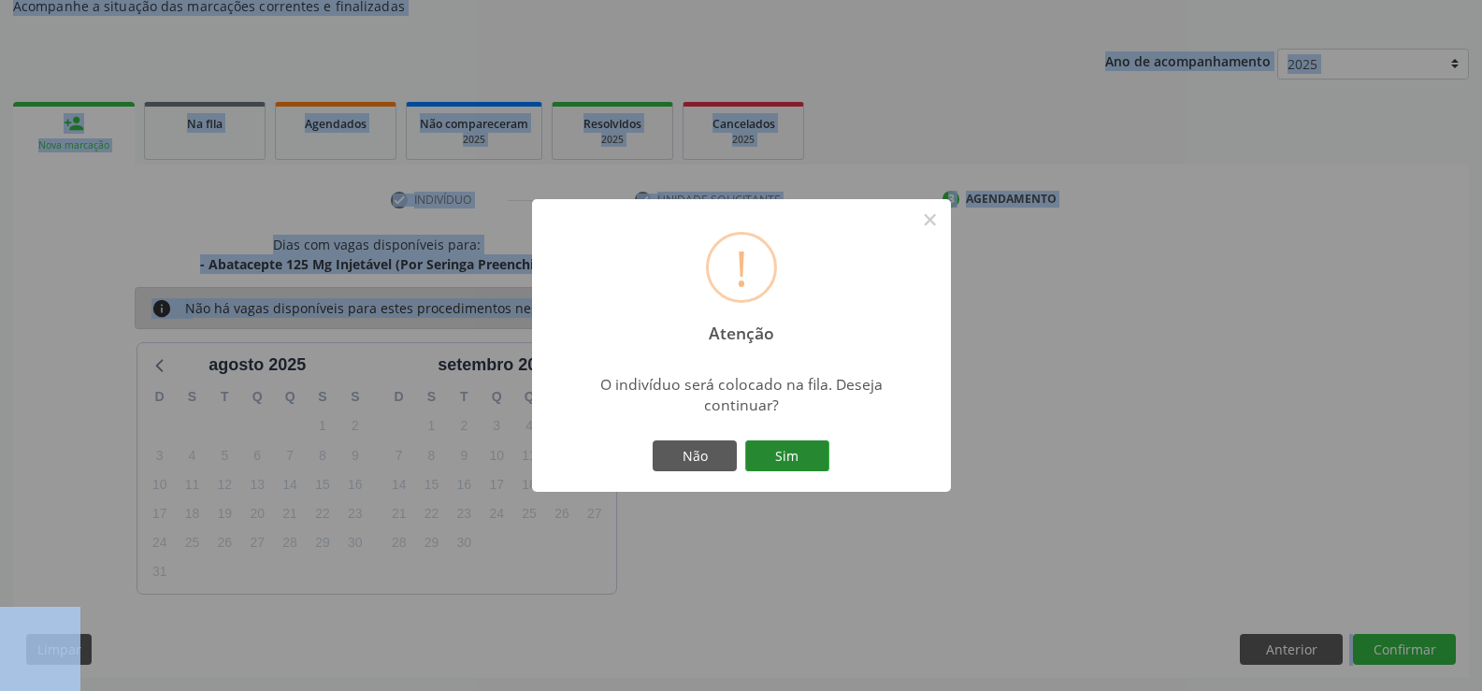
click at [820, 455] on button "Sim" at bounding box center [787, 457] width 84 height 32
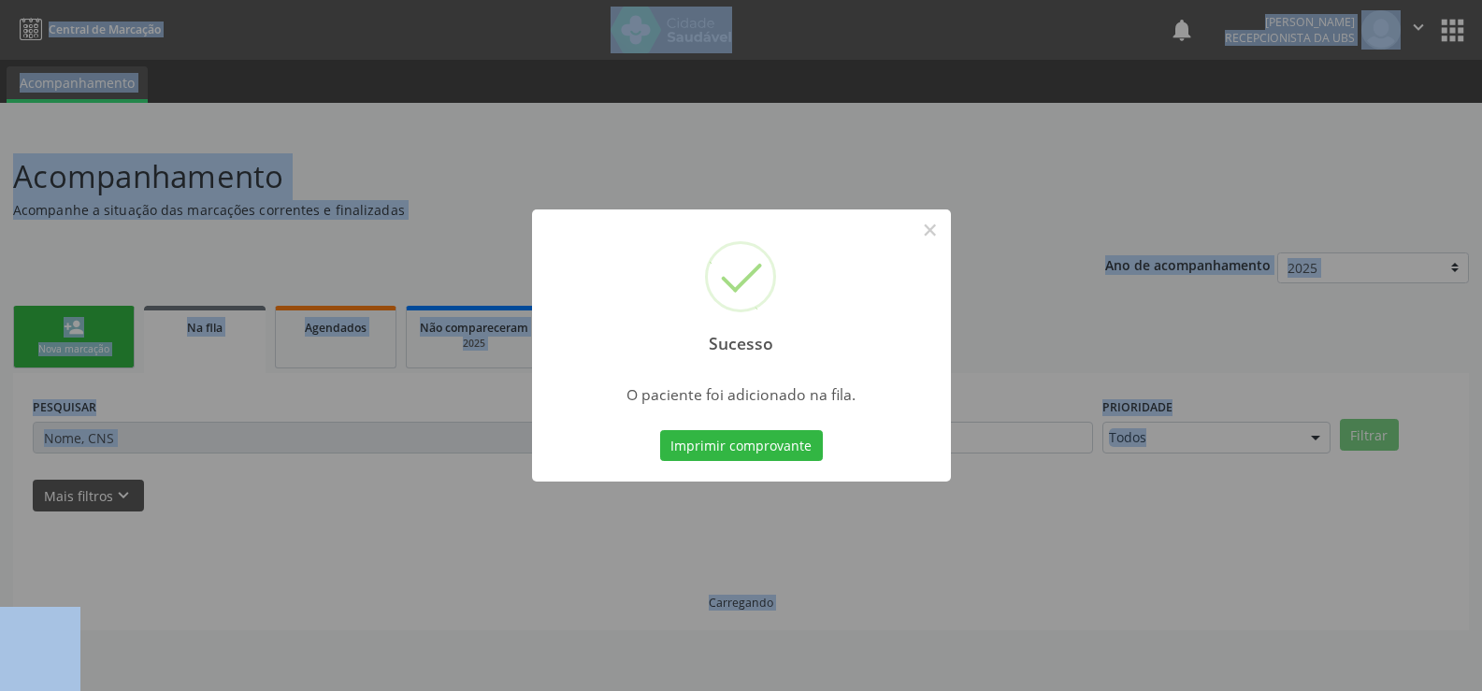
scroll to position [0, 0]
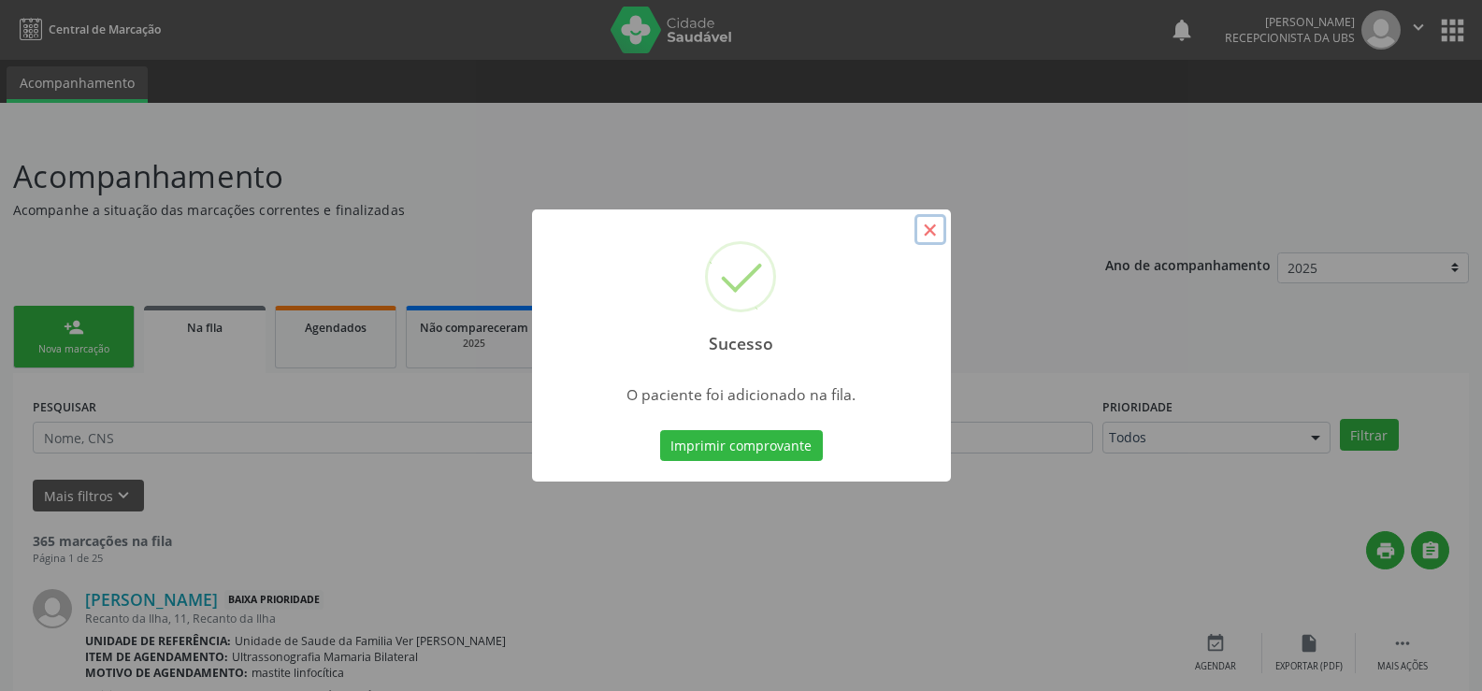
click at [934, 235] on button "×" at bounding box center [931, 230] width 32 height 32
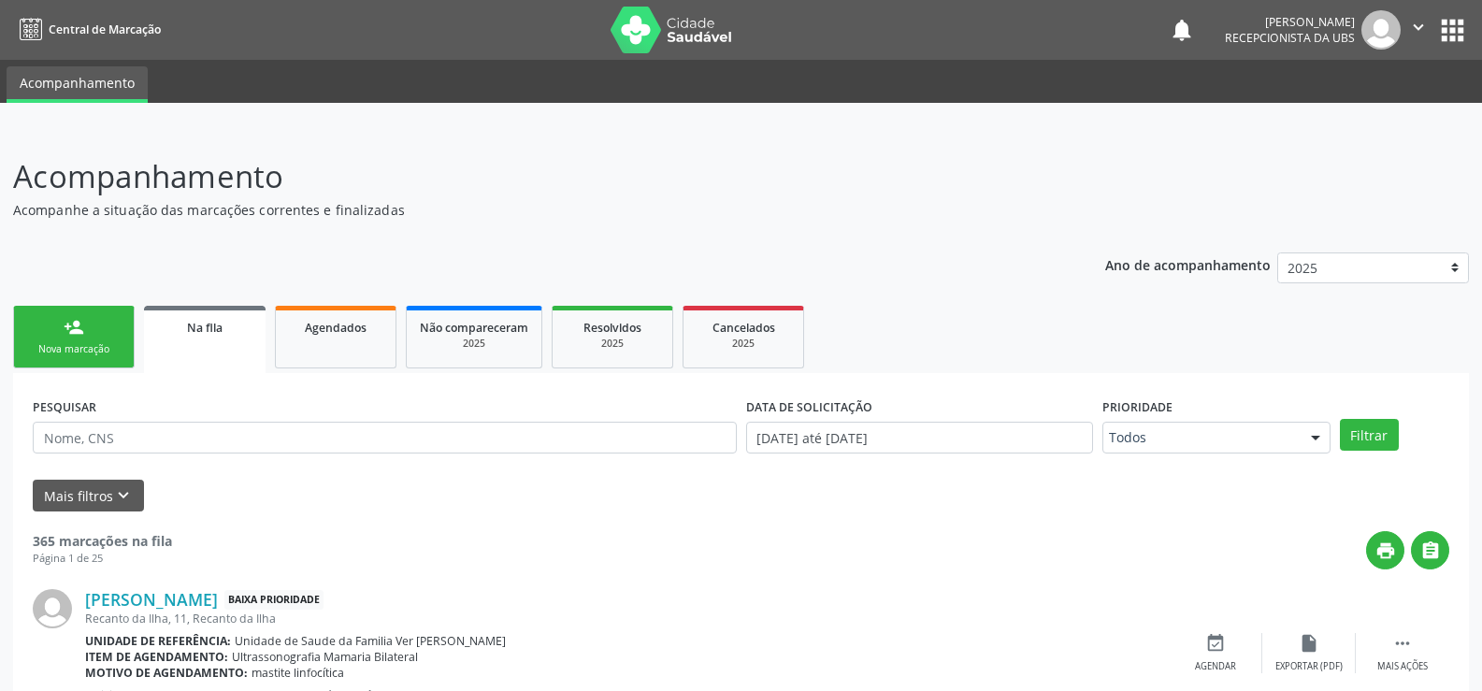
click at [92, 340] on link "person_add Nova marcação" at bounding box center [74, 337] width 122 height 63
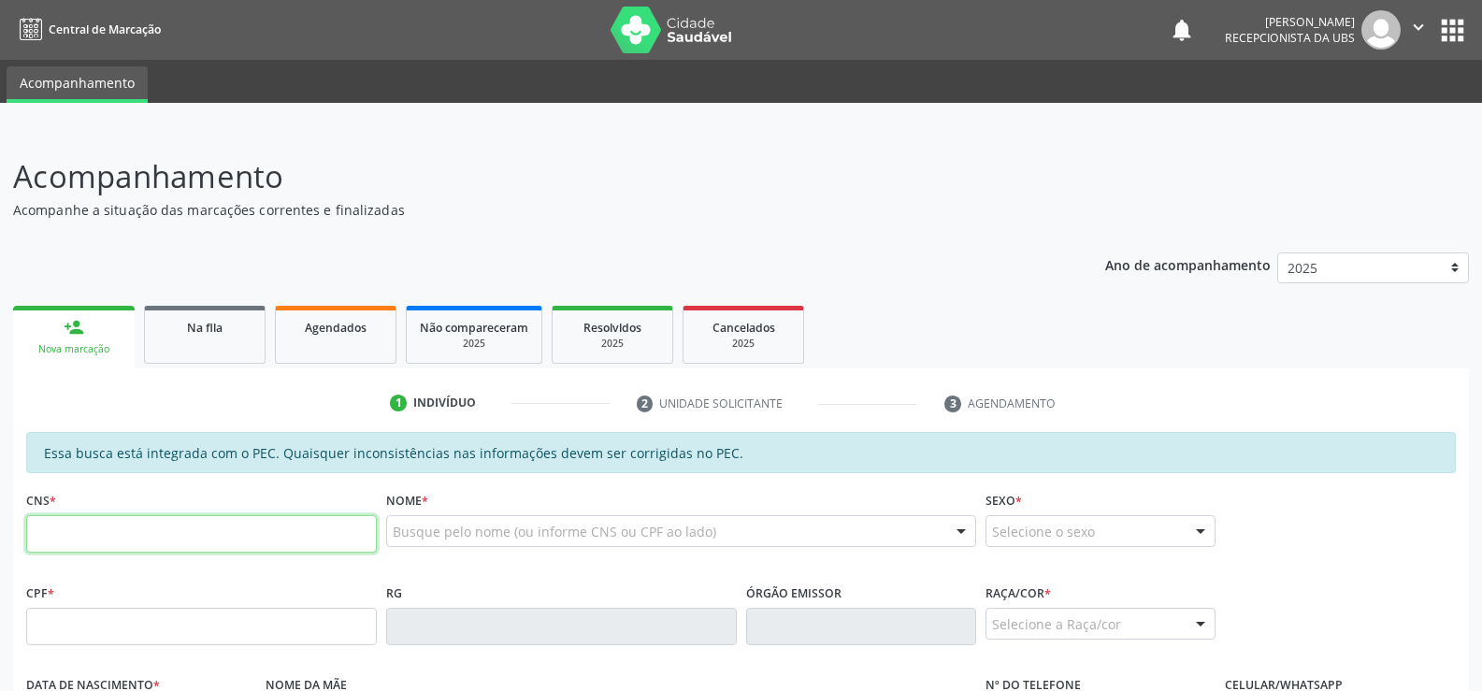
click at [68, 521] on input "text" at bounding box center [201, 533] width 351 height 37
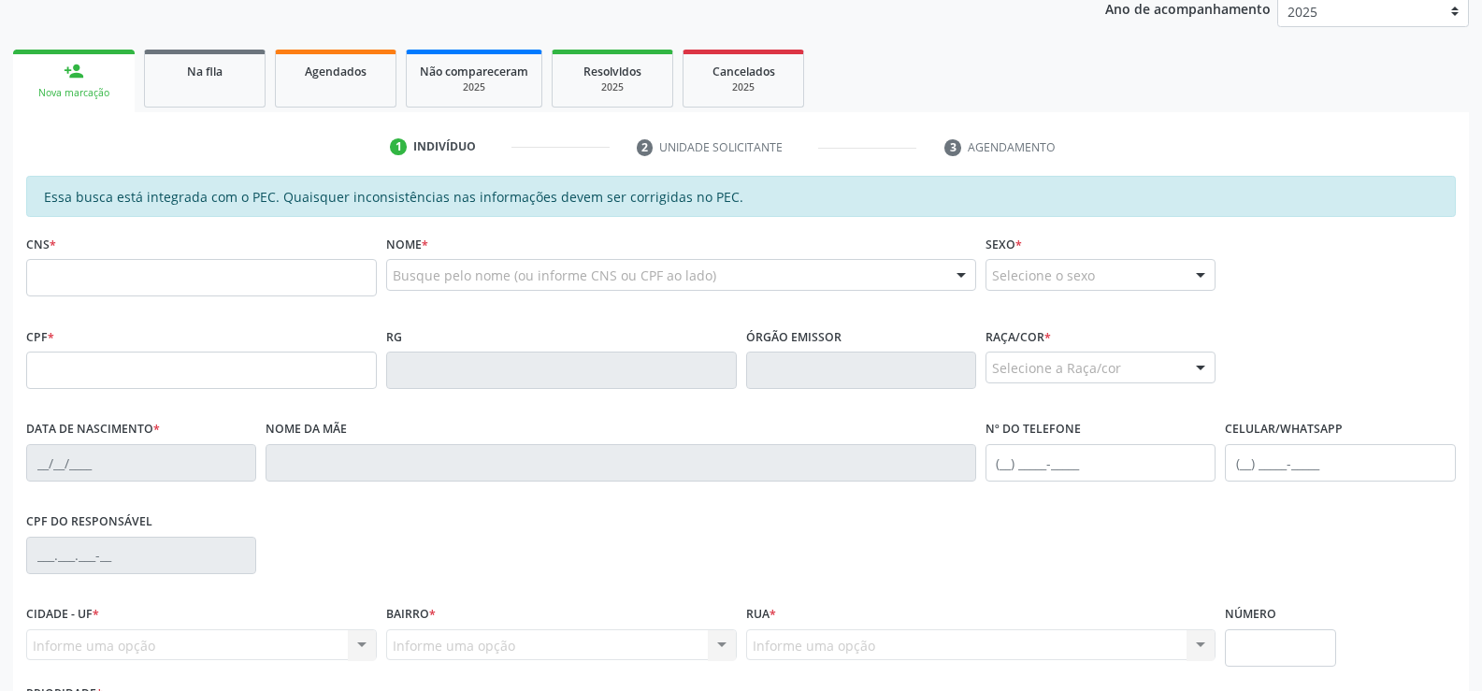
scroll to position [281, 0]
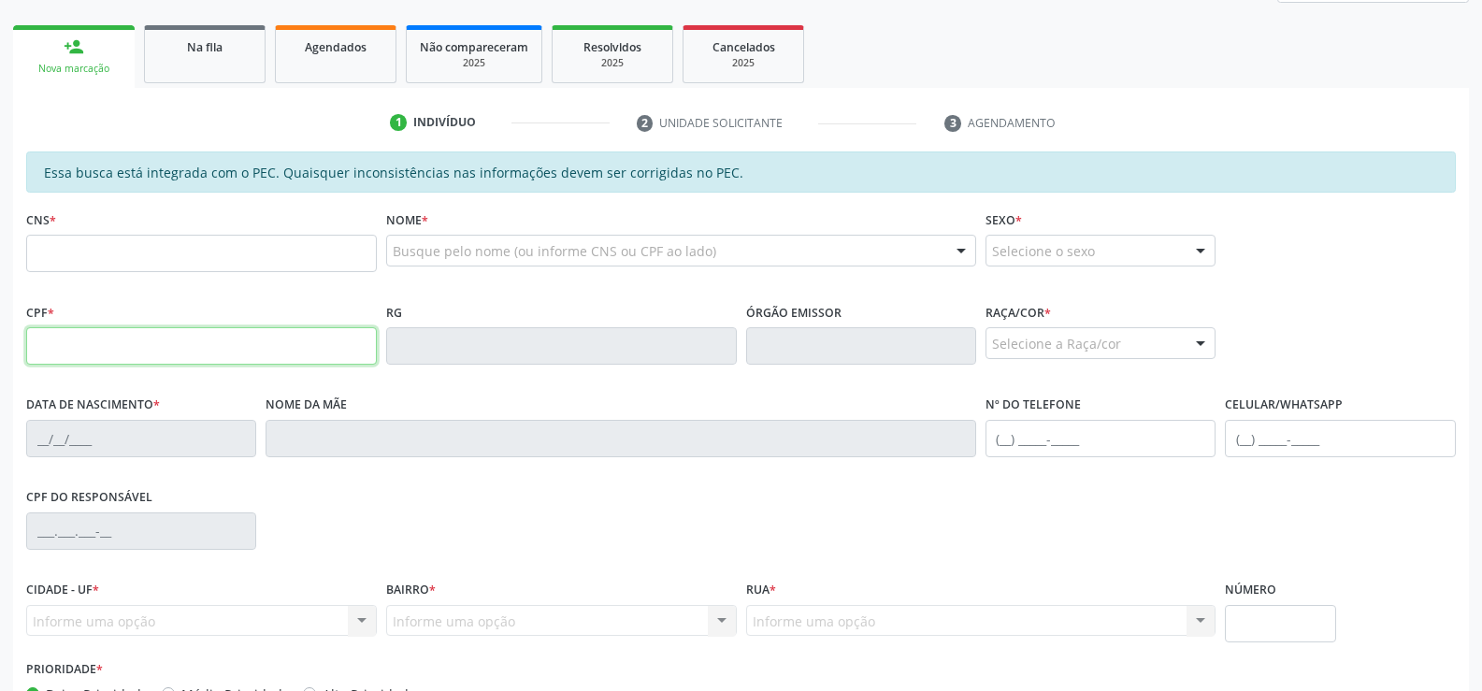
click at [56, 344] on input "text" at bounding box center [201, 345] width 351 height 37
type input "224.094.018-21"
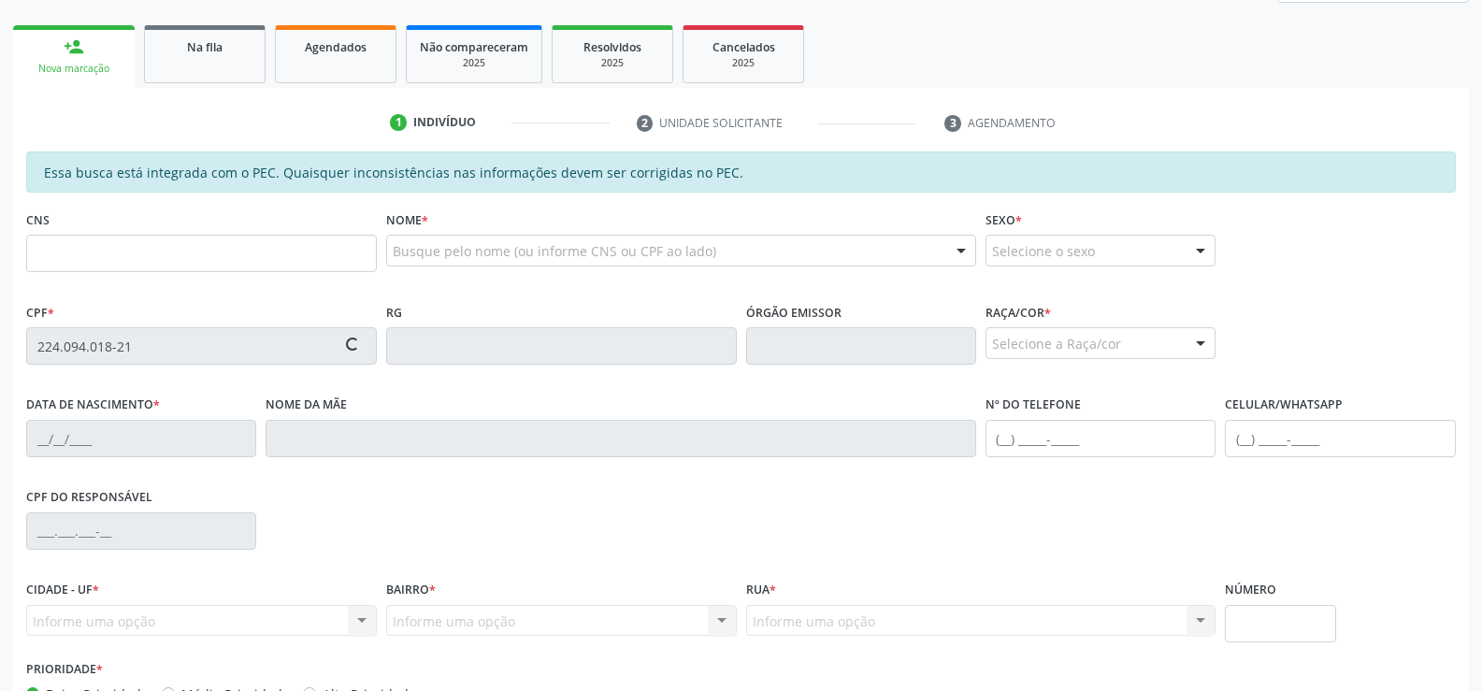
type input "702 6062 5871 4140"
type input "[DATE]"
type input "[PERSON_NAME]"
type input "[PHONE_NUMBER]"
type input "S/N"
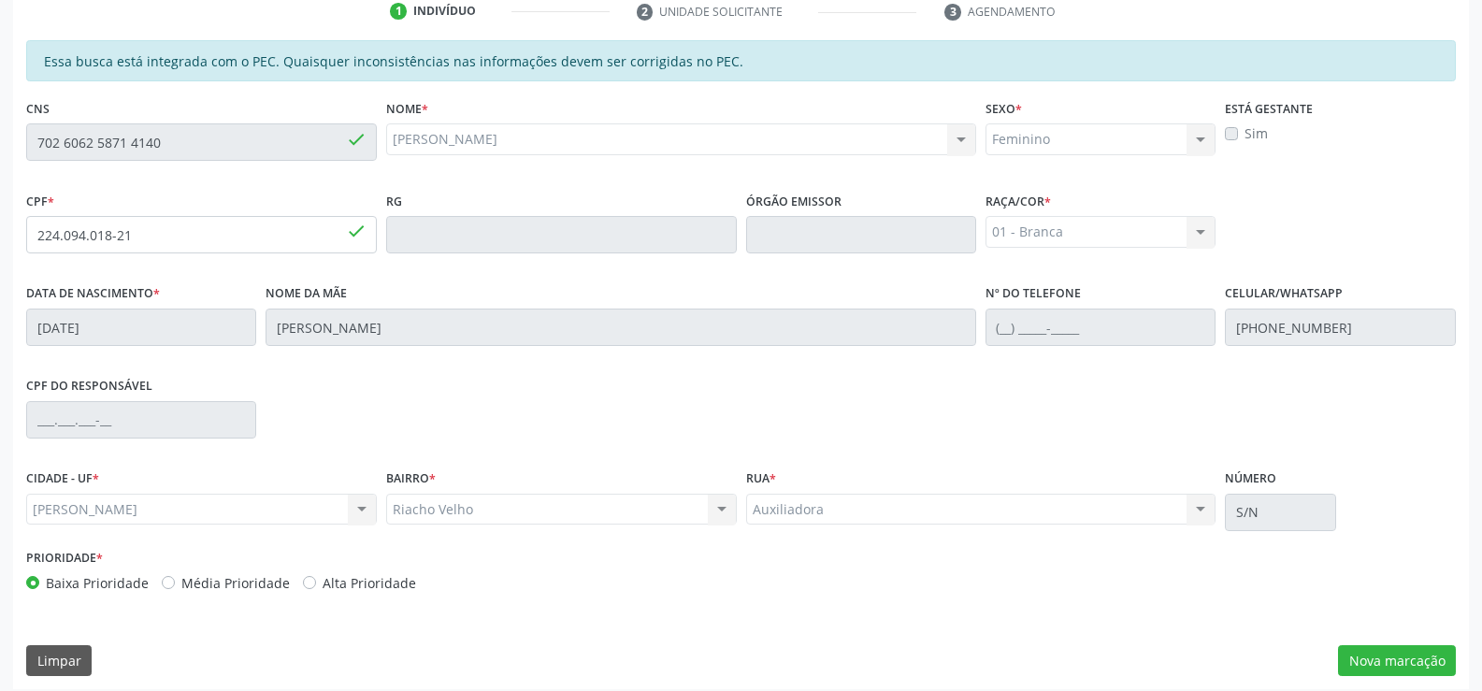
scroll to position [403, 0]
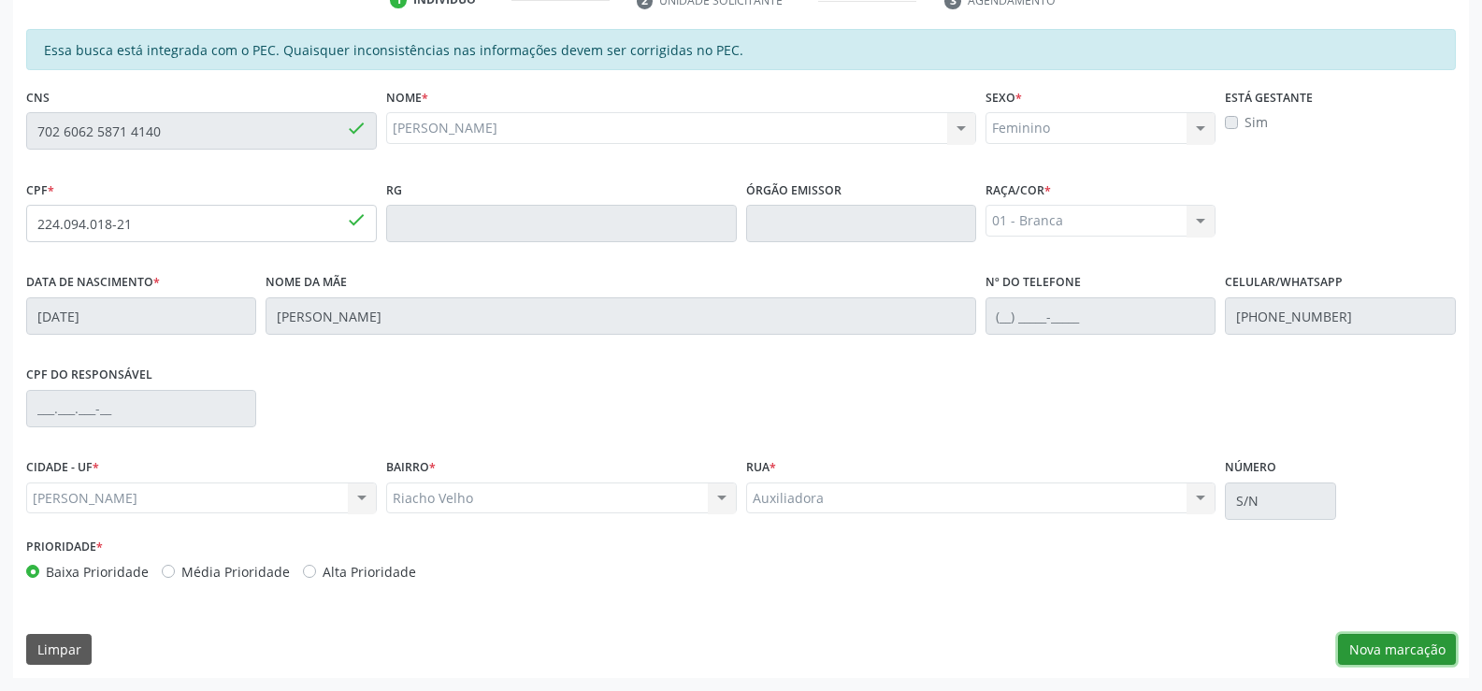
click at [1408, 648] on button "Nova marcação" at bounding box center [1397, 650] width 118 height 32
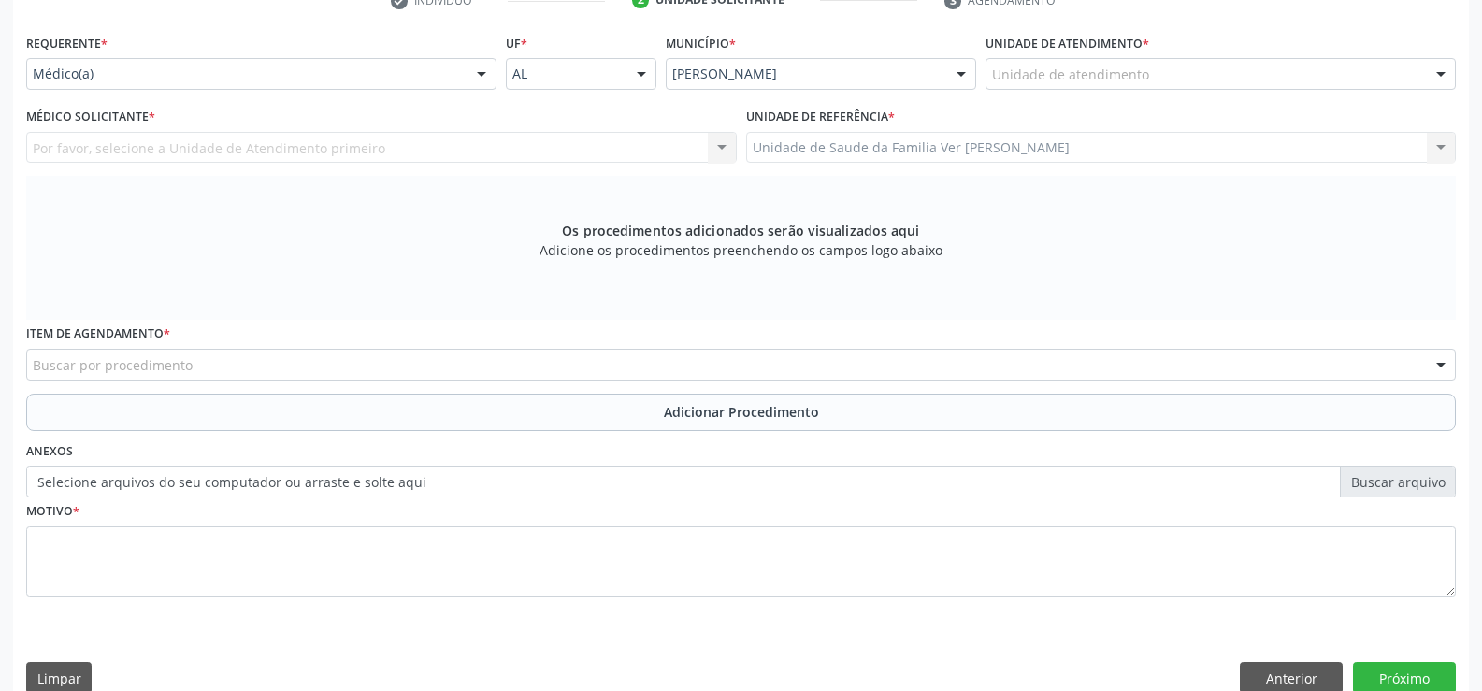
scroll to position [404, 0]
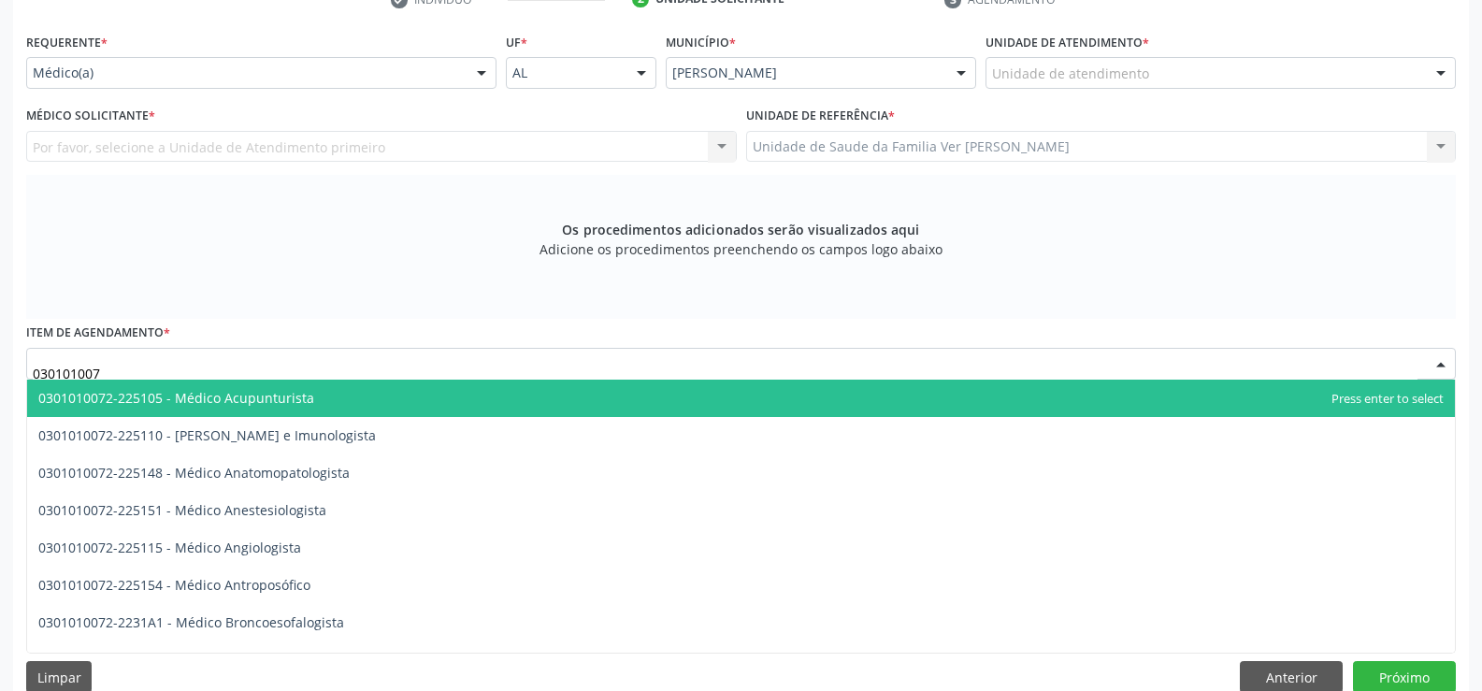
type input "0301010072"
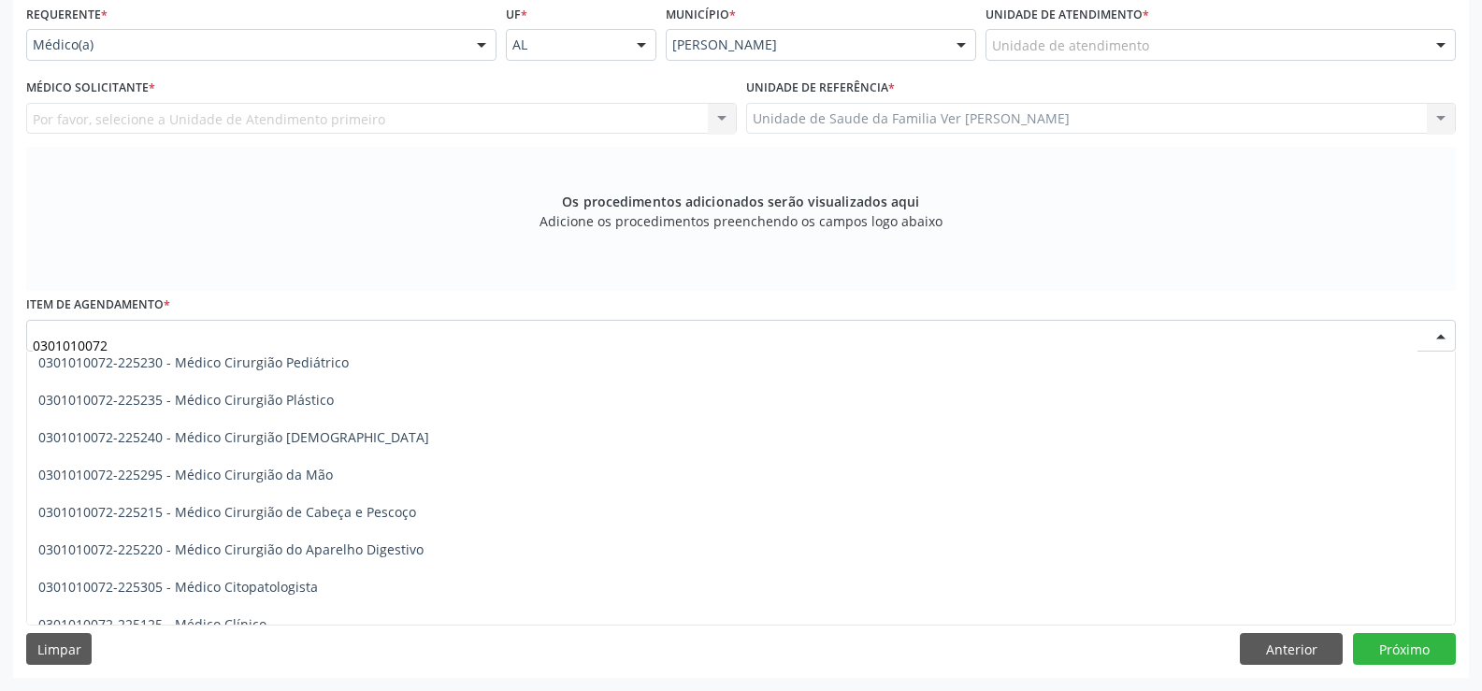
scroll to position [456, 0]
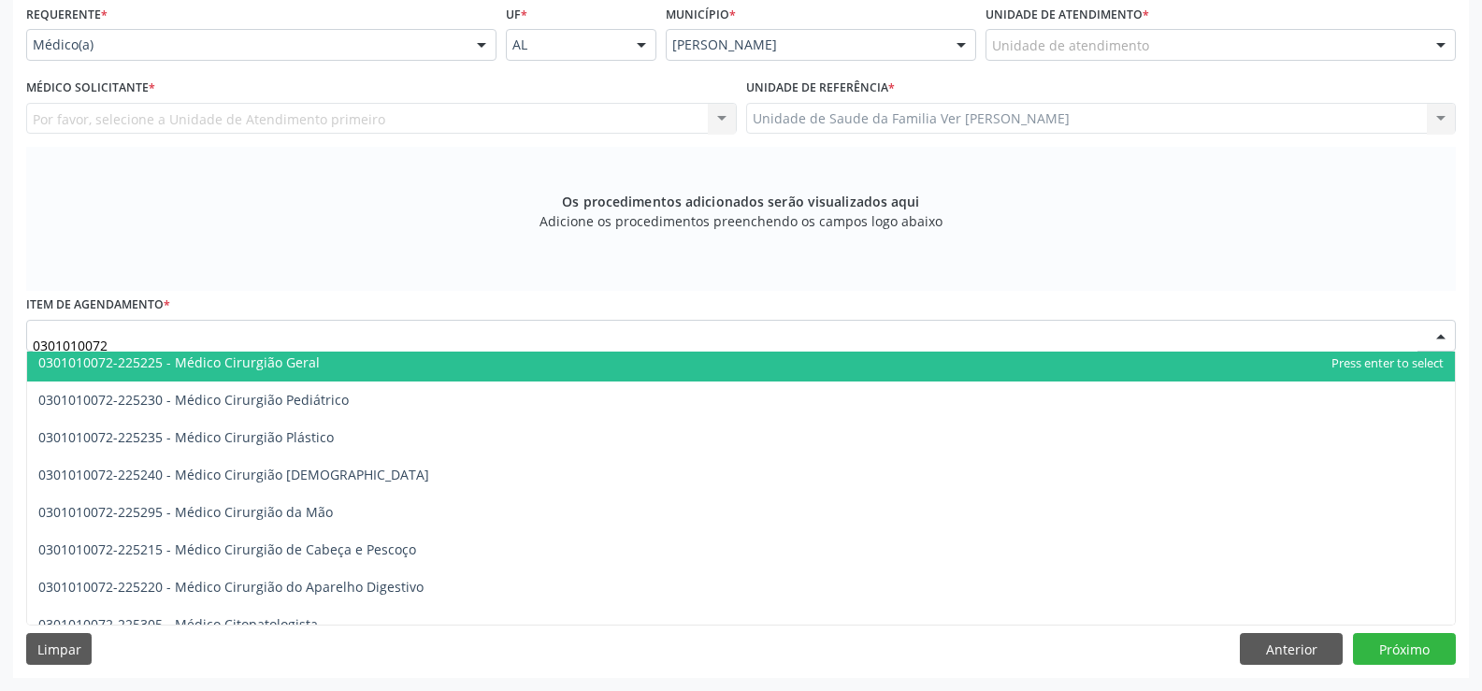
click at [241, 368] on span "0301010072-225225 - Médico Cirurgião Geral" at bounding box center [179, 363] width 282 height 18
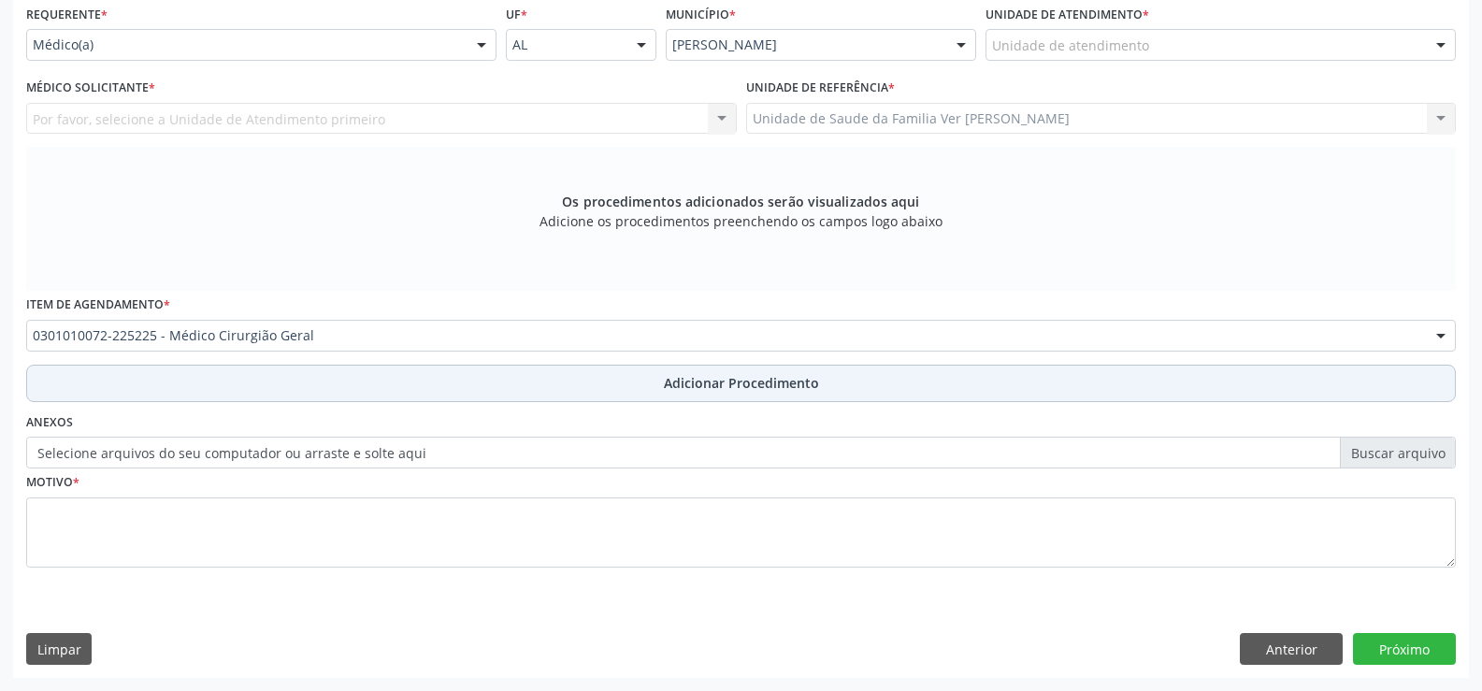
click at [791, 392] on span "Adicionar Procedimento" at bounding box center [741, 383] width 155 height 20
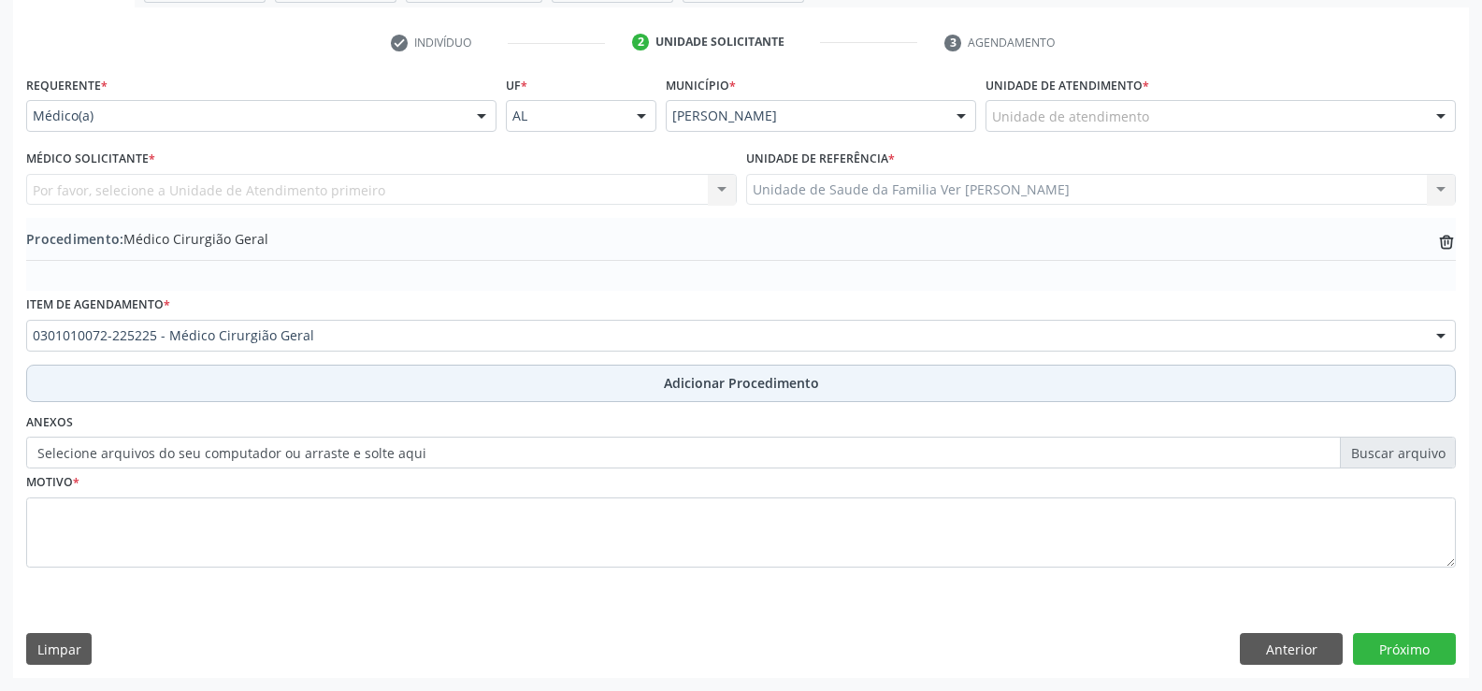
scroll to position [361, 0]
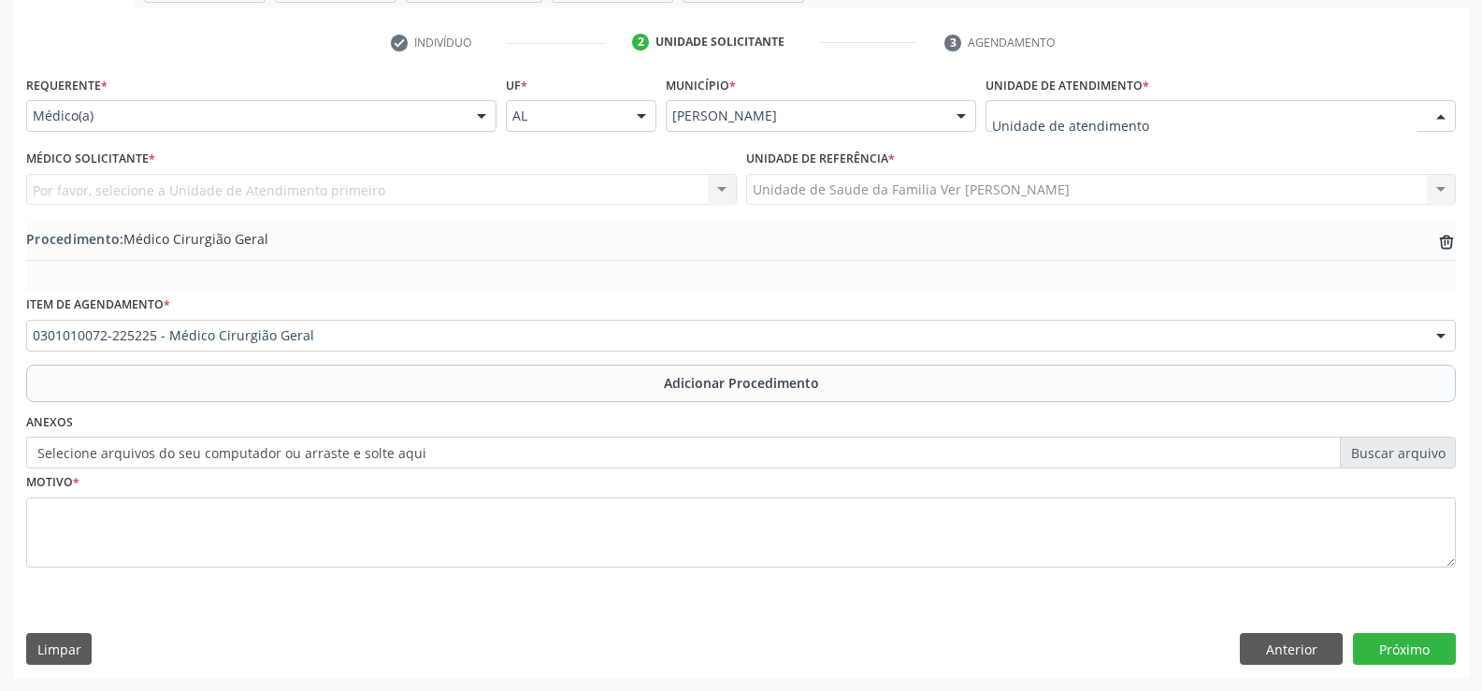
click at [1443, 116] on div at bounding box center [1441, 117] width 28 height 32
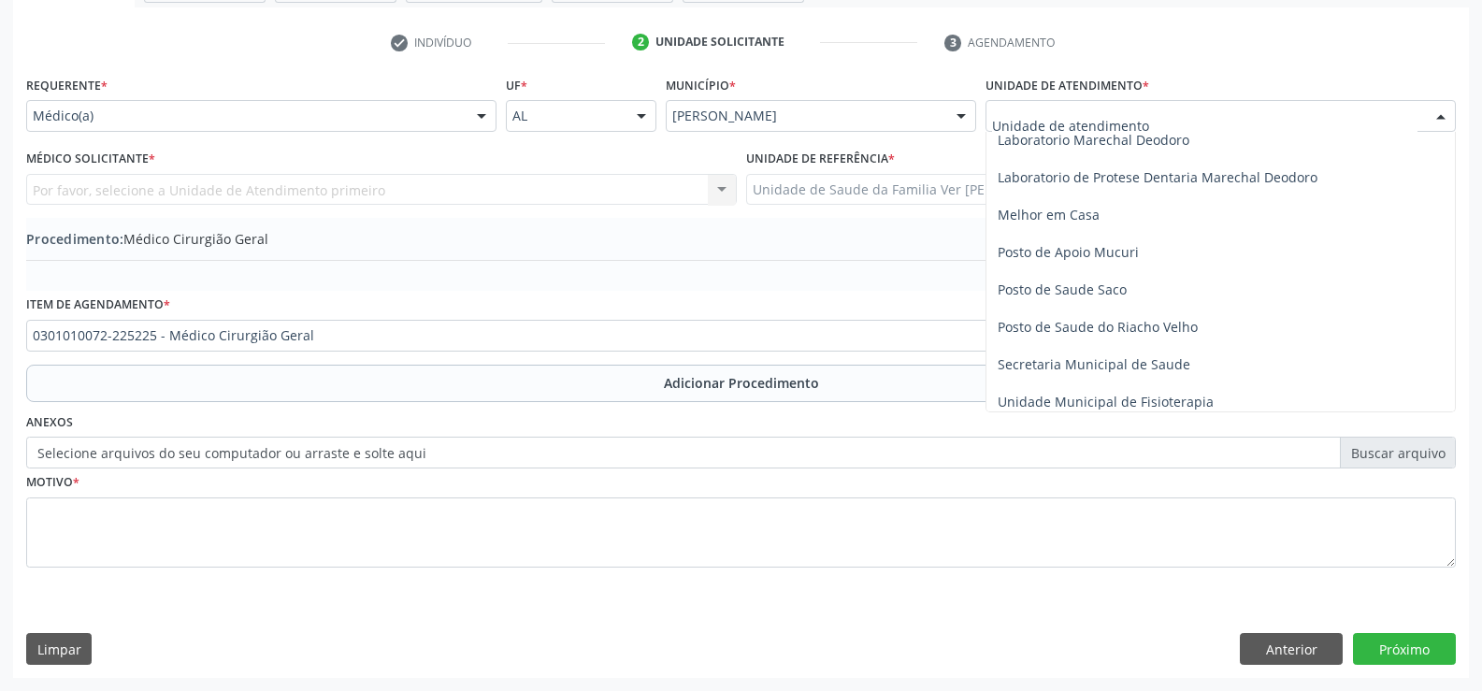
scroll to position [748, 0]
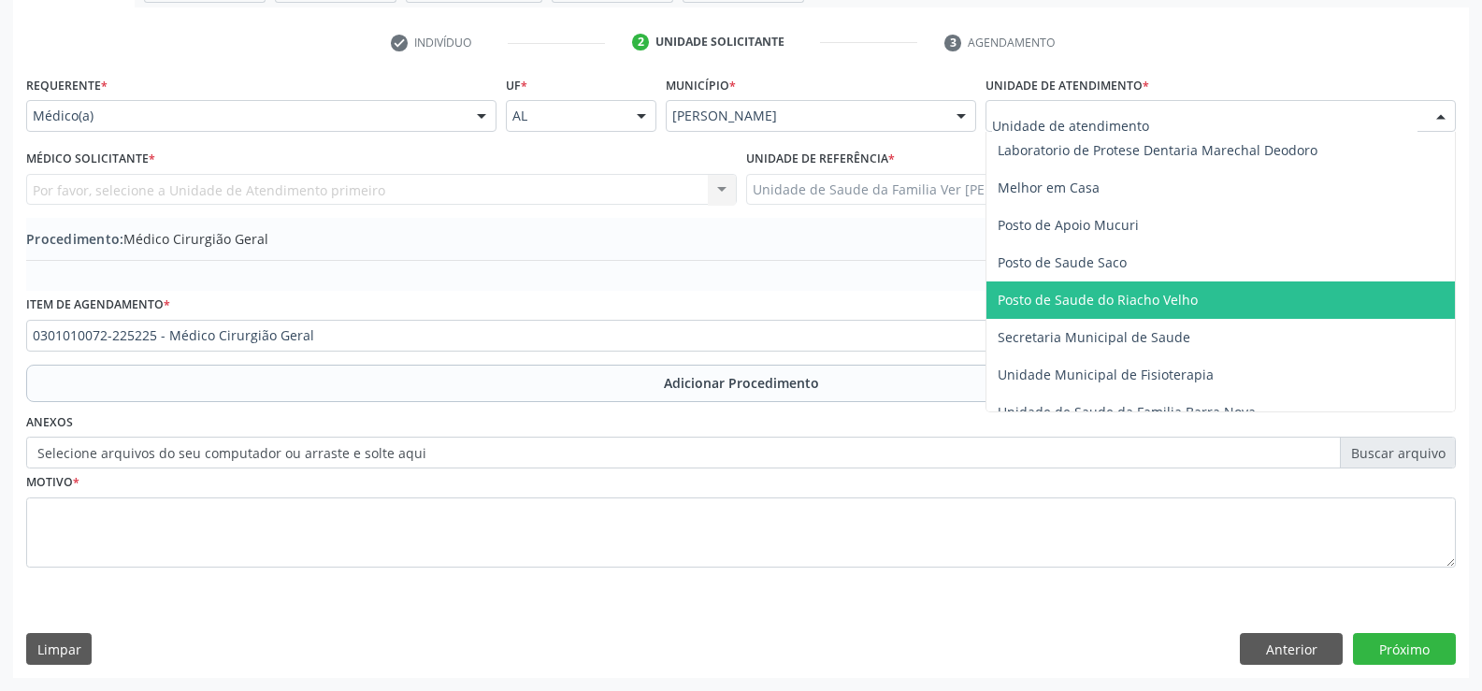
click at [1139, 304] on span "Posto de Saude do Riacho Velho" at bounding box center [1098, 300] width 200 height 18
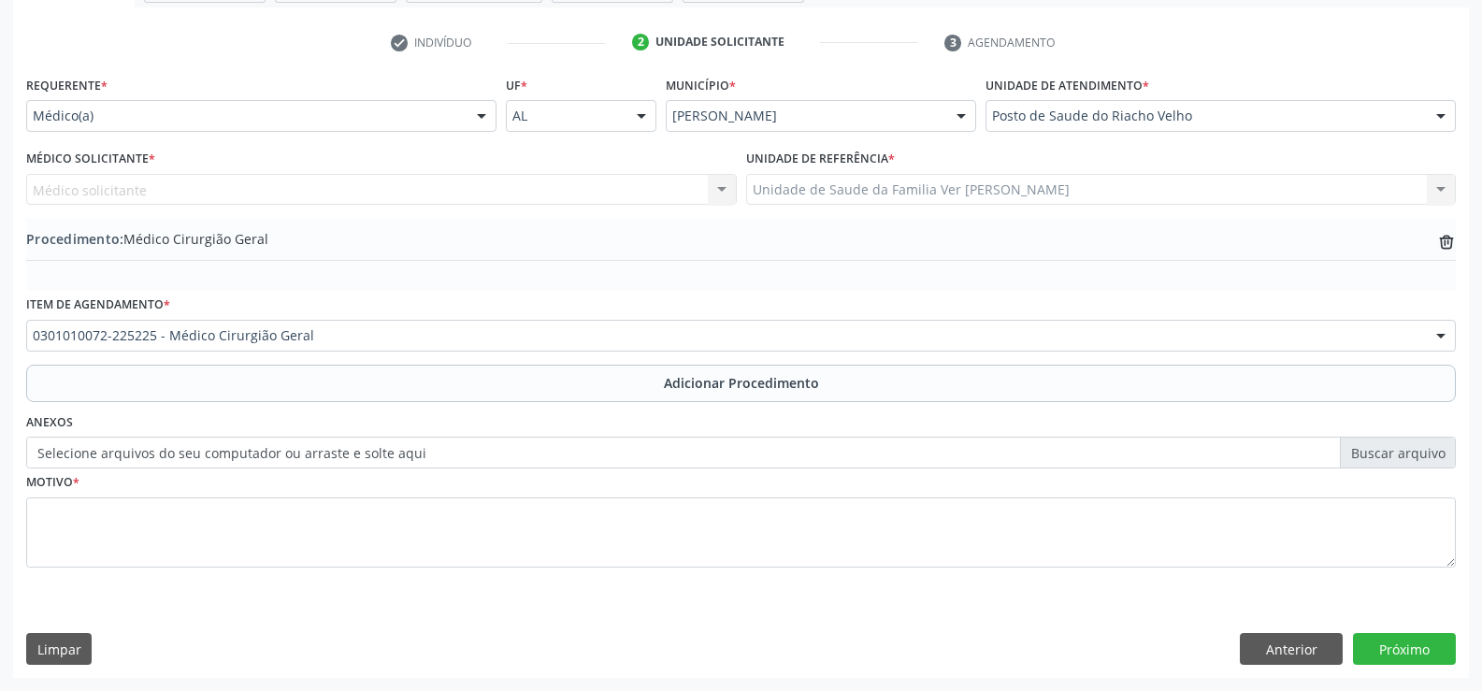
click at [489, 117] on div at bounding box center [482, 117] width 28 height 32
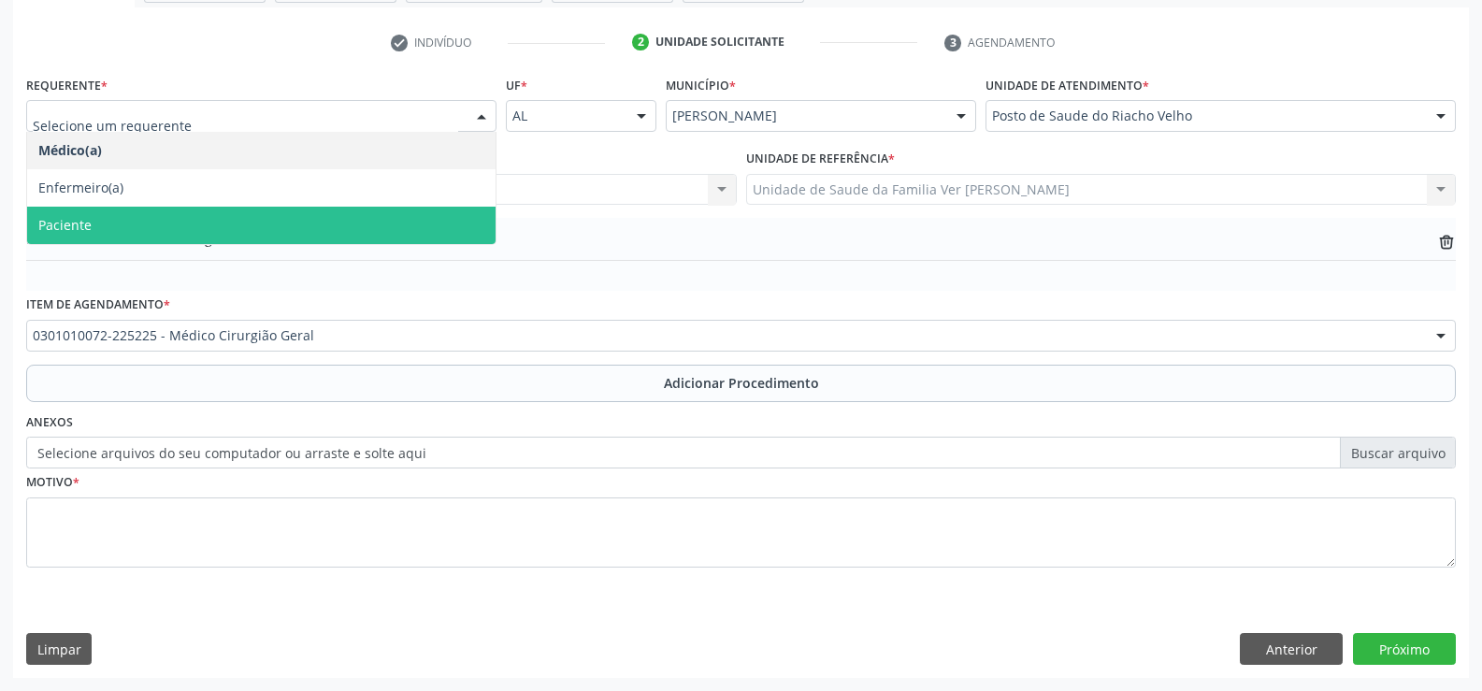
click at [372, 226] on span "Paciente" at bounding box center [261, 225] width 469 height 37
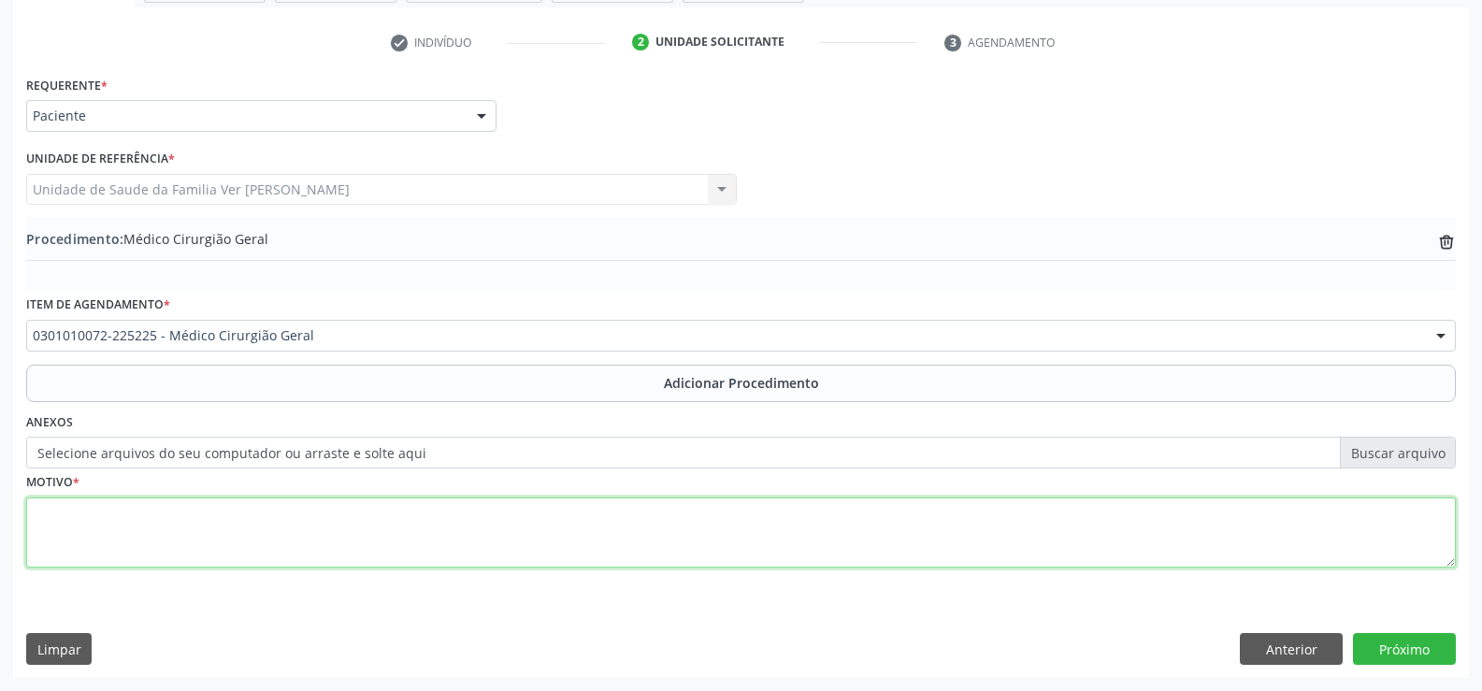
click at [76, 532] on textarea at bounding box center [741, 533] width 1430 height 71
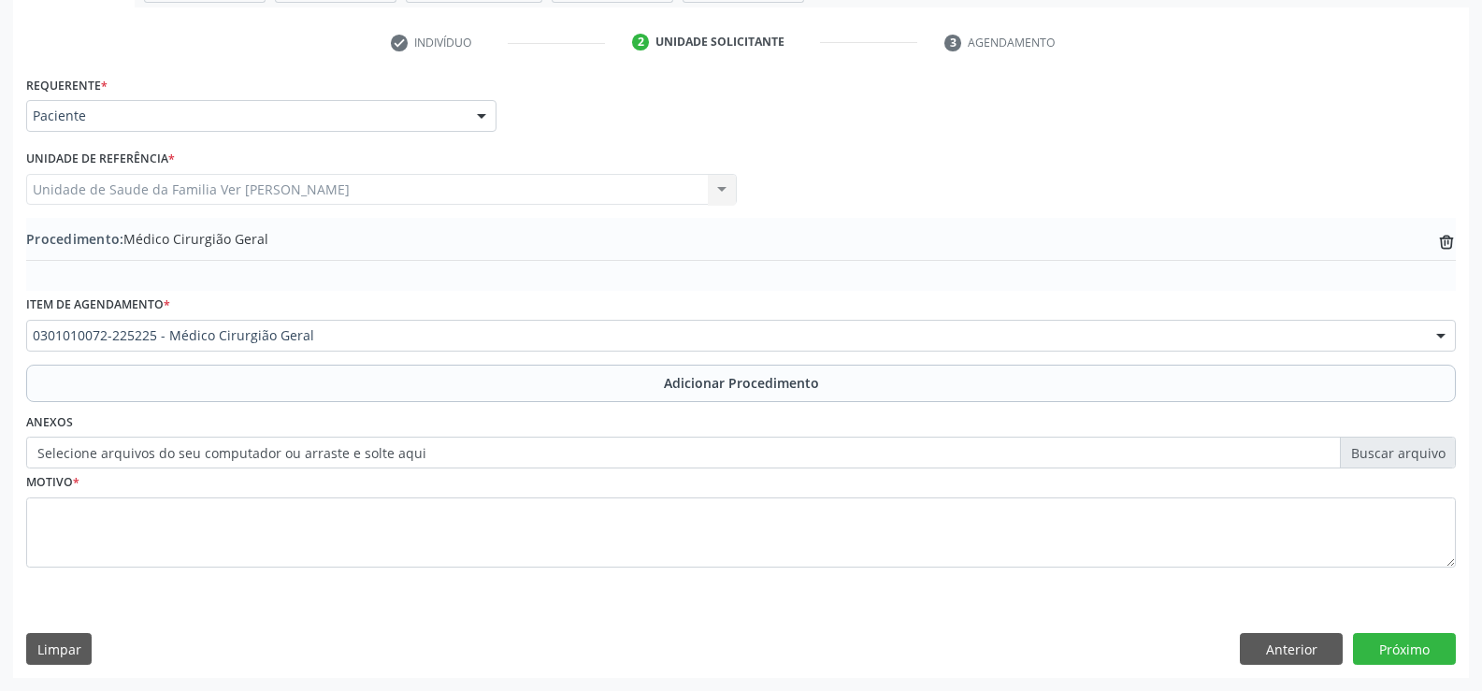
click at [164, 441] on label "Selecione arquivos do seu computador ou arraste e solte aqui" at bounding box center [741, 453] width 1430 height 32
click at [164, 441] on input "Selecione arquivos do seu computador ou arraste e solte aqui" at bounding box center [741, 453] width 1430 height 32
click at [426, 463] on label "Selecione arquivos do seu computador ou arraste e solte aqui" at bounding box center [741, 453] width 1430 height 32
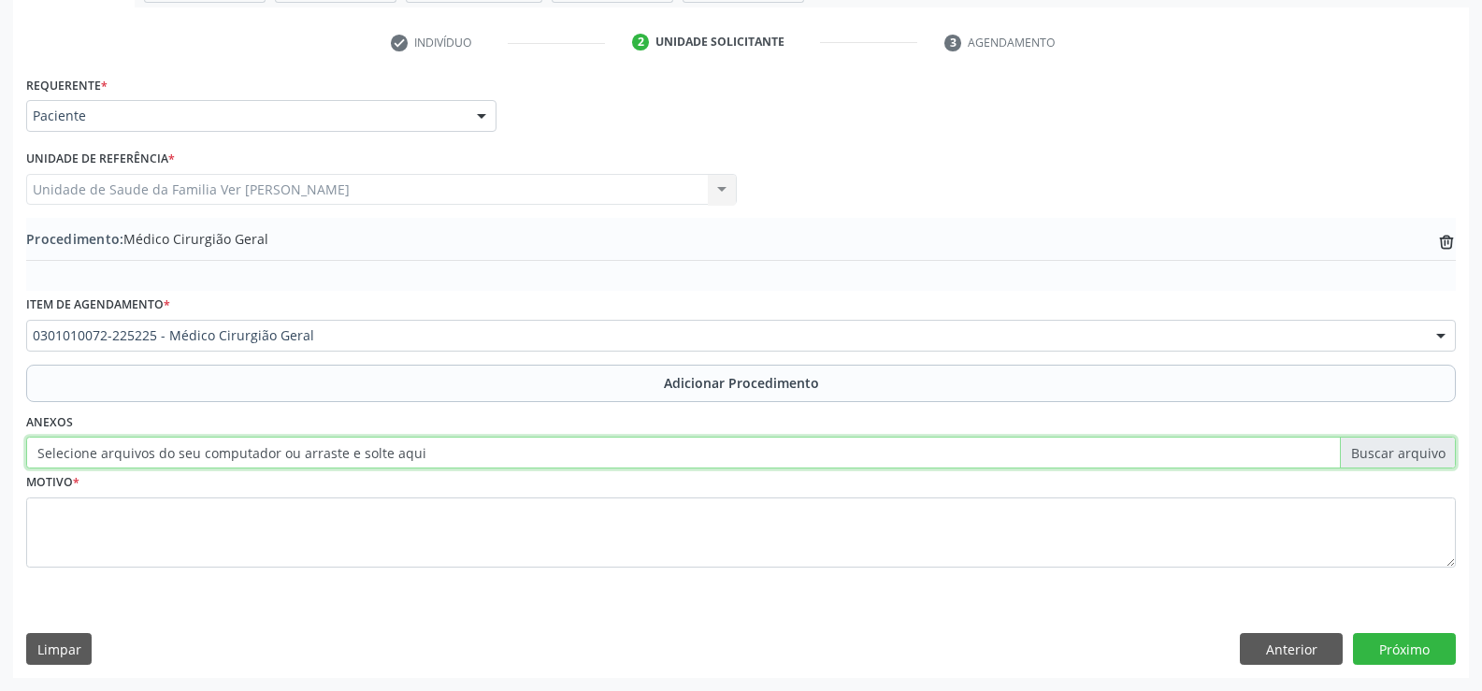
click at [426, 463] on input "Selecione arquivos do seu computador ou arraste e solte aqui" at bounding box center [741, 453] width 1430 height 32
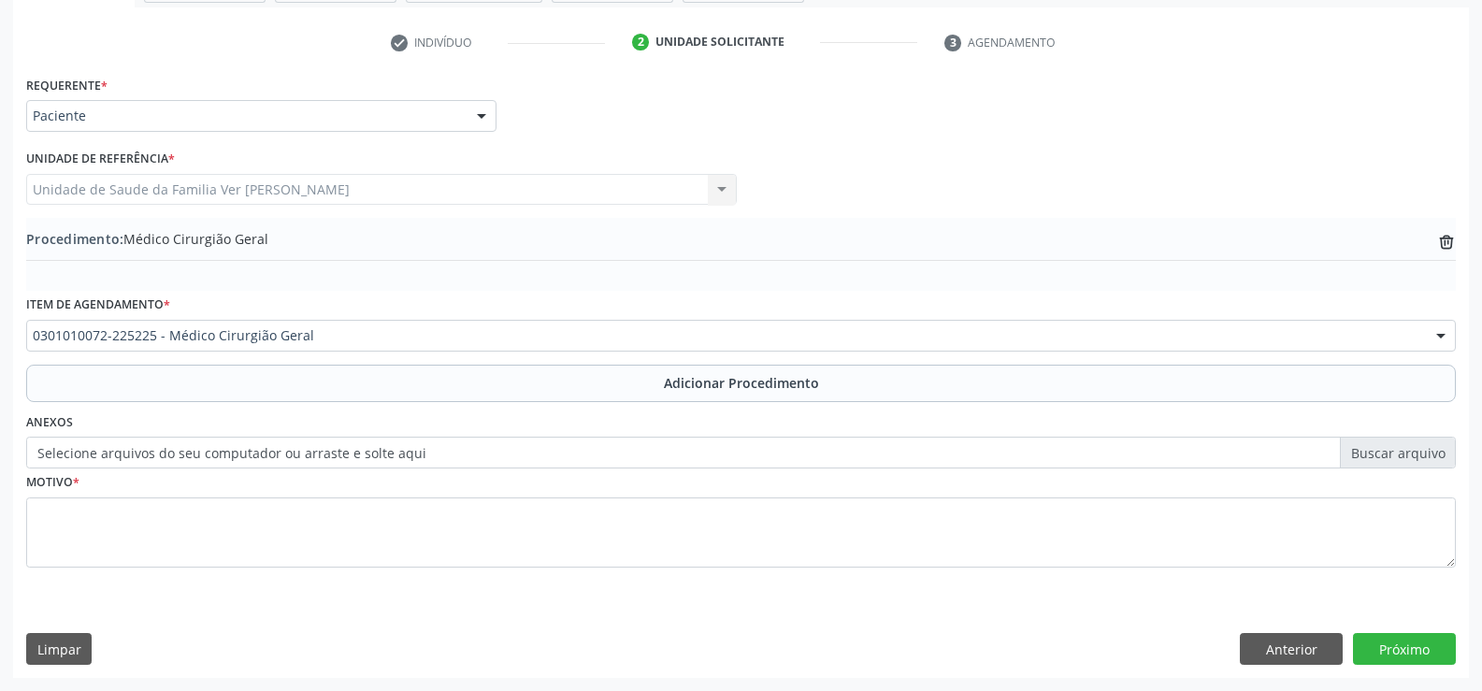
click at [275, 493] on div "Motivo *" at bounding box center [741, 518] width 1430 height 99
click at [1433, 446] on label "Selecione arquivos do seu computador ou arraste e solte aqui" at bounding box center [741, 453] width 1430 height 32
click at [1433, 446] on input "Selecione arquivos do seu computador ou arraste e solte aqui" at bounding box center [741, 453] width 1430 height 32
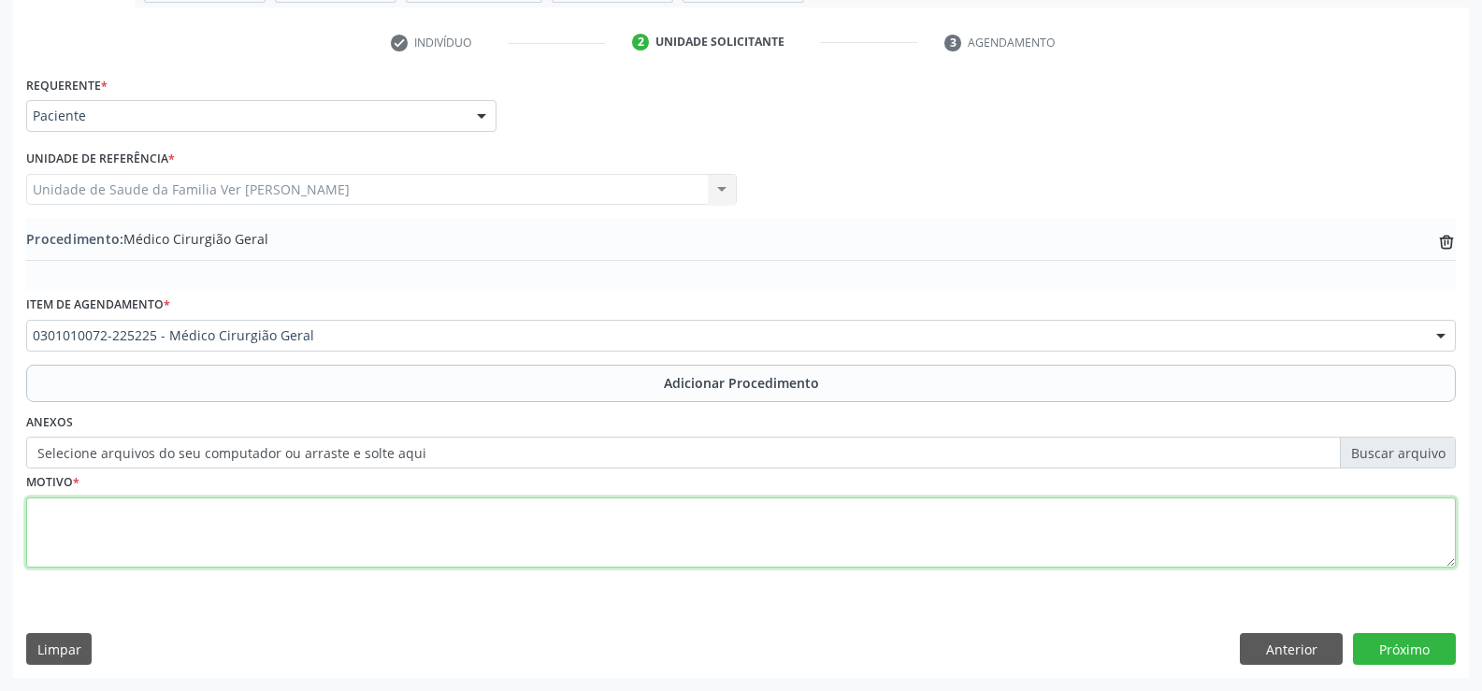
click at [63, 553] on textarea at bounding box center [741, 533] width 1430 height 71
type textarea "a"
type textarea "paciente apresentando lacerações perineis"
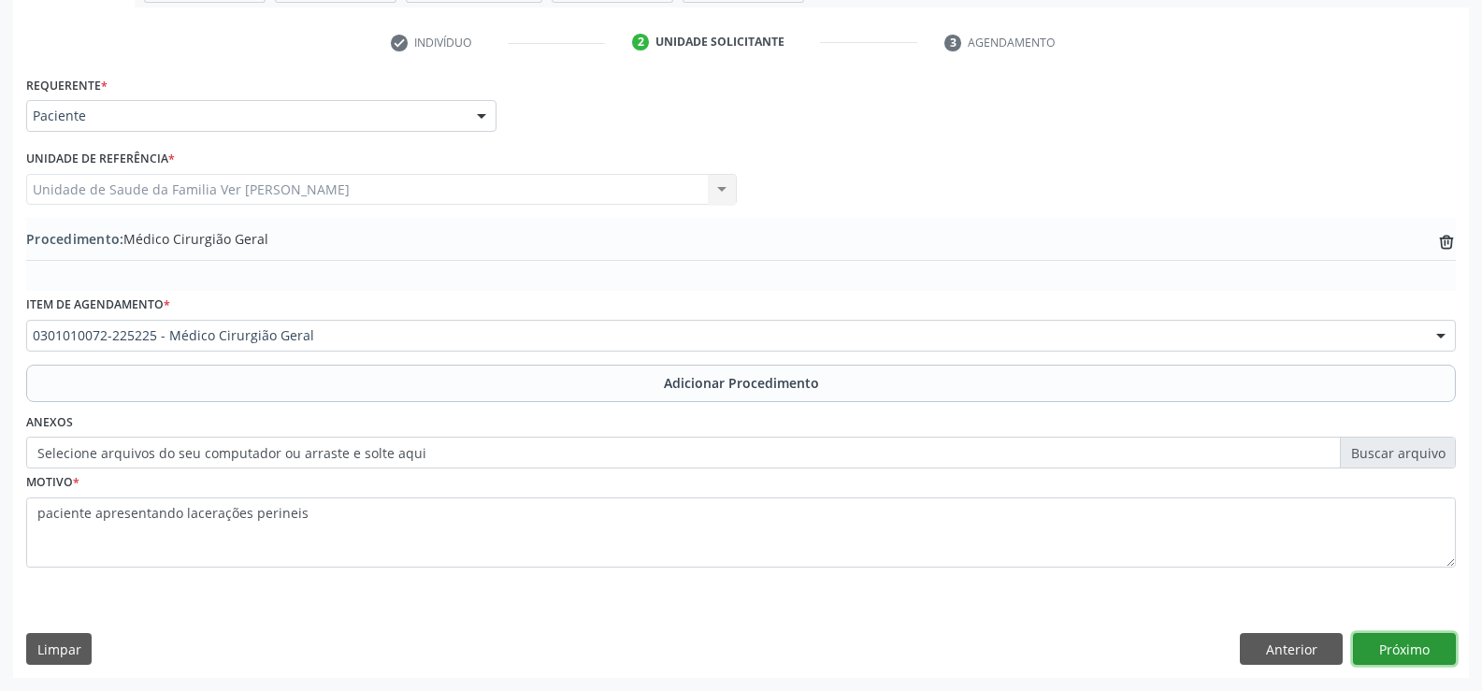
click at [1409, 644] on button "Próximo" at bounding box center [1404, 649] width 103 height 32
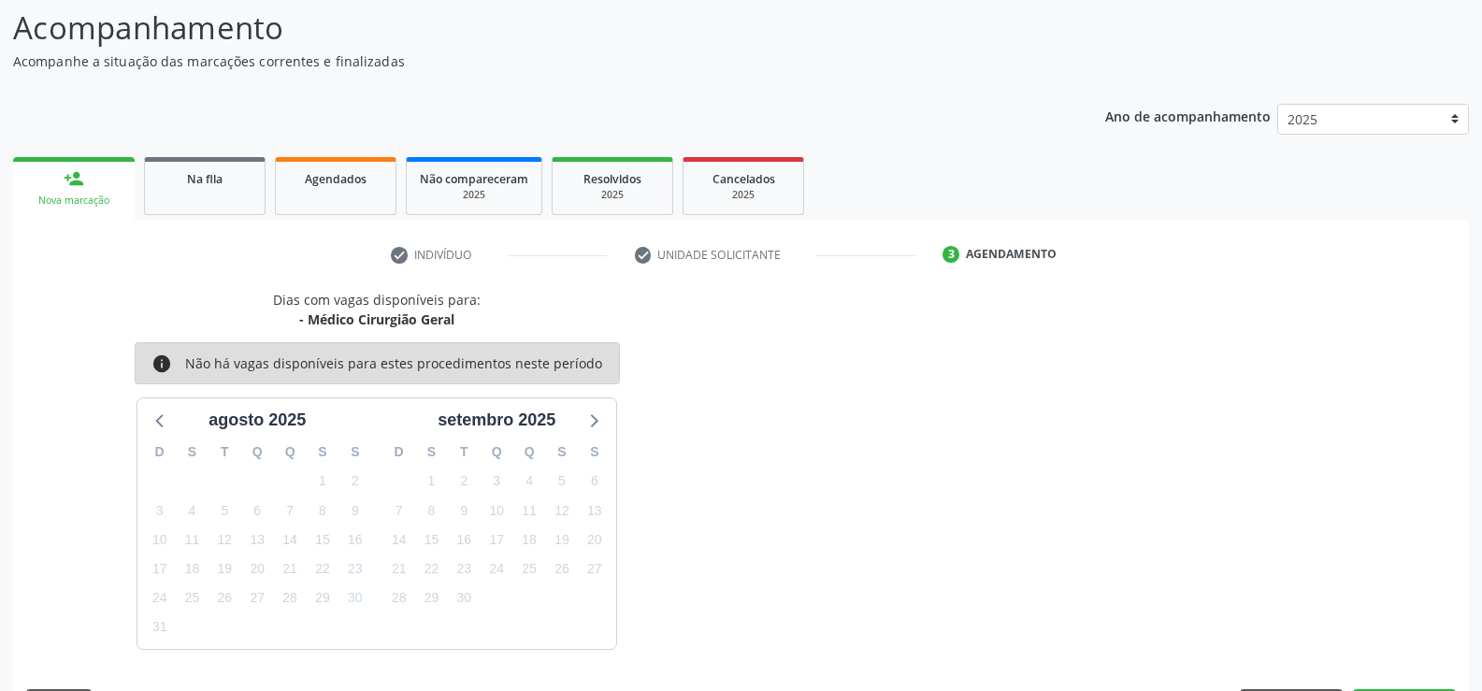
scroll to position [204, 0]
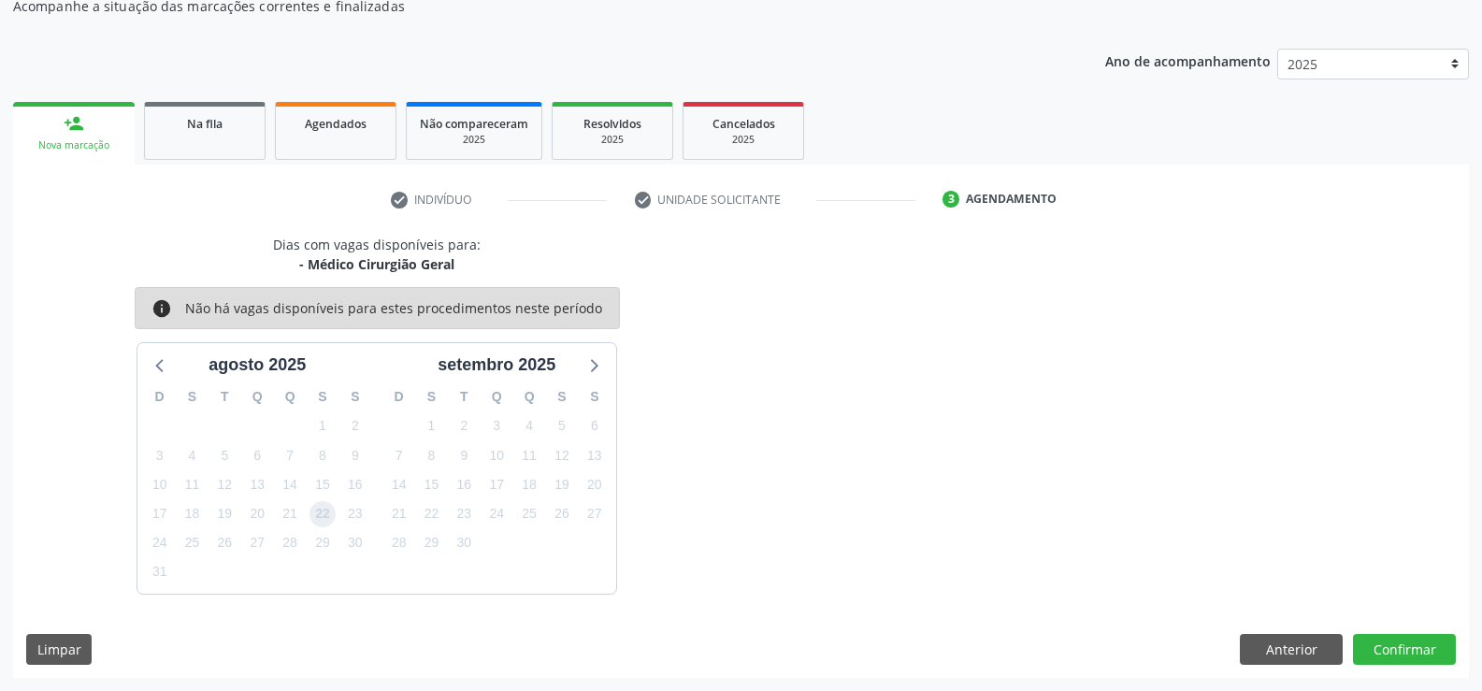
click at [329, 509] on span "22" at bounding box center [323, 514] width 26 height 26
click at [325, 511] on span "22" at bounding box center [323, 514] width 26 height 26
click at [1412, 652] on button "Confirmar" at bounding box center [1404, 650] width 103 height 32
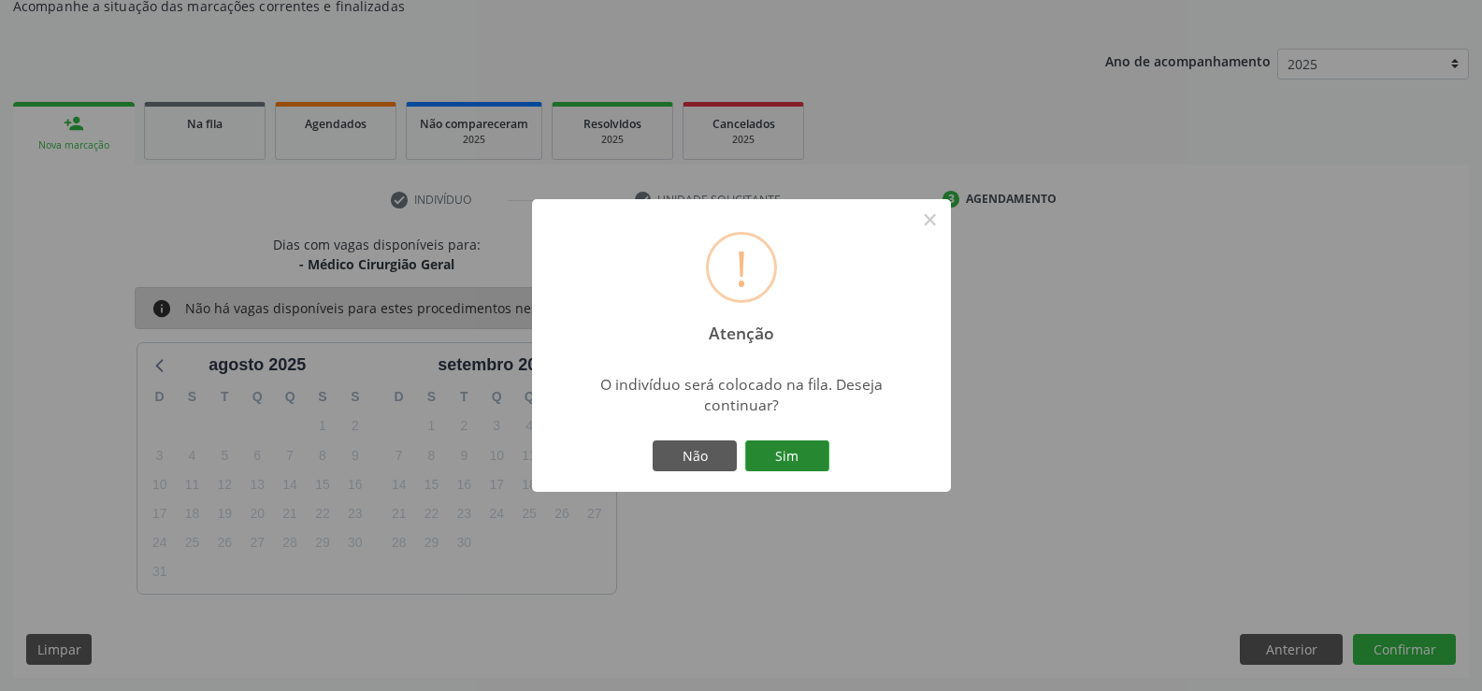
click at [785, 452] on button "Sim" at bounding box center [787, 457] width 84 height 32
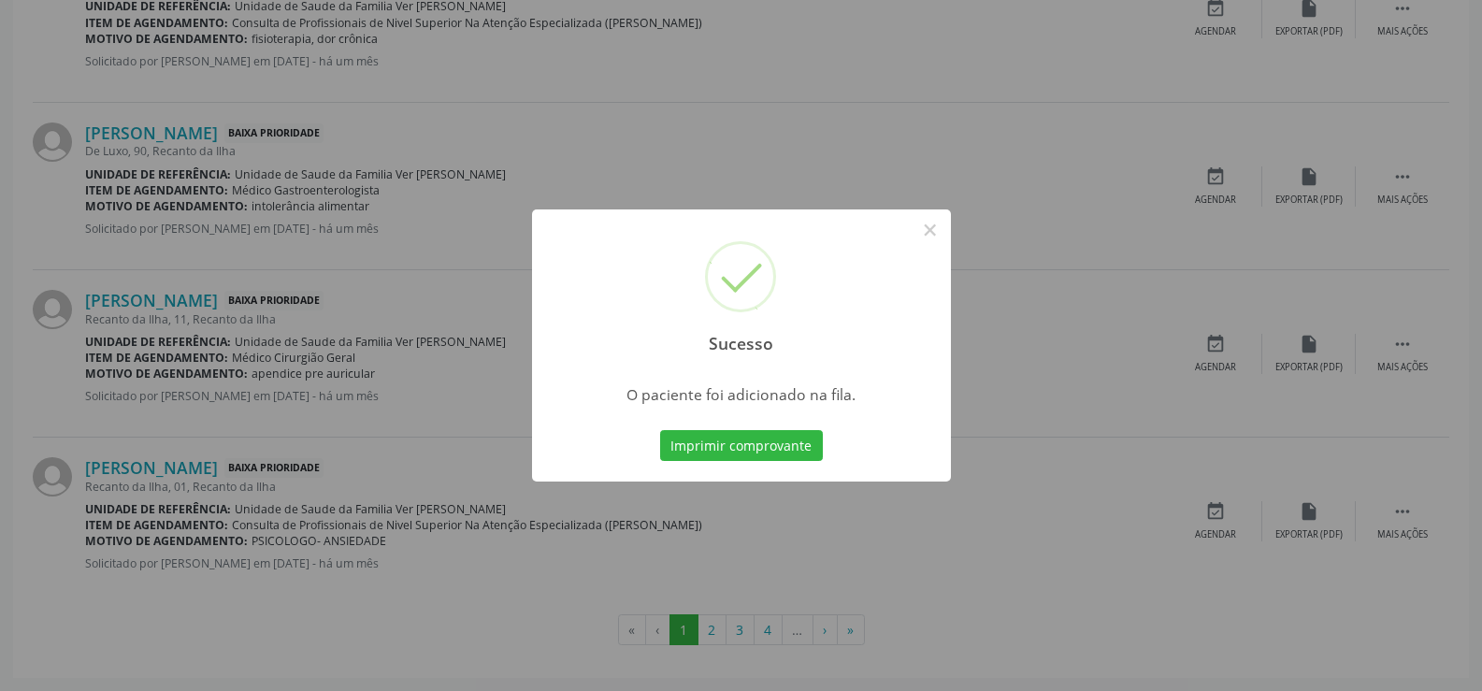
scroll to position [2433, 0]
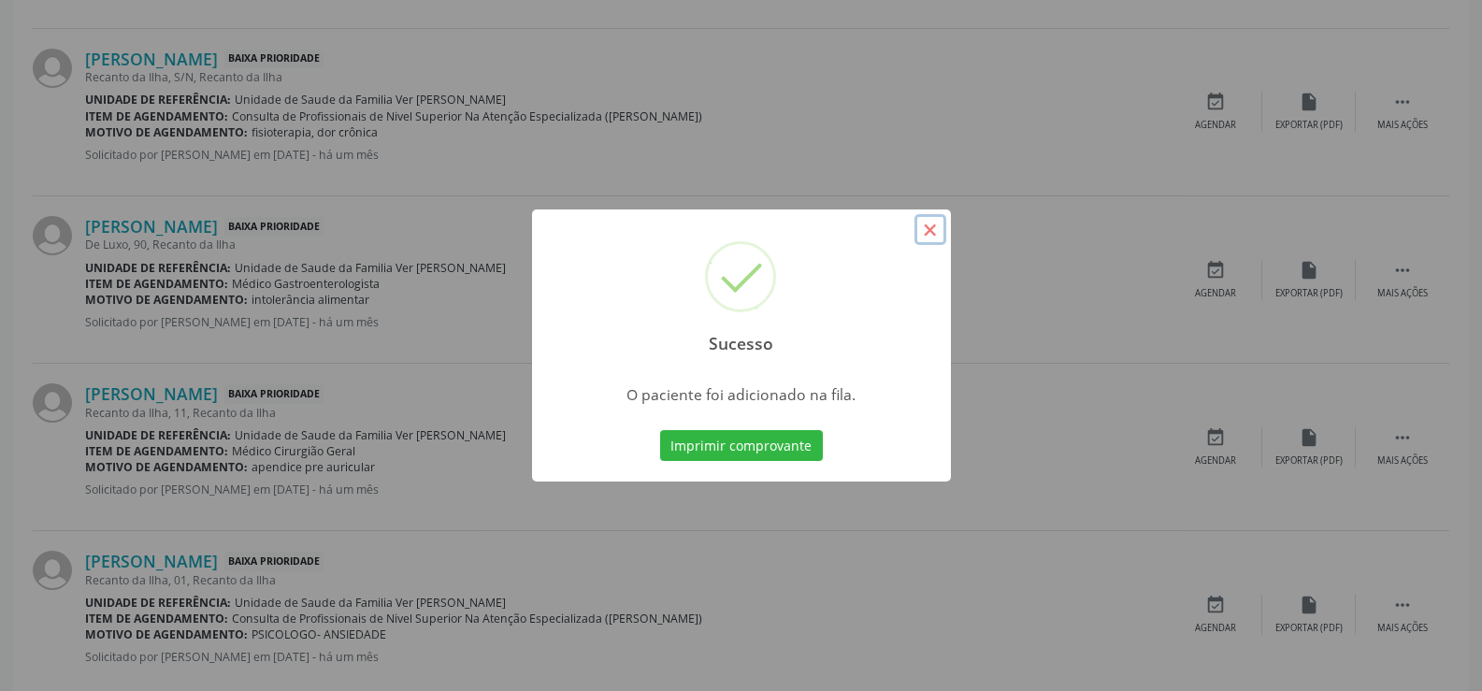
click at [929, 229] on button "×" at bounding box center [931, 230] width 32 height 32
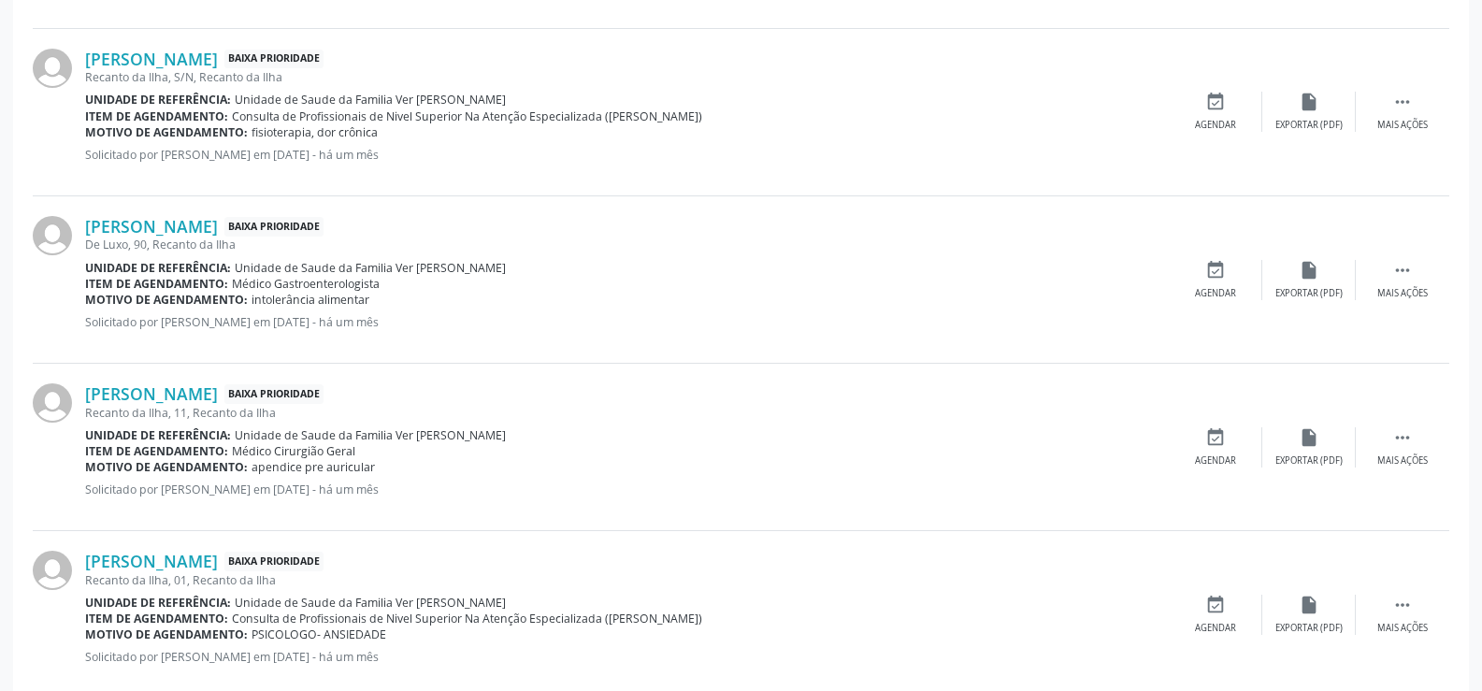
scroll to position [2339, 0]
